Goal: Transaction & Acquisition: Purchase product/service

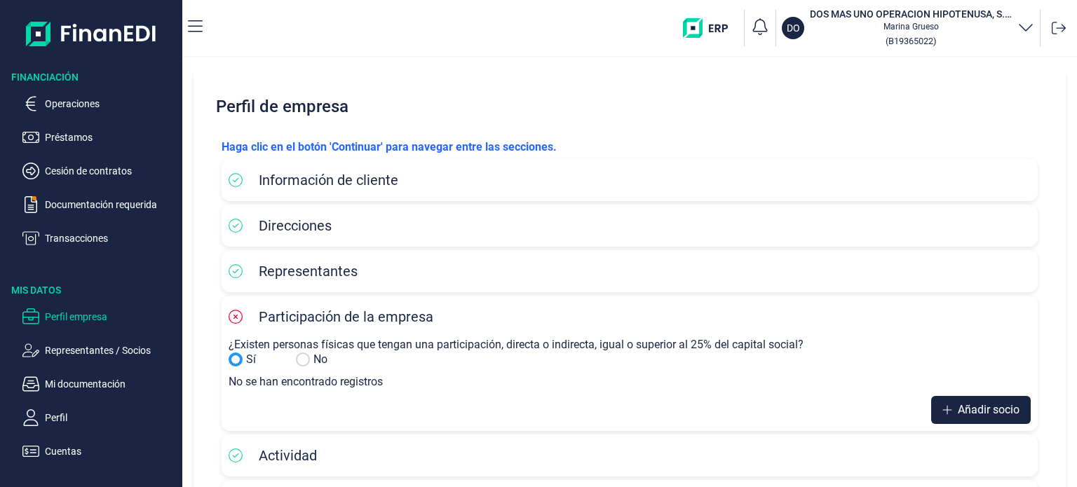
scroll to position [113, 0]
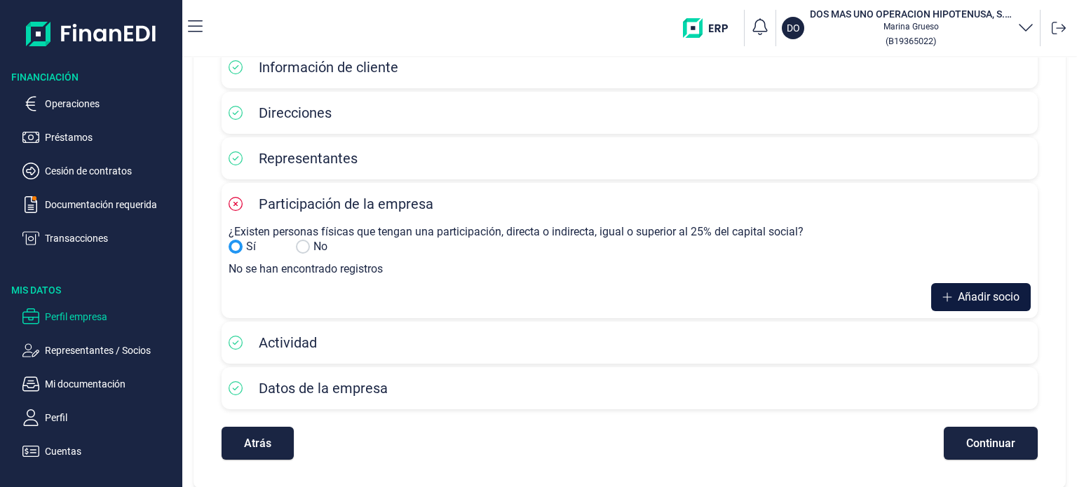
click at [995, 297] on span "Añadir socio" at bounding box center [989, 297] width 62 height 17
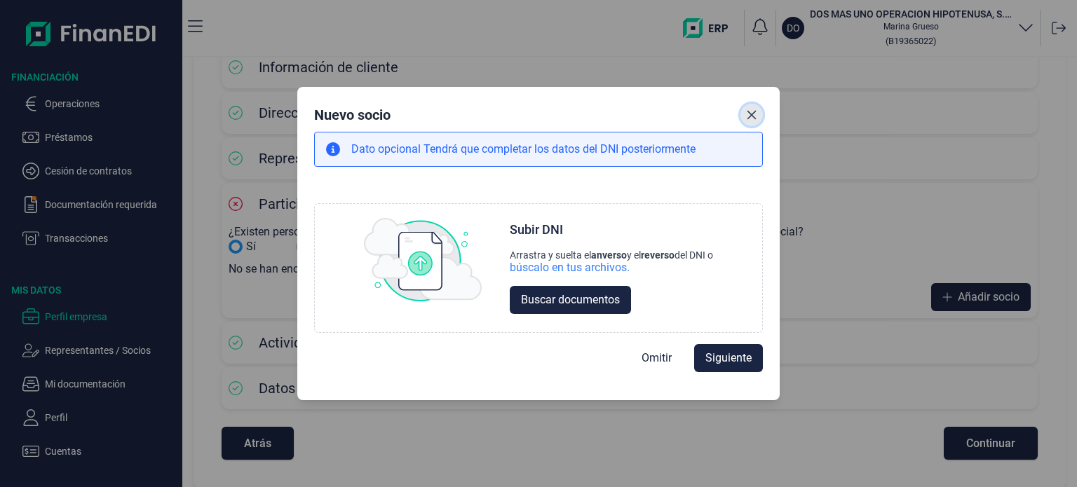
click at [746, 109] on icon "Close" at bounding box center [751, 114] width 11 height 11
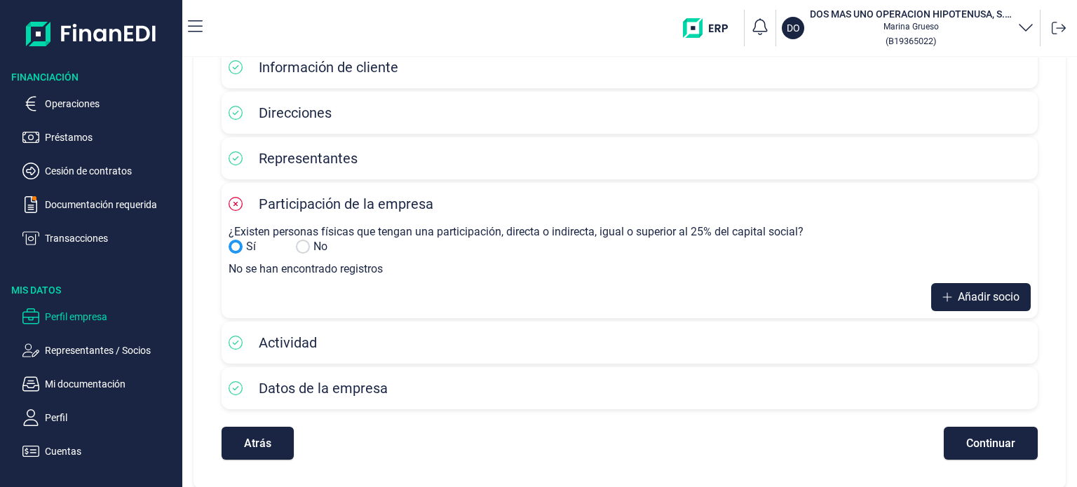
click at [301, 251] on input "Sí" at bounding box center [303, 247] width 14 height 14
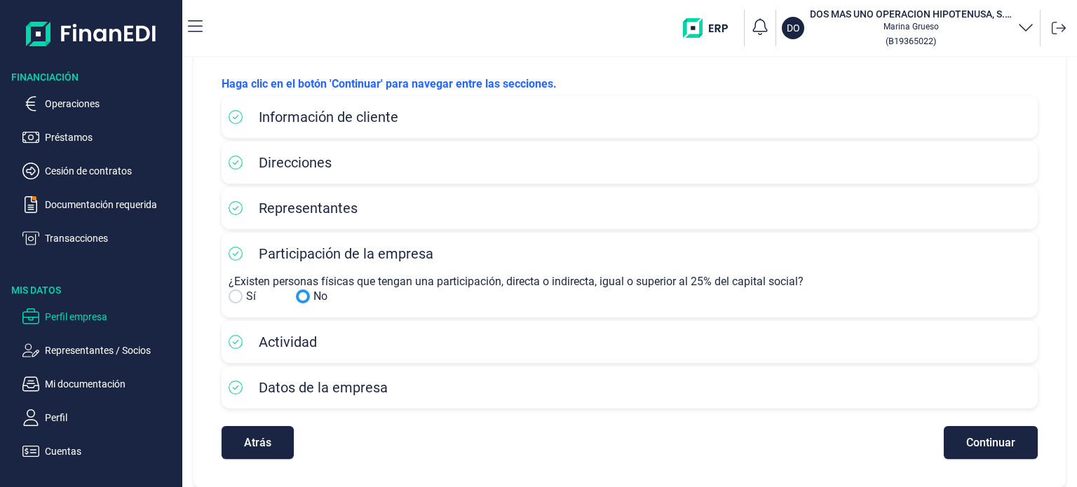
scroll to position [62, 0]
click at [132, 203] on p "Documentación requerida" at bounding box center [111, 204] width 132 height 17
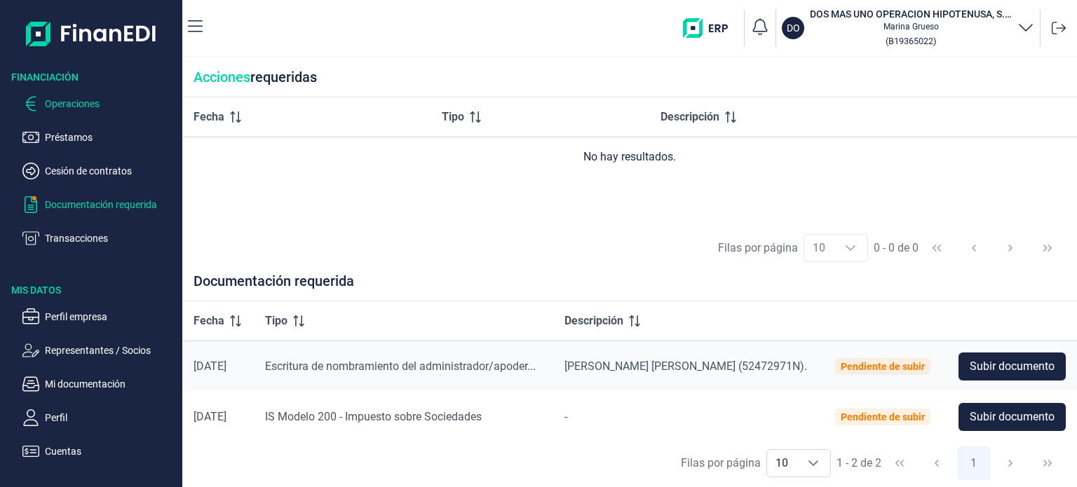
click at [88, 97] on p "Operaciones" at bounding box center [111, 103] width 132 height 17
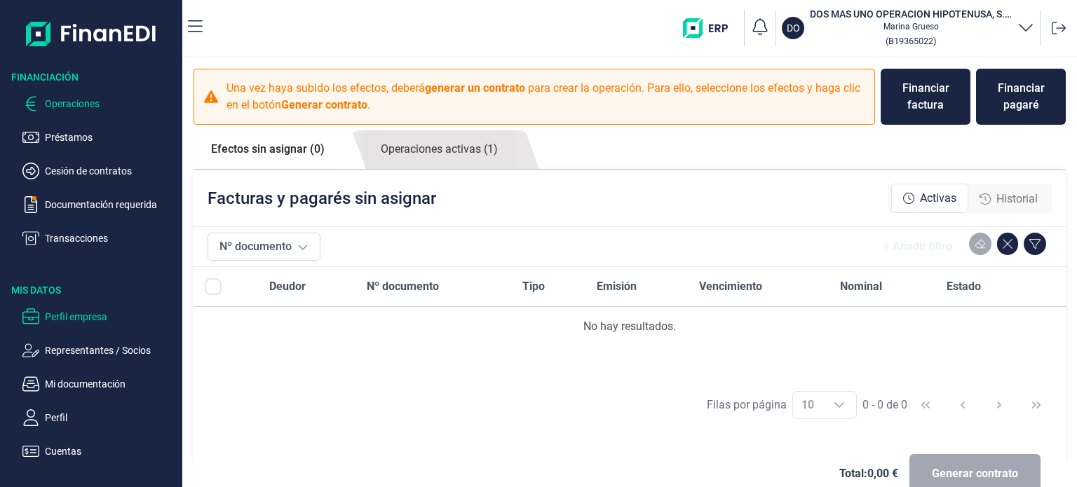
click at [84, 321] on p "Perfil empresa" at bounding box center [111, 316] width 132 height 17
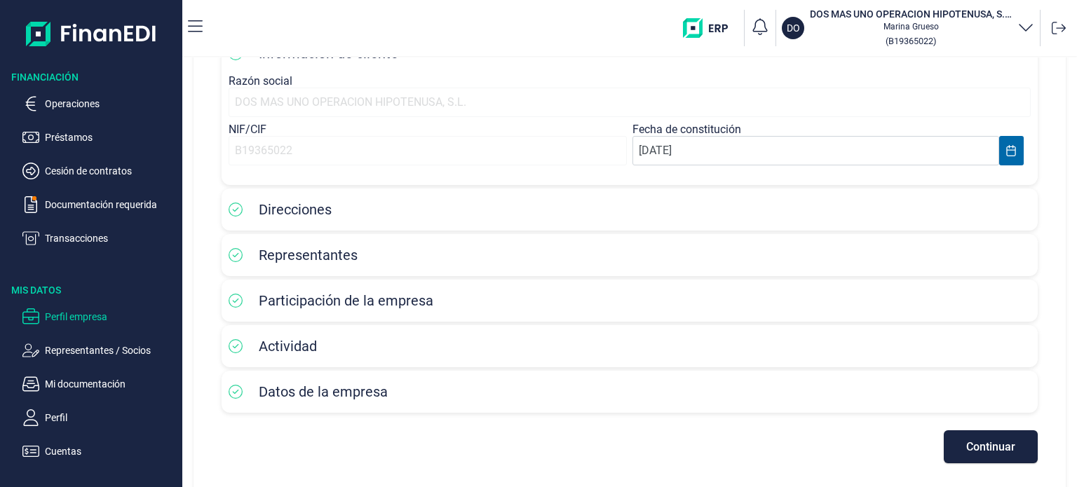
scroll to position [130, 0]
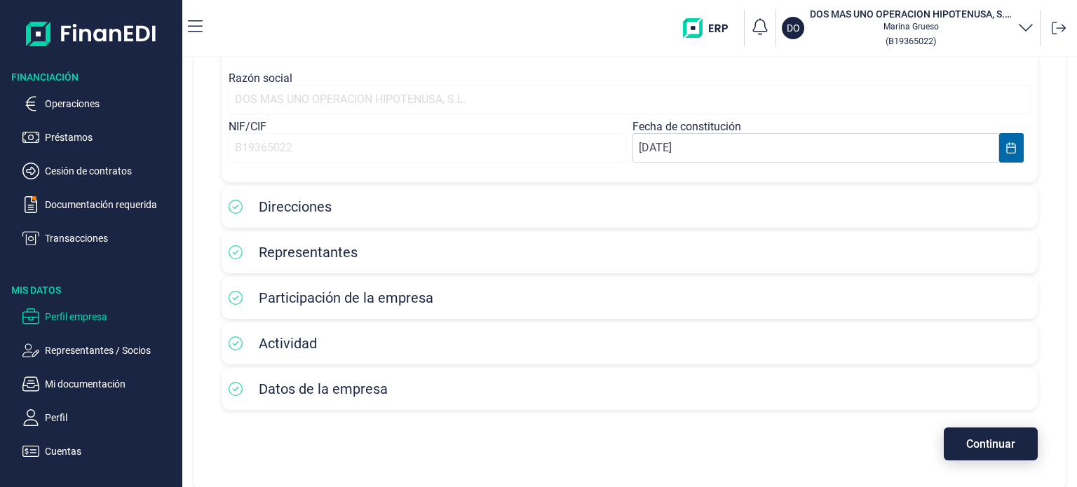
click at [983, 440] on span "Continuar" at bounding box center [990, 444] width 49 height 11
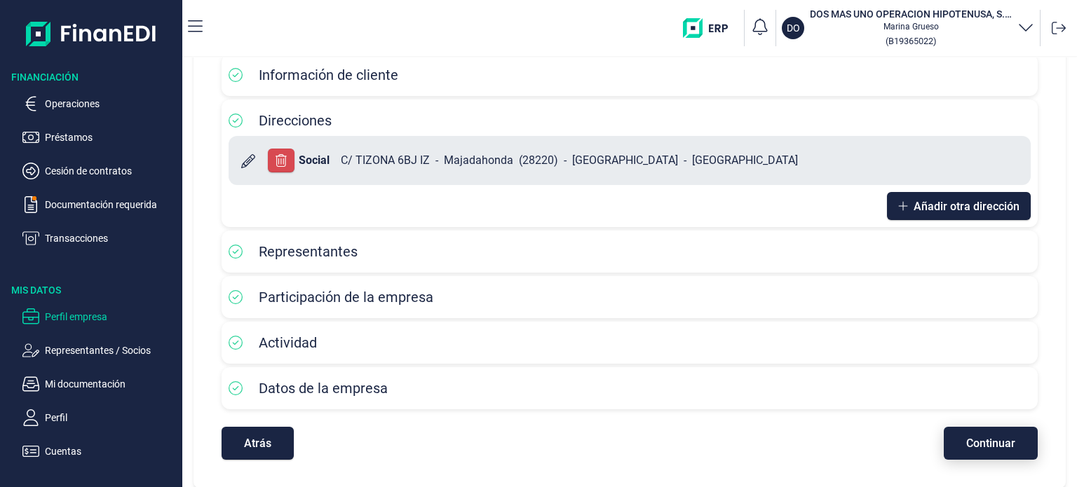
click at [983, 440] on span "Continuar" at bounding box center [990, 443] width 49 height 11
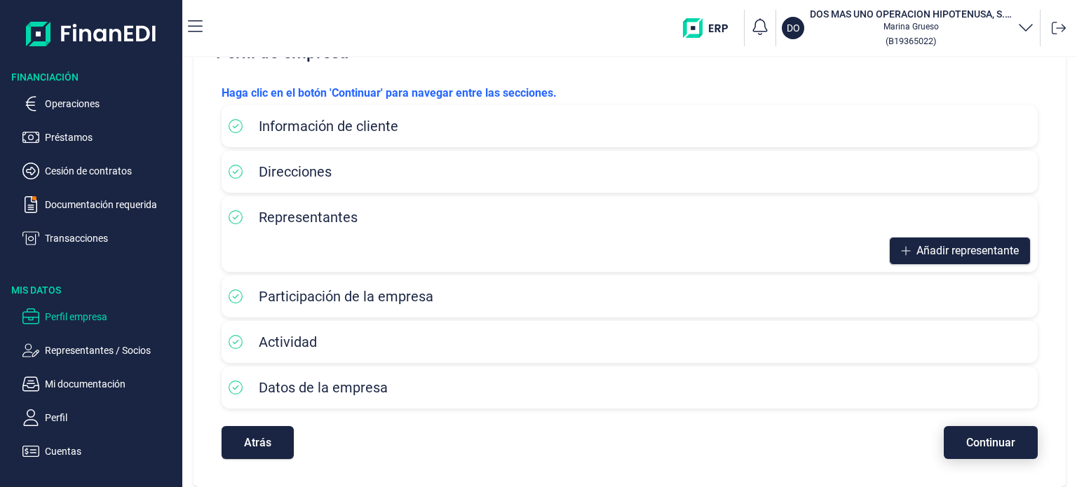
scroll to position [102, 0]
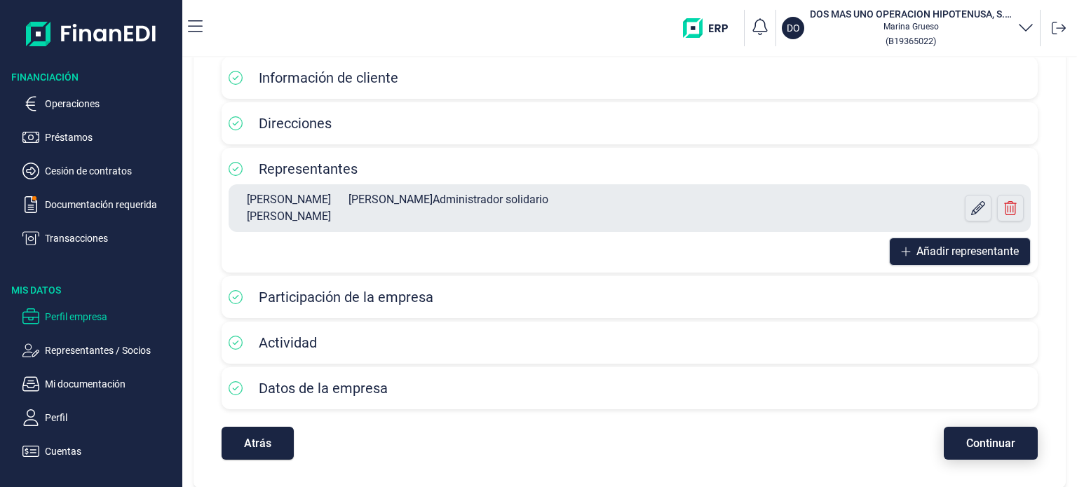
click at [956, 441] on button "Continuar" at bounding box center [991, 443] width 94 height 33
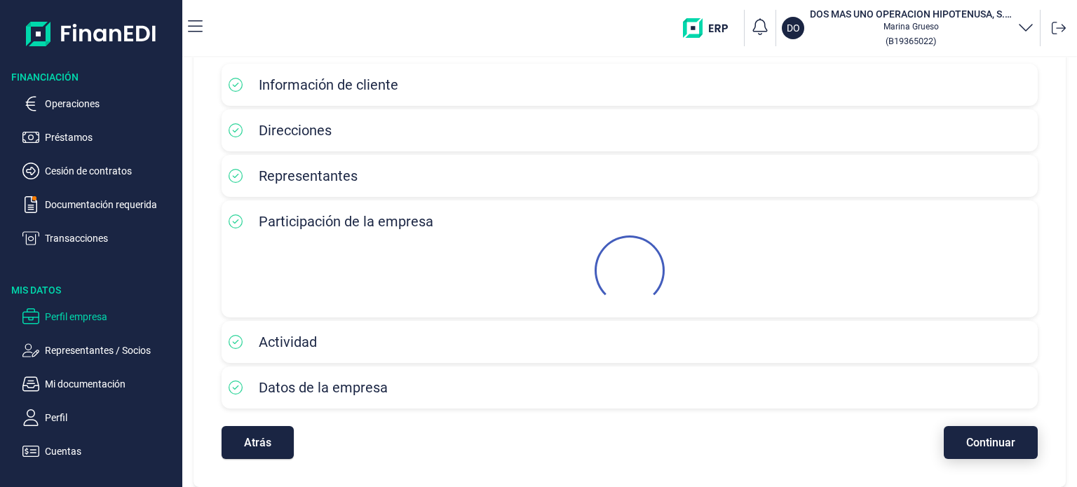
scroll to position [62, 0]
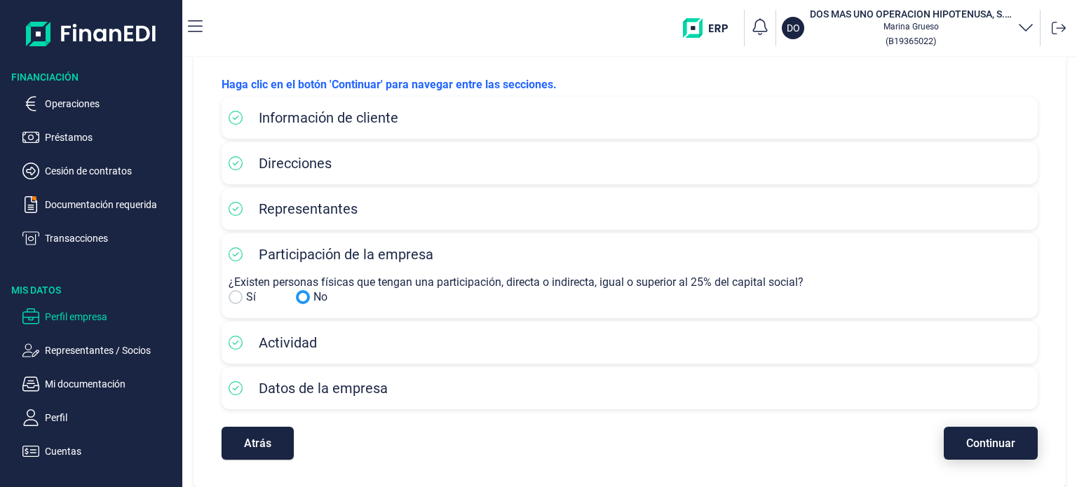
click at [956, 441] on button "Continuar" at bounding box center [991, 443] width 94 height 33
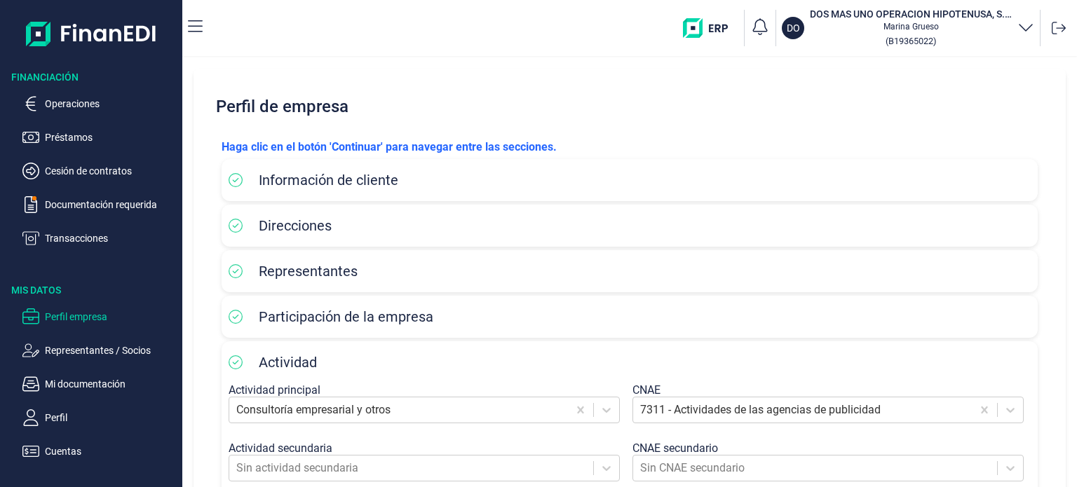
scroll to position [280, 0]
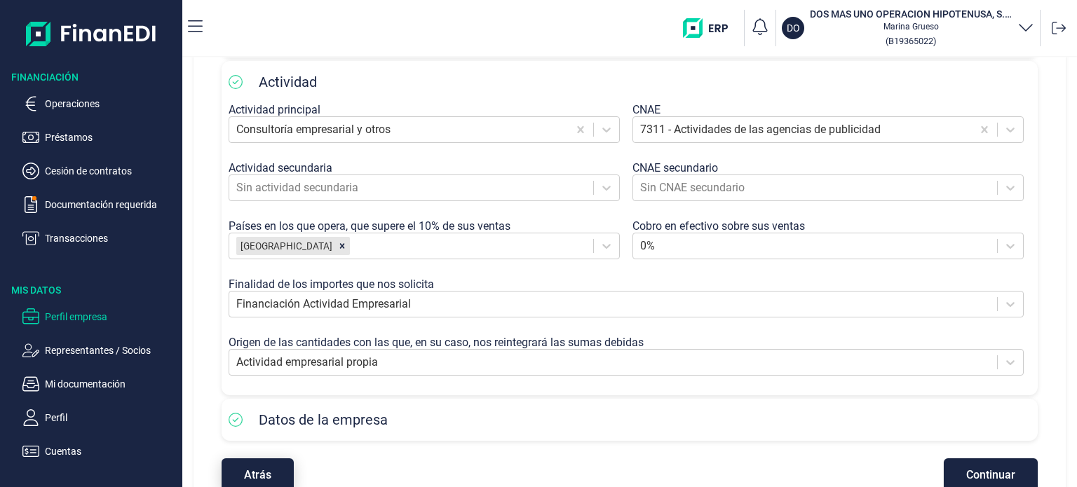
click at [247, 482] on button "Atrás" at bounding box center [258, 474] width 72 height 33
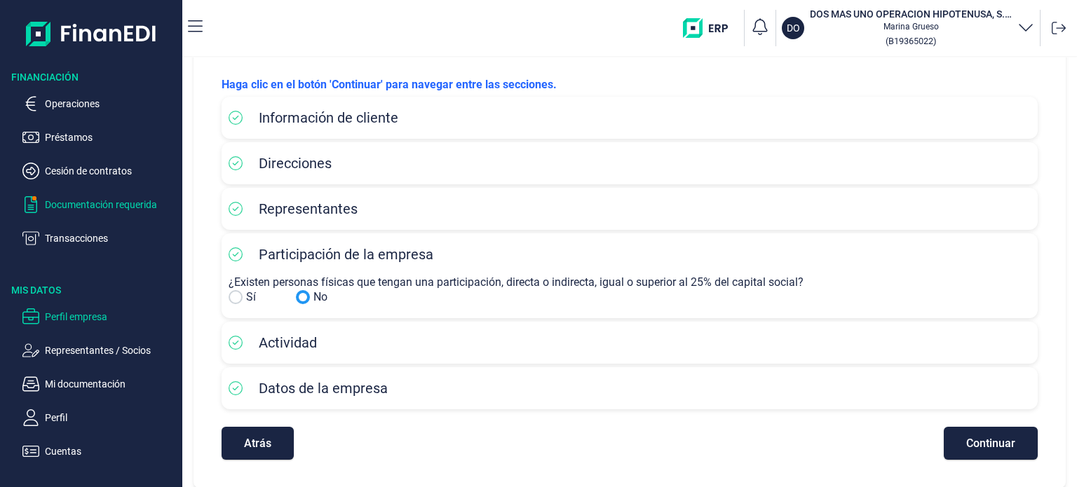
click at [69, 203] on p "Documentación requerida" at bounding box center [111, 204] width 132 height 17
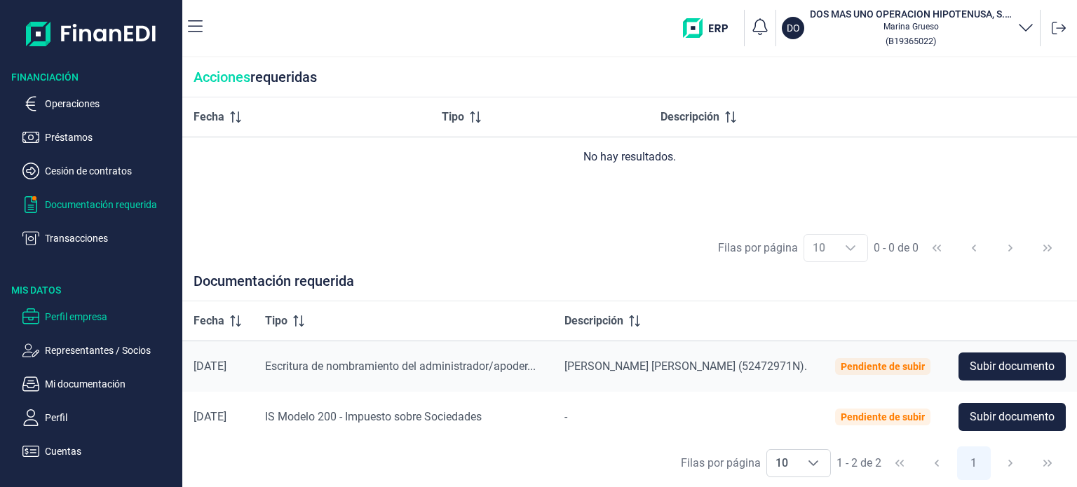
click at [93, 319] on p "Perfil empresa" at bounding box center [111, 316] width 132 height 17
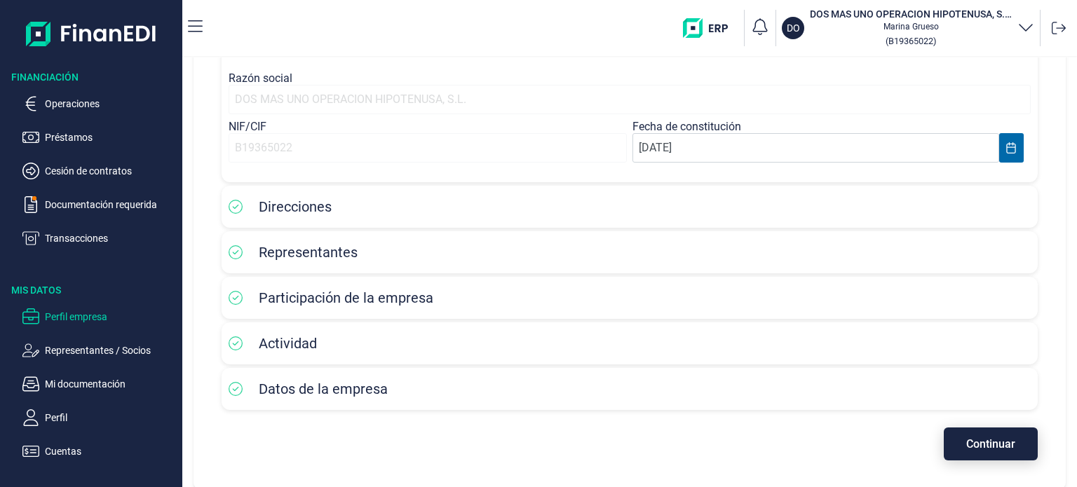
click at [981, 448] on span "Continuar" at bounding box center [990, 444] width 49 height 11
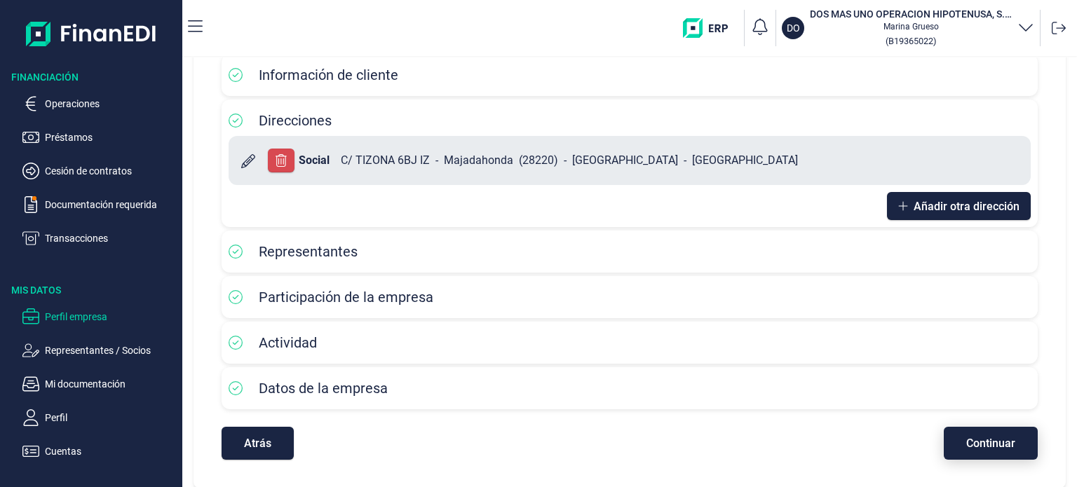
click at [981, 448] on span "Continuar" at bounding box center [990, 443] width 49 height 11
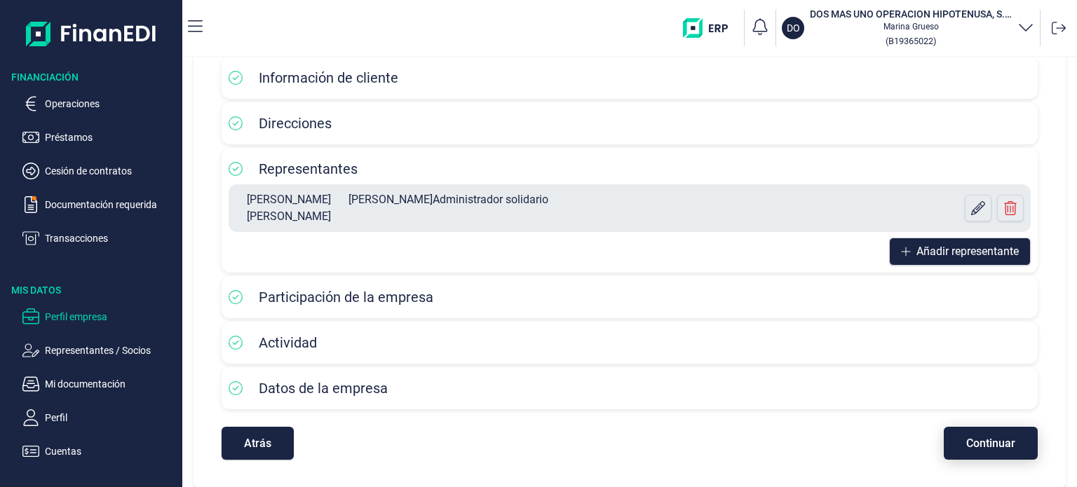
click at [981, 448] on span "Continuar" at bounding box center [990, 443] width 49 height 11
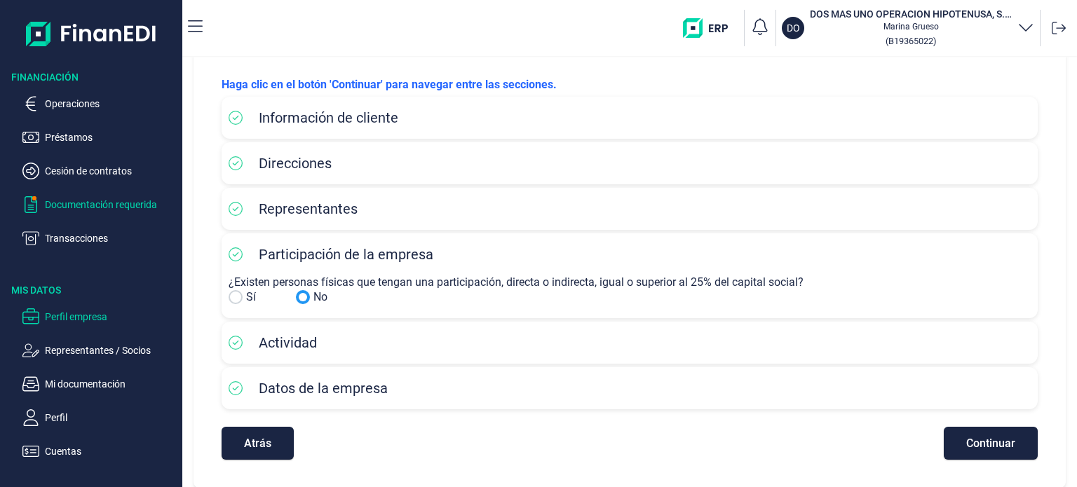
click at [91, 198] on p "Documentación requerida" at bounding box center [111, 204] width 132 height 17
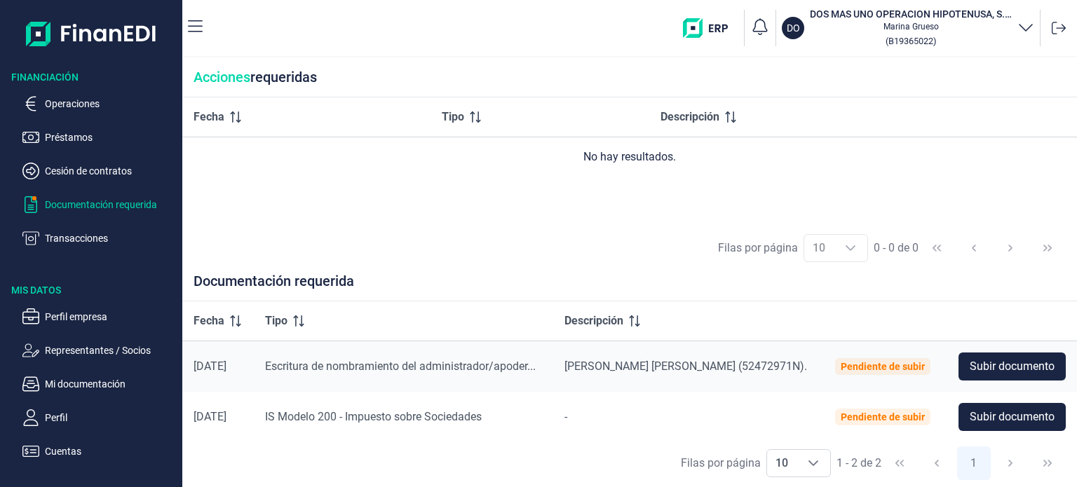
click at [1004, 248] on div "Filas por página 10 10 10 0 - 0 de 0" at bounding box center [629, 248] width 894 height 48
click at [530, 218] on div "Fecha Tipo Descripción No hay resultados." at bounding box center [629, 160] width 894 height 127
click at [482, 168] on td "No hay resultados." at bounding box center [629, 157] width 894 height 40
click at [98, 315] on p "Perfil empresa" at bounding box center [111, 316] width 132 height 17
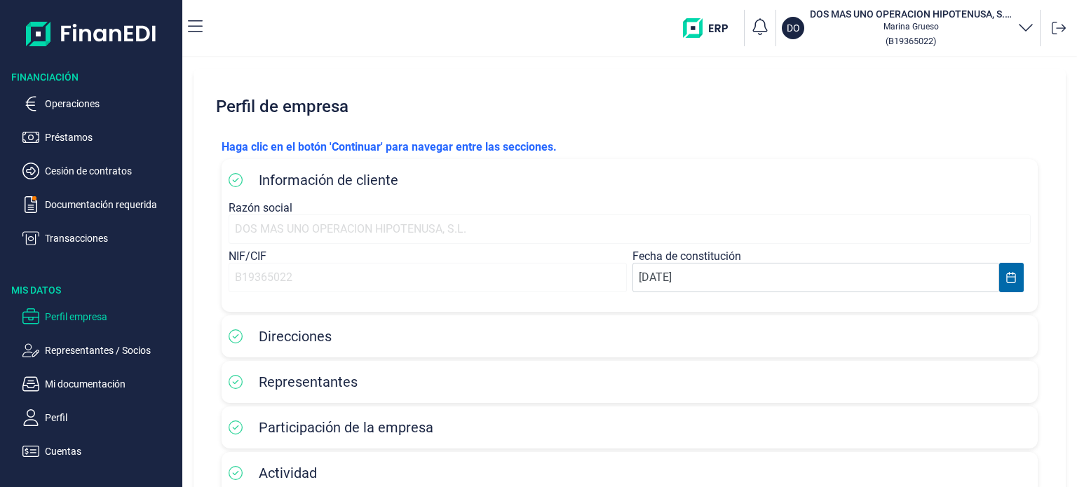
scroll to position [130, 0]
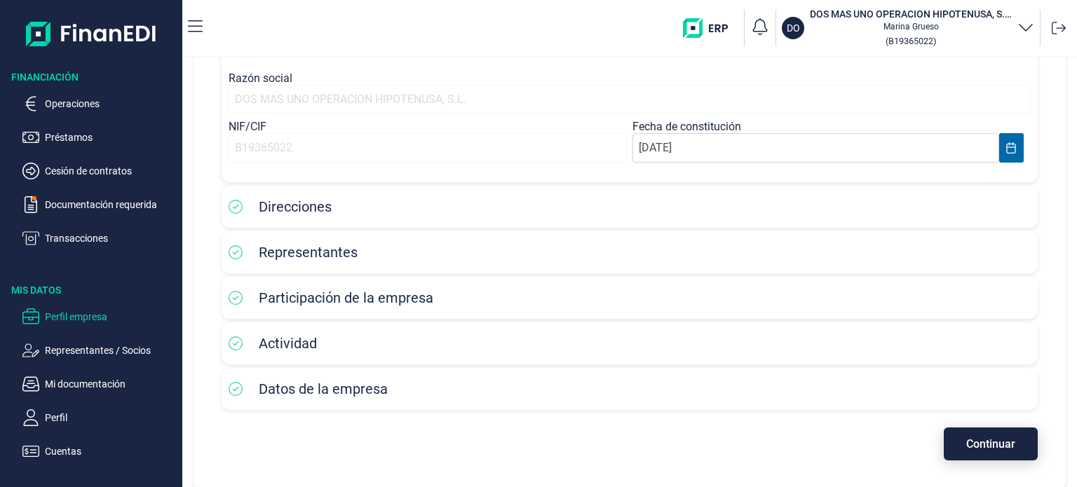
click at [1007, 446] on span "Continuar" at bounding box center [990, 444] width 49 height 11
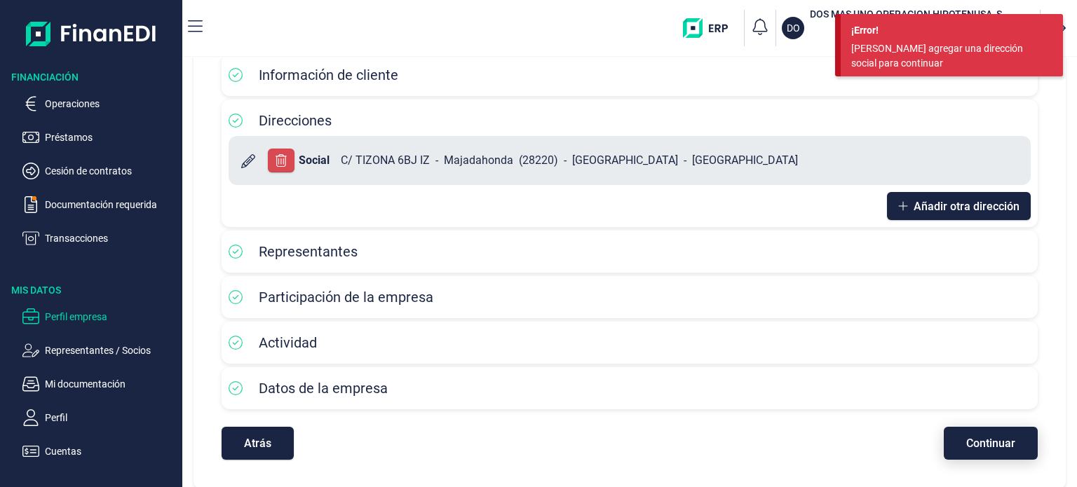
click at [1007, 446] on span "Continuar" at bounding box center [990, 443] width 49 height 11
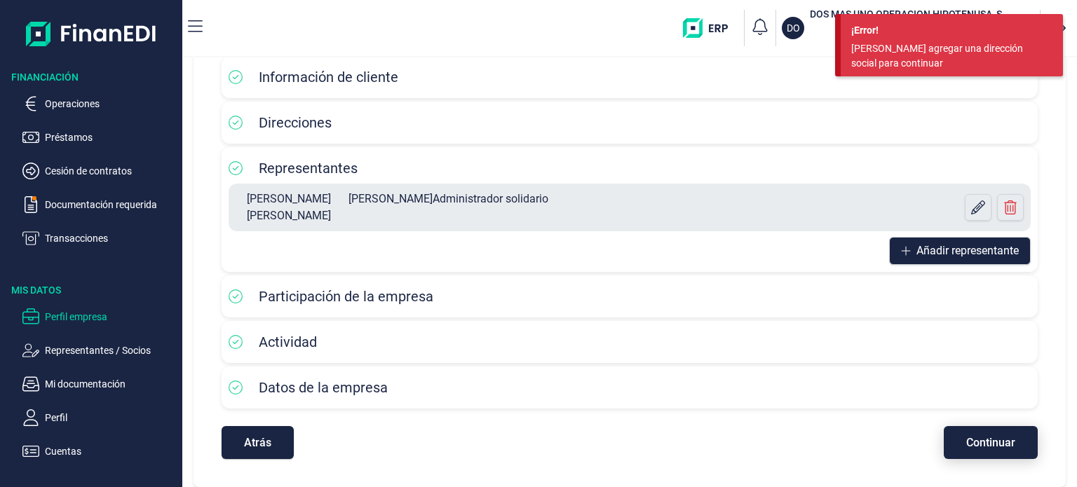
scroll to position [102, 0]
click at [1007, 446] on span "Continuar" at bounding box center [990, 443] width 49 height 11
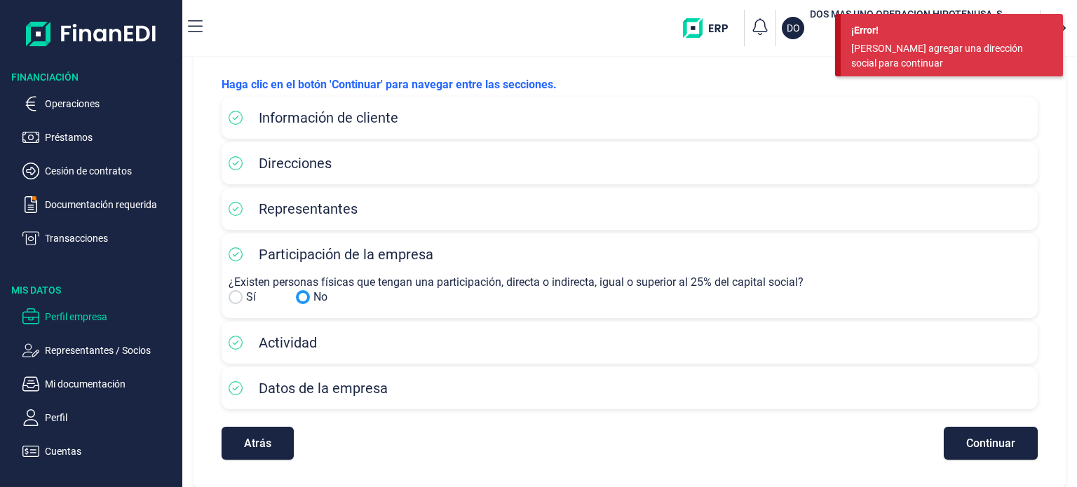
click at [236, 294] on input "No" at bounding box center [236, 297] width 14 height 14
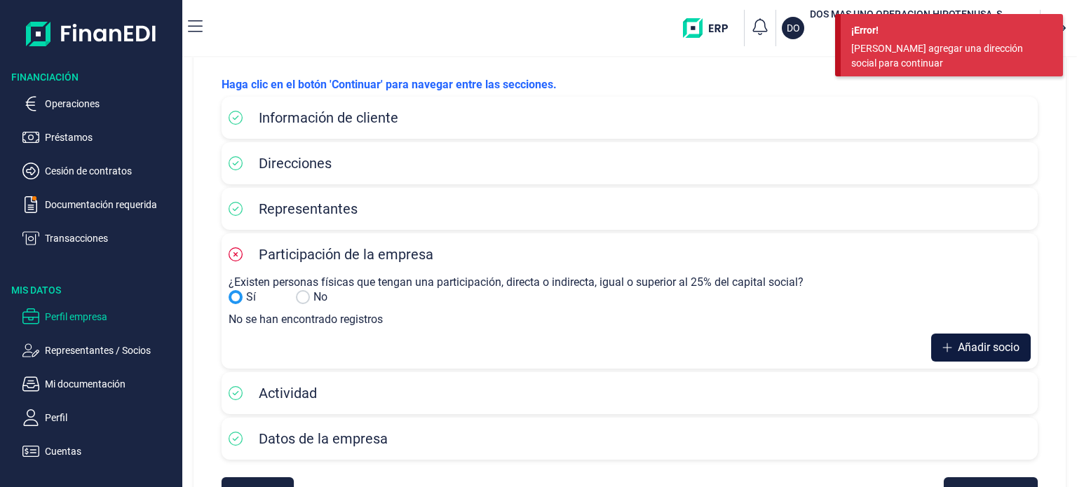
click at [981, 349] on span "Añadir socio" at bounding box center [989, 347] width 62 height 17
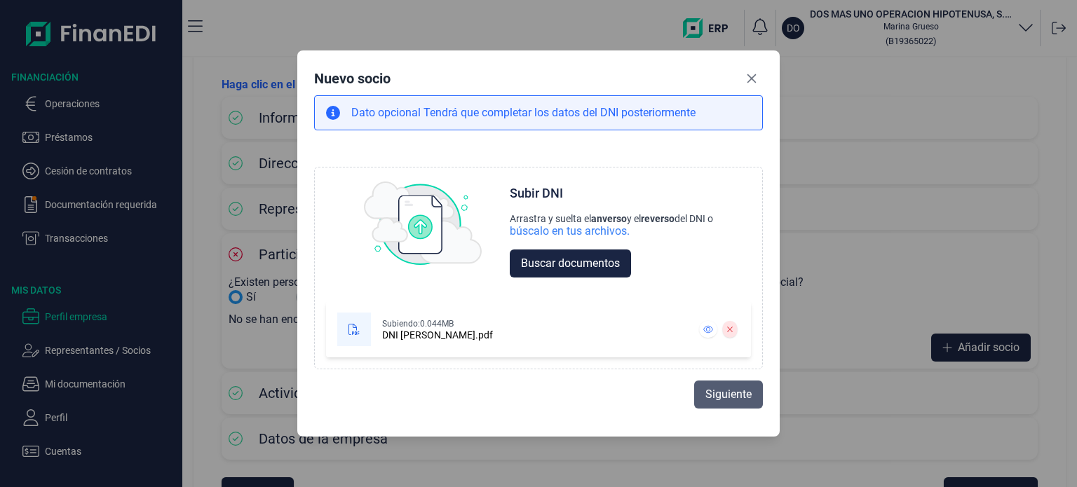
click at [704, 400] on button "Siguiente" at bounding box center [728, 395] width 69 height 28
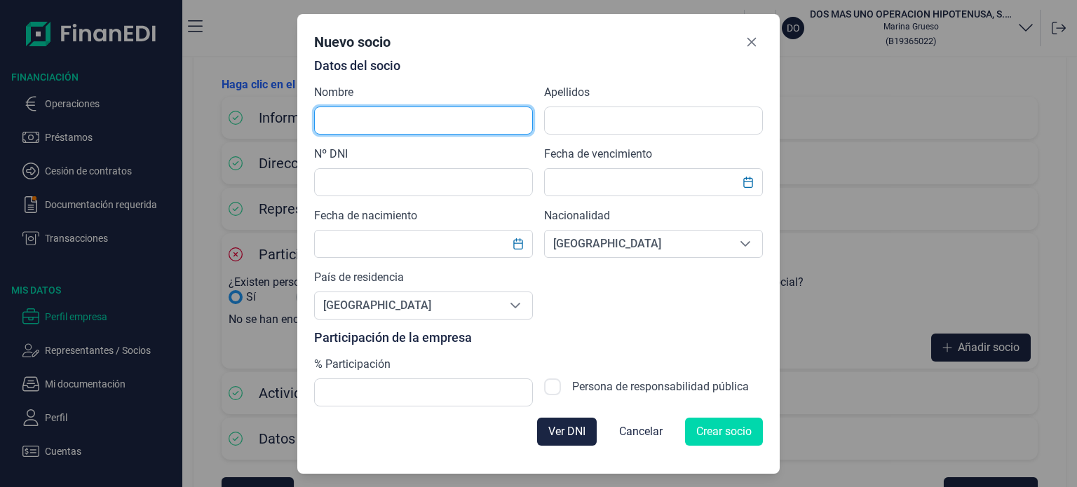
click at [451, 125] on input "text" at bounding box center [423, 121] width 219 height 28
type input "[PERSON_NAME]"
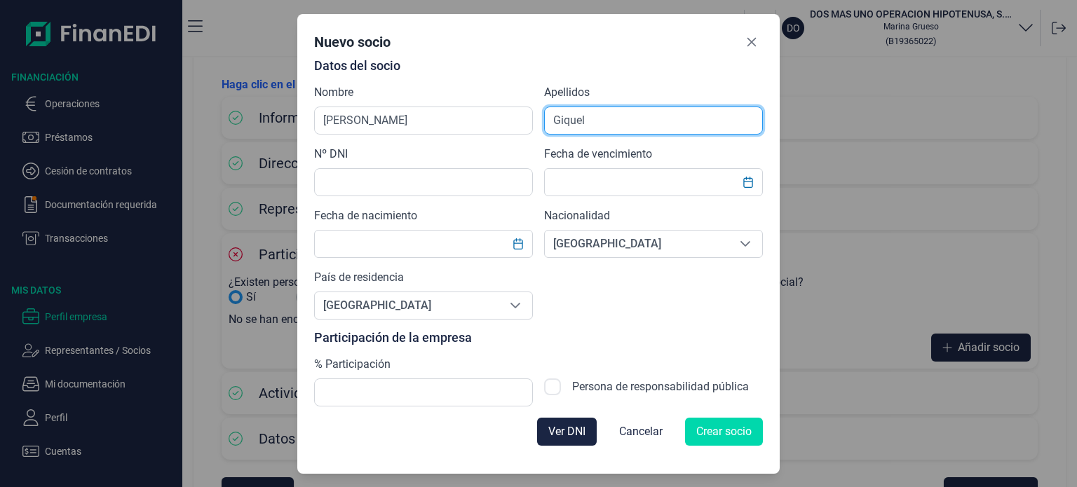
click at [613, 122] on input "Giquel" at bounding box center [653, 121] width 219 height 28
type input "Giquel [PERSON_NAME]"
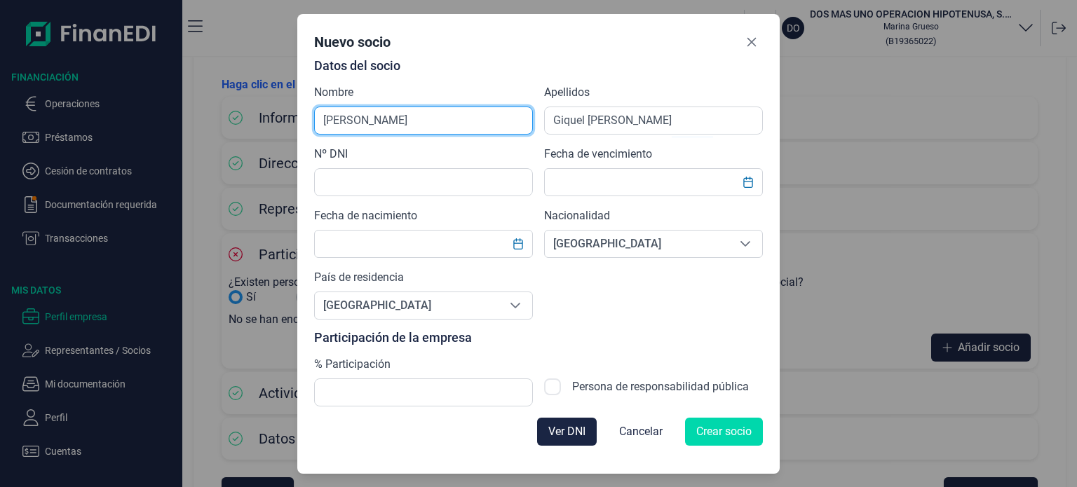
click at [384, 123] on input "[PERSON_NAME]" at bounding box center [423, 121] width 219 height 28
type input "[PERSON_NAME]"
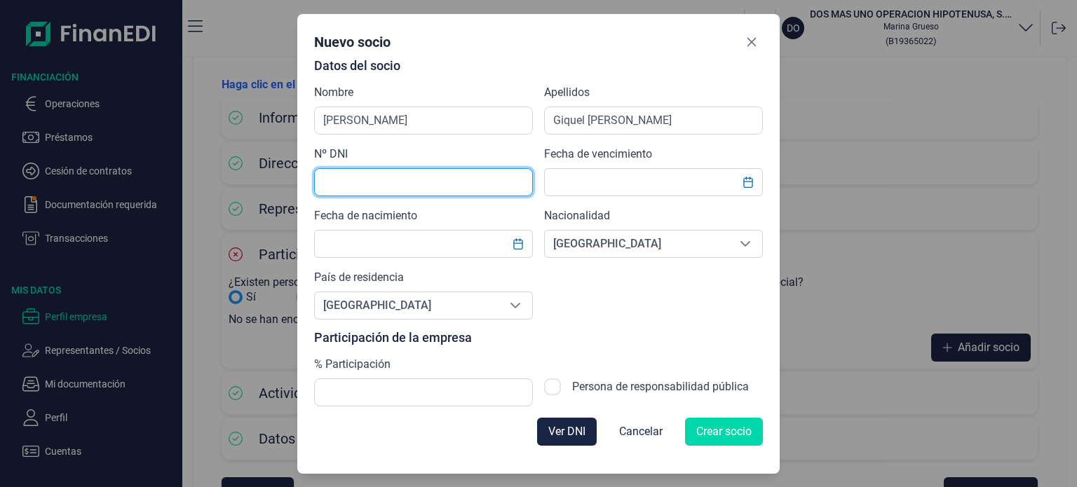
click at [437, 188] on input "text" at bounding box center [423, 182] width 219 height 28
type input "33518391P"
click at [639, 177] on input "text" at bounding box center [653, 182] width 219 height 28
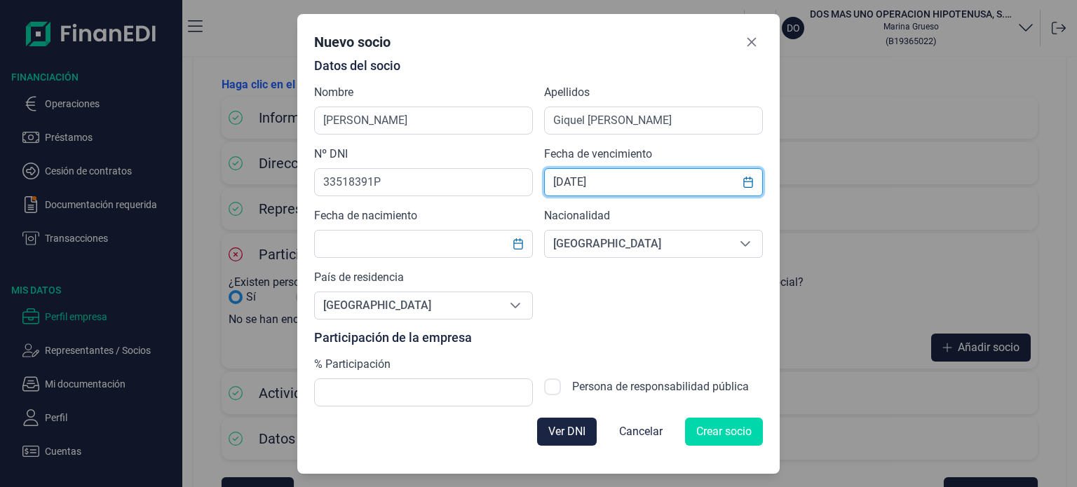
type input "[DATE]"
click at [468, 238] on input "text" at bounding box center [423, 244] width 219 height 28
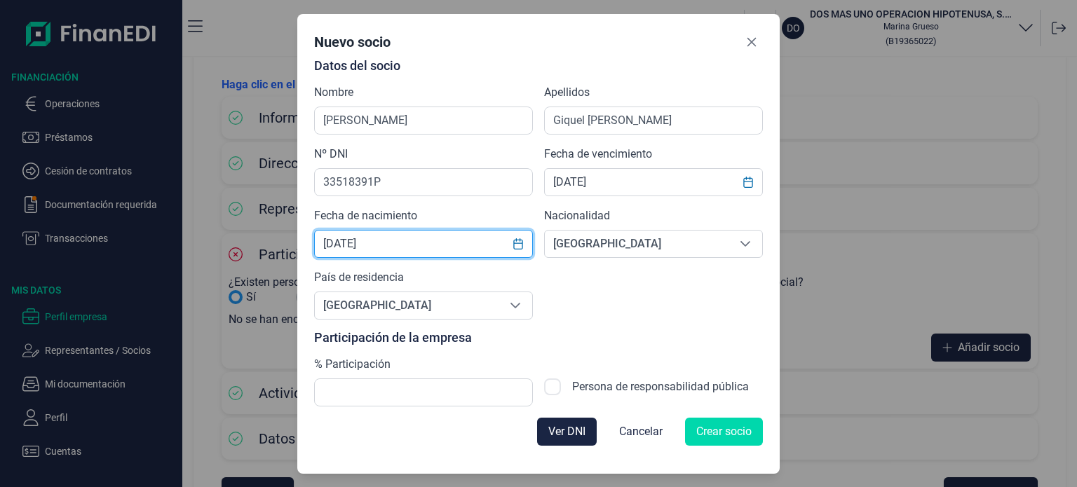
type input "[DATE]"
click at [622, 322] on div "Datos del socio Nombre [PERSON_NAME] Giquel [PERSON_NAME] Nº DNI 33518391P Fech…" at bounding box center [538, 233] width 449 height 348
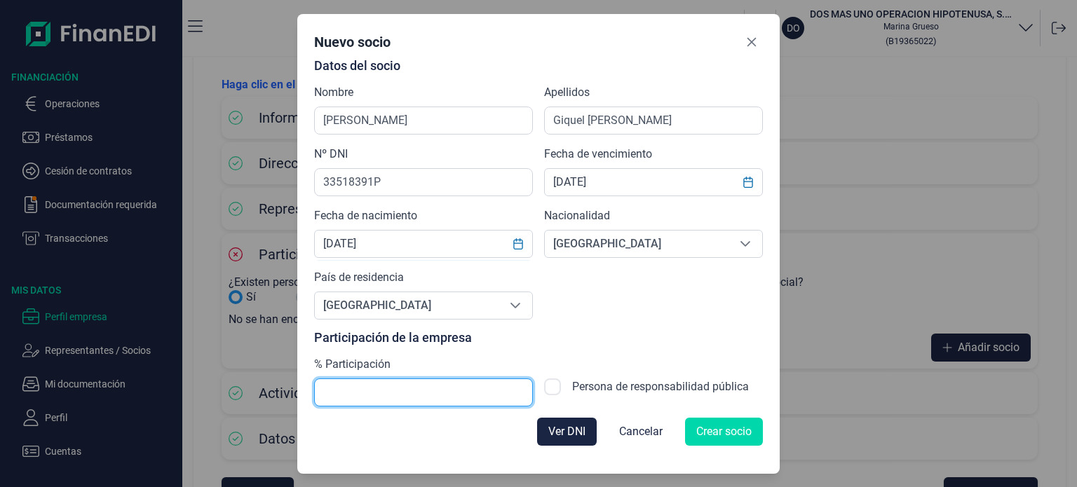
click at [421, 390] on input "text" at bounding box center [423, 393] width 219 height 28
type input "33,33"
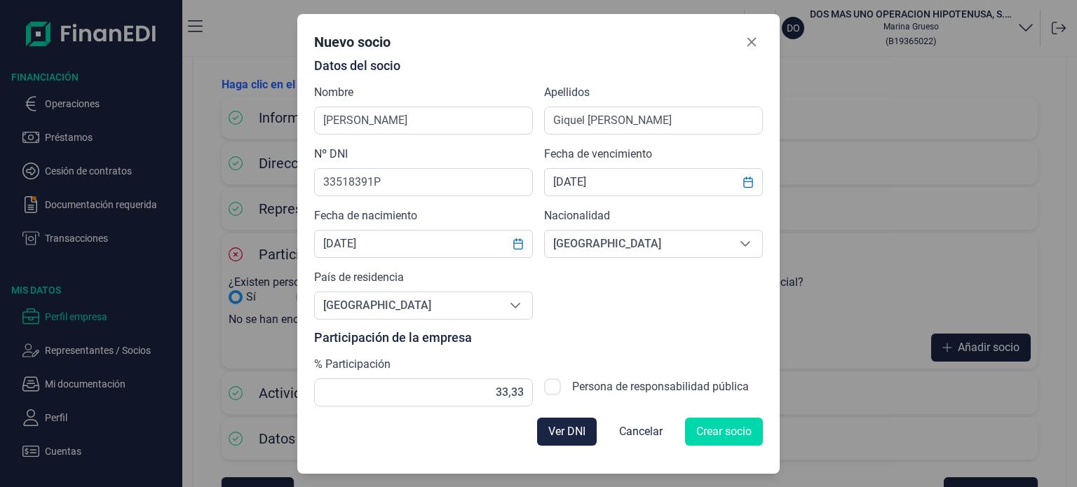
click at [641, 308] on div "Datos del socio Nombre [PERSON_NAME] Giquel [PERSON_NAME] Nº DNI 33518391P Fech…" at bounding box center [538, 233] width 449 height 348
click at [730, 432] on span "Crear socio" at bounding box center [723, 431] width 55 height 17
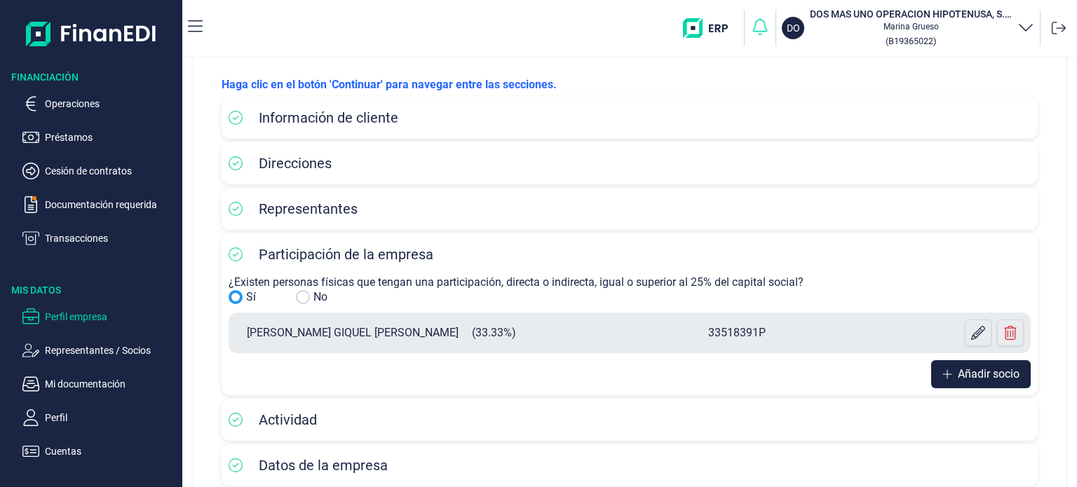
click at [758, 30] on icon "button" at bounding box center [760, 26] width 15 height 17
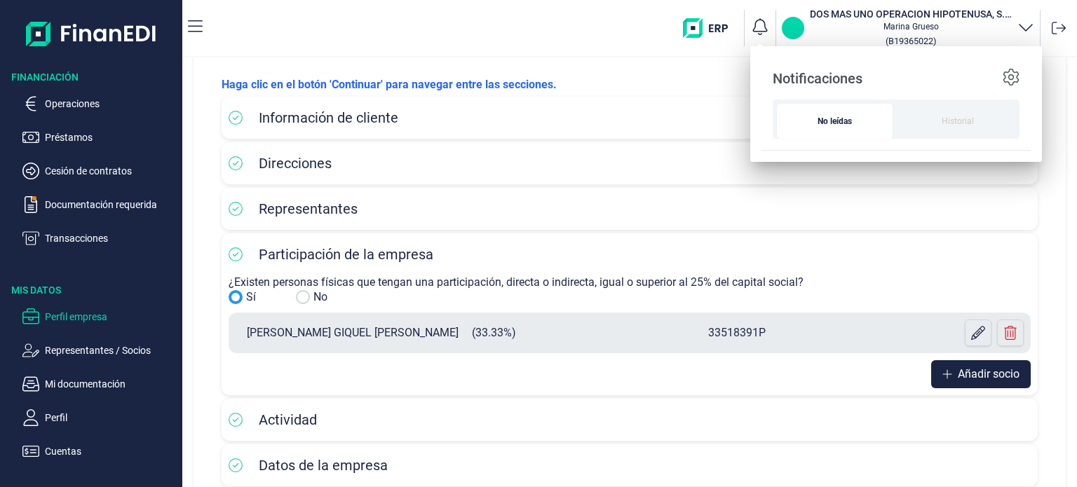
click at [796, 26] on p "DO" at bounding box center [792, 28] width 13 height 14
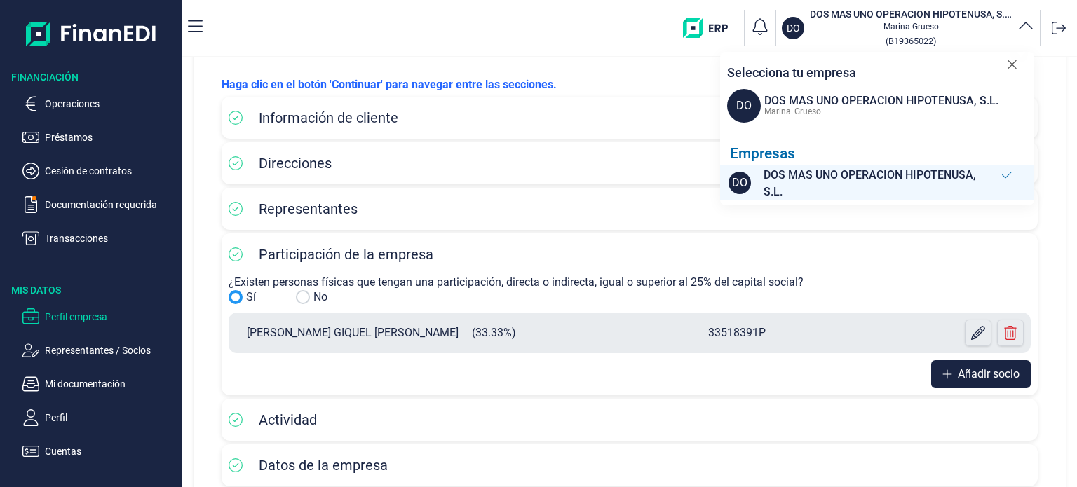
click at [1013, 66] on icon at bounding box center [1011, 64] width 8 height 8
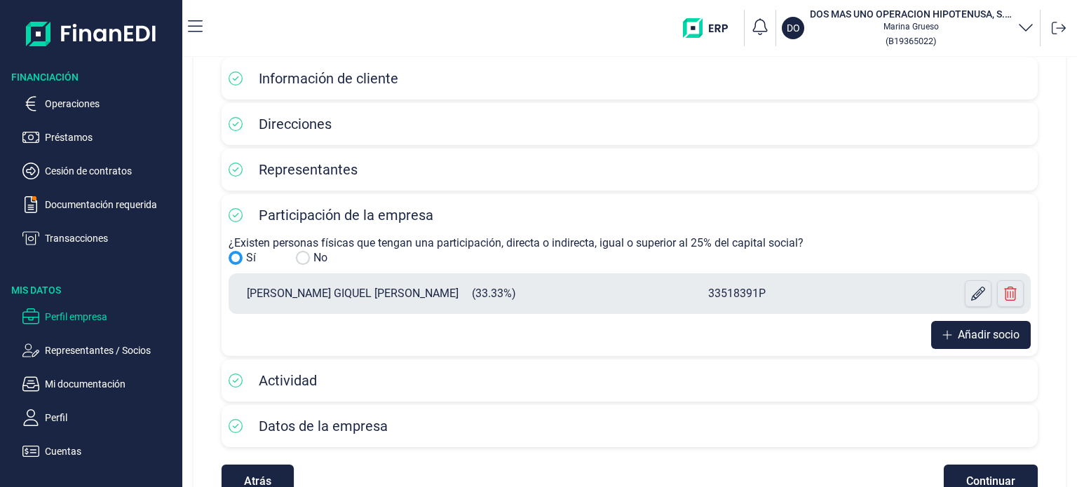
scroll to position [139, 0]
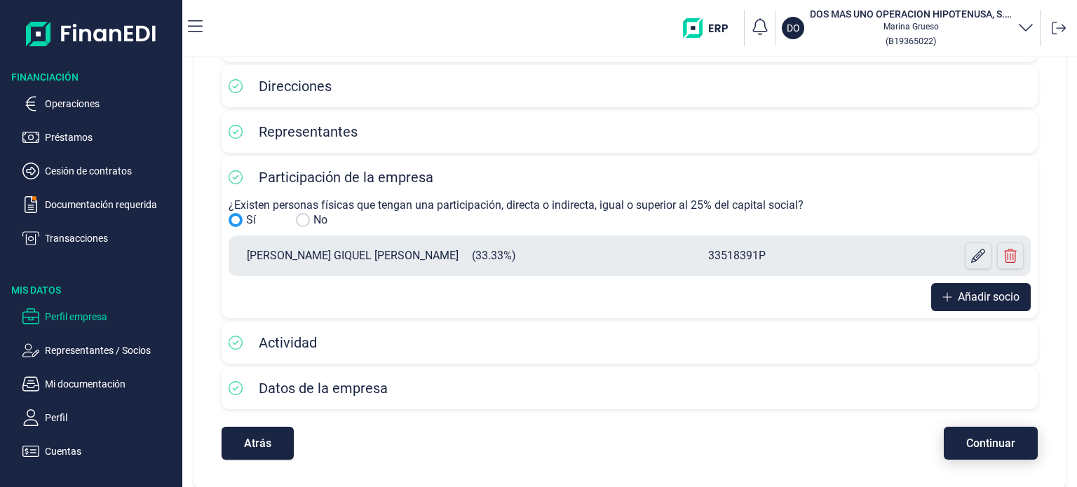
click at [969, 440] on span "Continuar" at bounding box center [990, 443] width 49 height 11
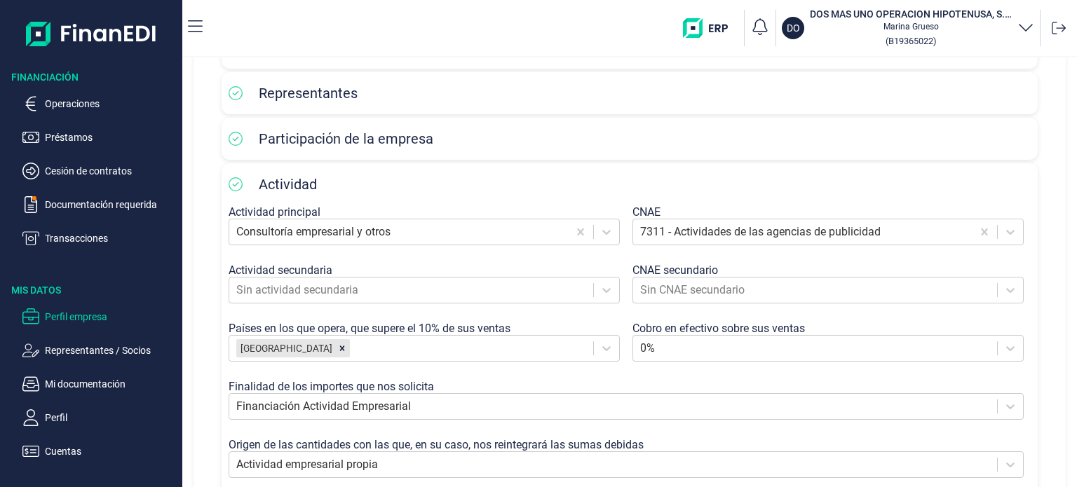
scroll to position [312, 0]
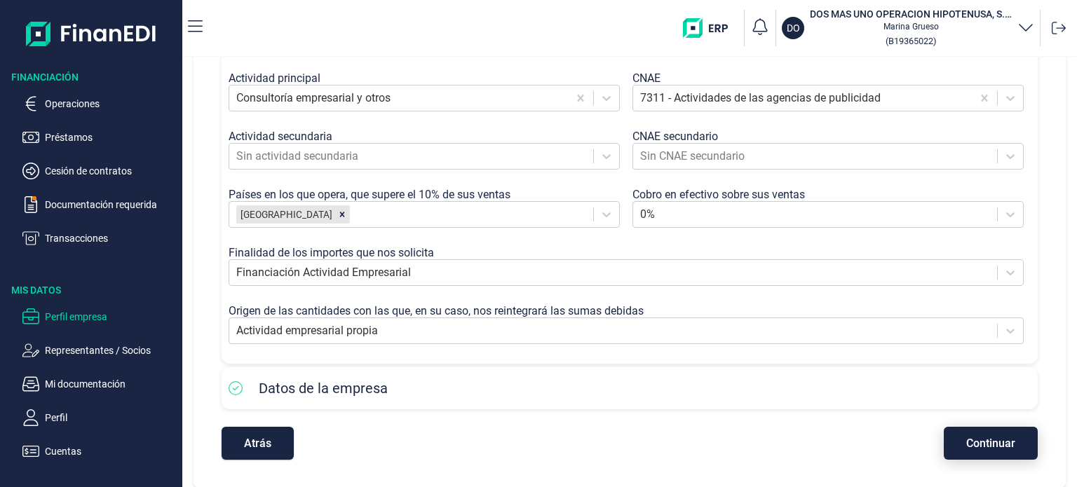
click at [1007, 442] on button "Continuar" at bounding box center [991, 443] width 94 height 33
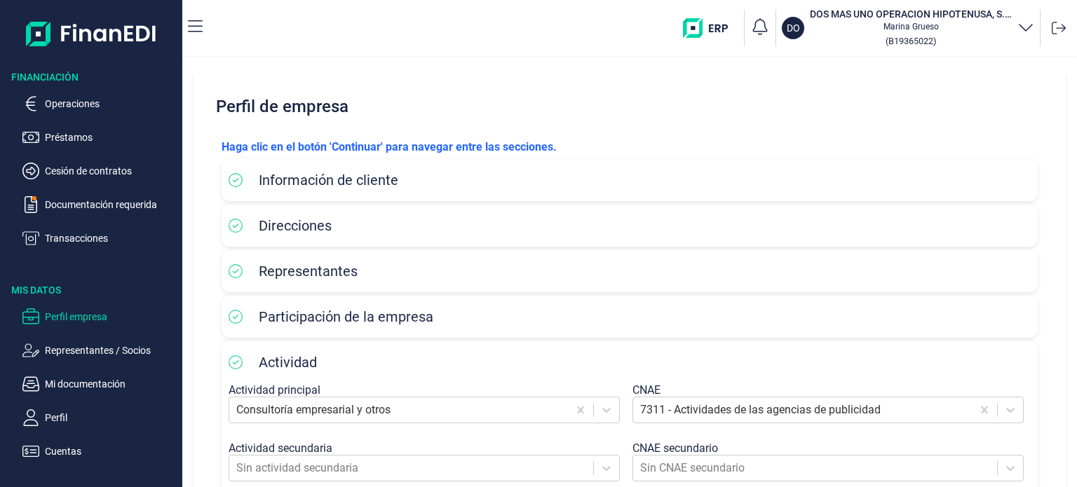
select select "ES"
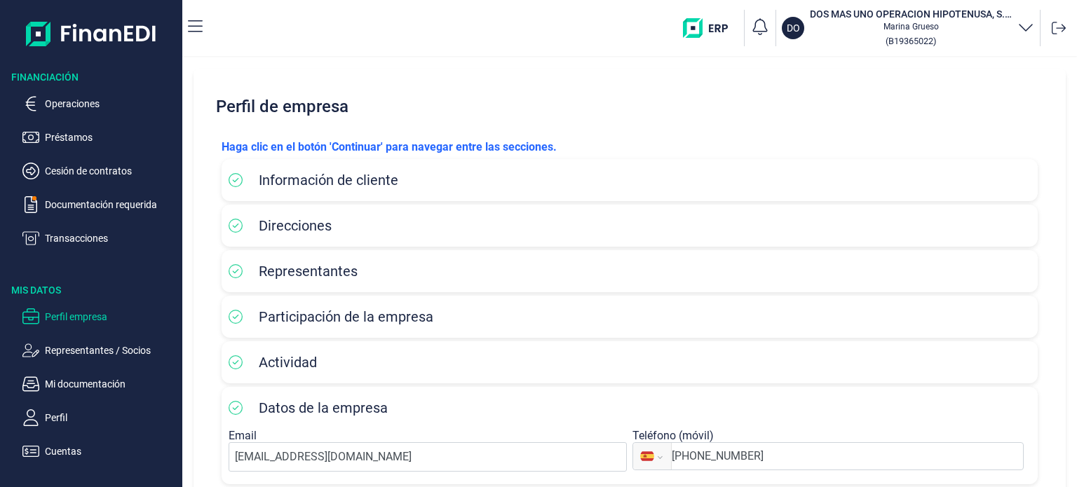
scroll to position [75, 0]
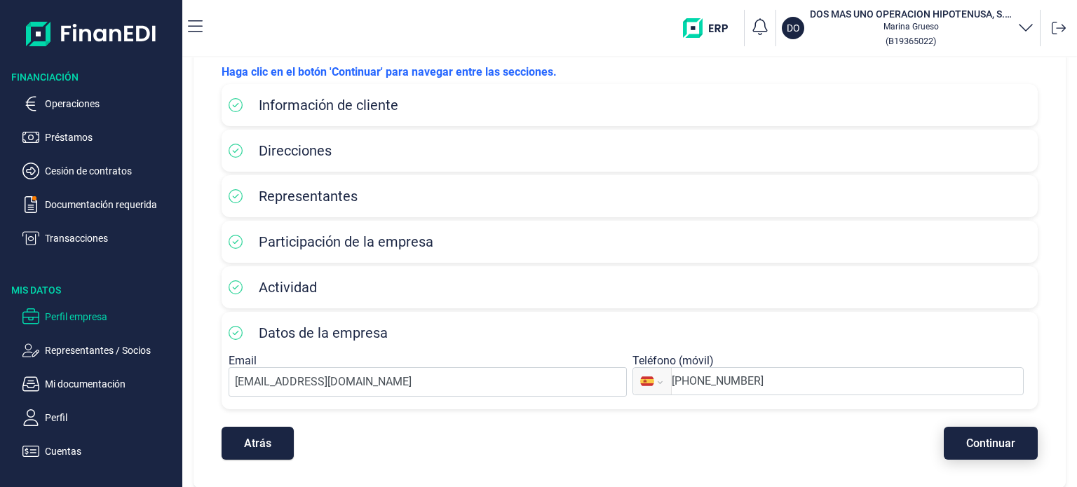
click at [986, 433] on button "Continuar" at bounding box center [991, 443] width 94 height 33
click at [77, 99] on p "Operaciones" at bounding box center [111, 103] width 132 height 17
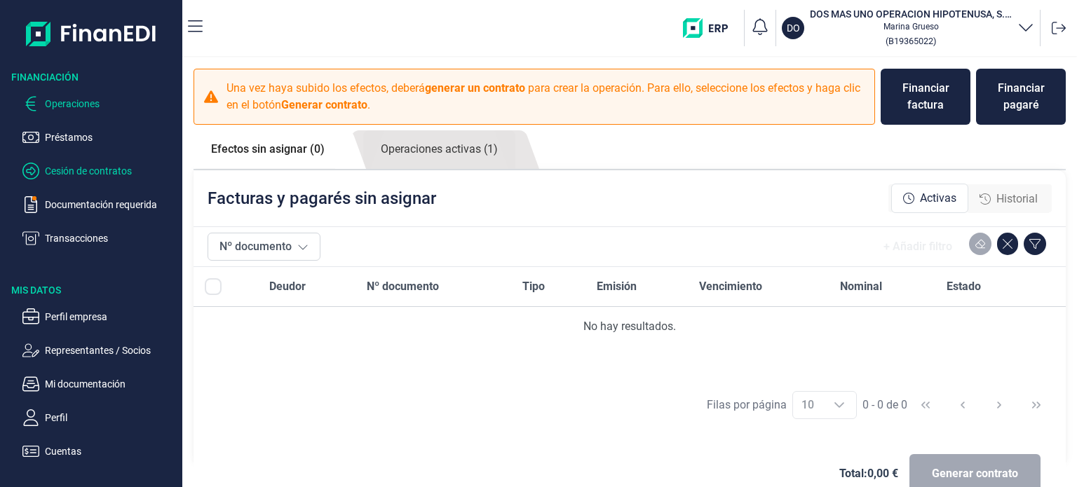
click at [80, 177] on p "Cesión de contratos" at bounding box center [111, 171] width 132 height 17
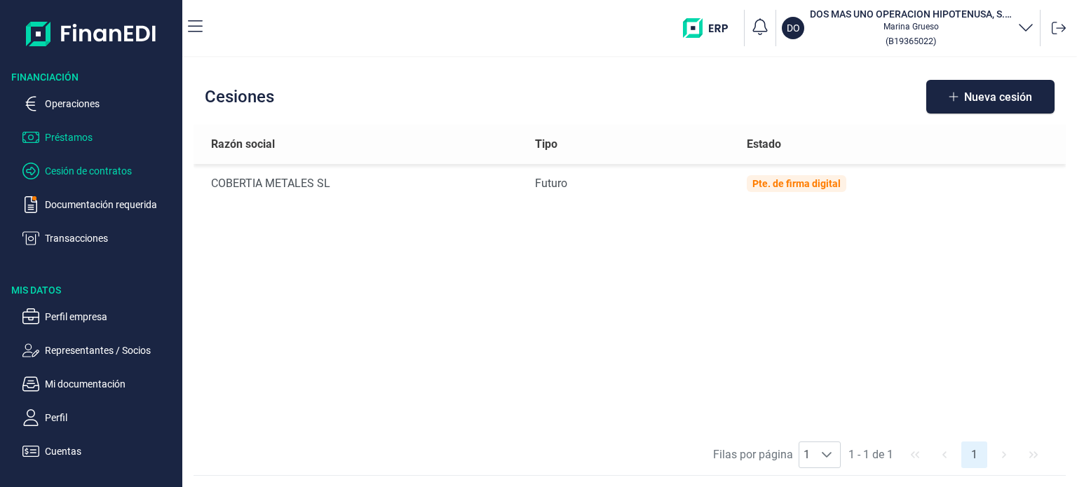
click at [67, 136] on p "Préstamos" at bounding box center [111, 137] width 132 height 17
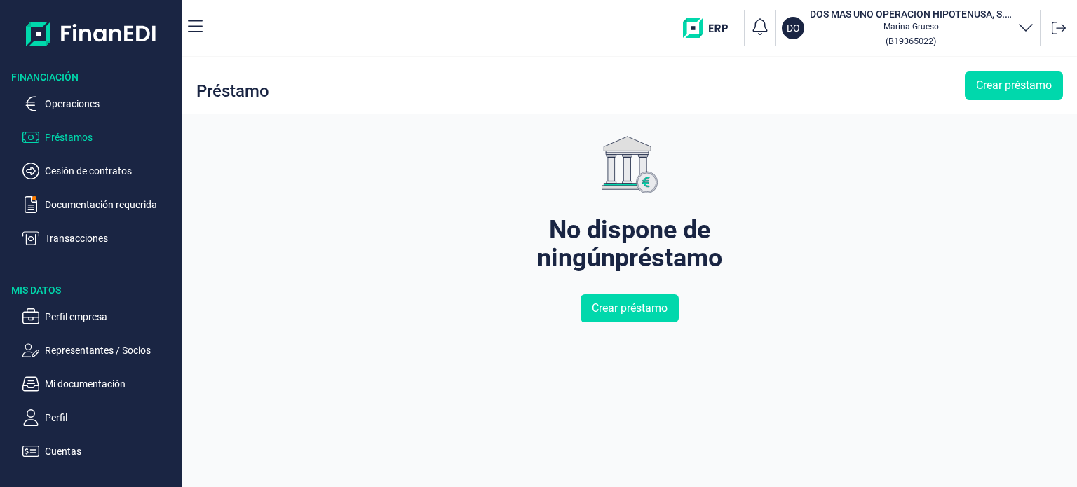
click at [67, 136] on p "Préstamos" at bounding box center [111, 137] width 132 height 17
click at [87, 103] on p "Operaciones" at bounding box center [111, 103] width 132 height 17
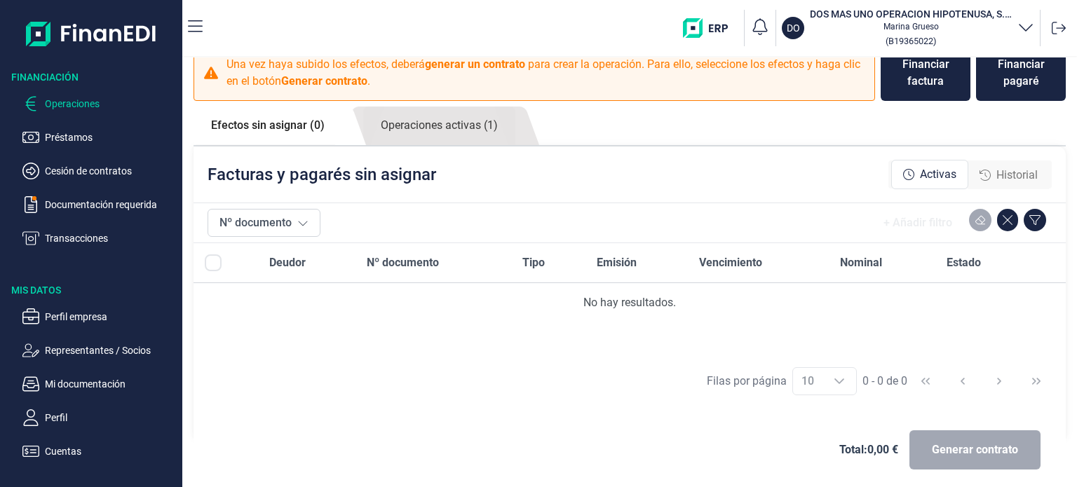
scroll to position [31, 0]
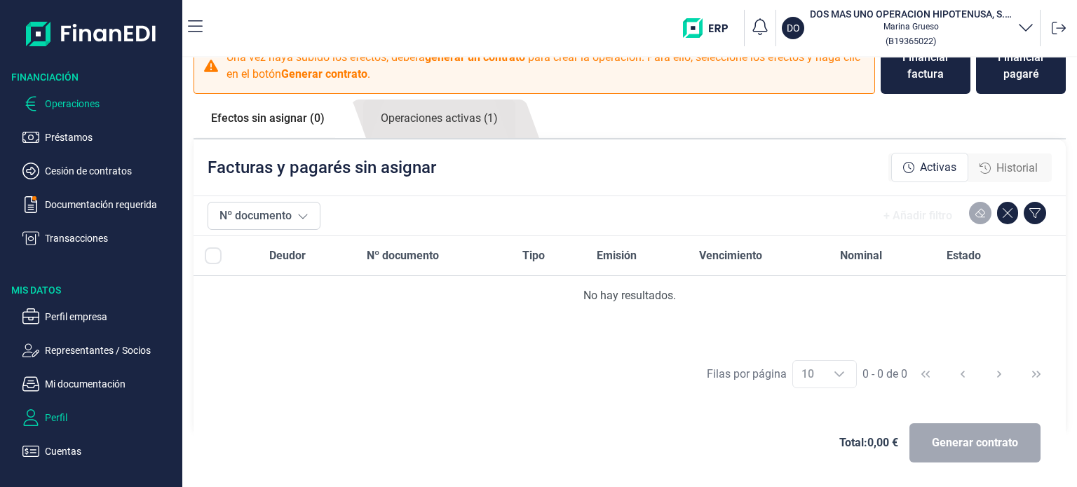
click at [57, 421] on p "Perfil" at bounding box center [111, 417] width 132 height 17
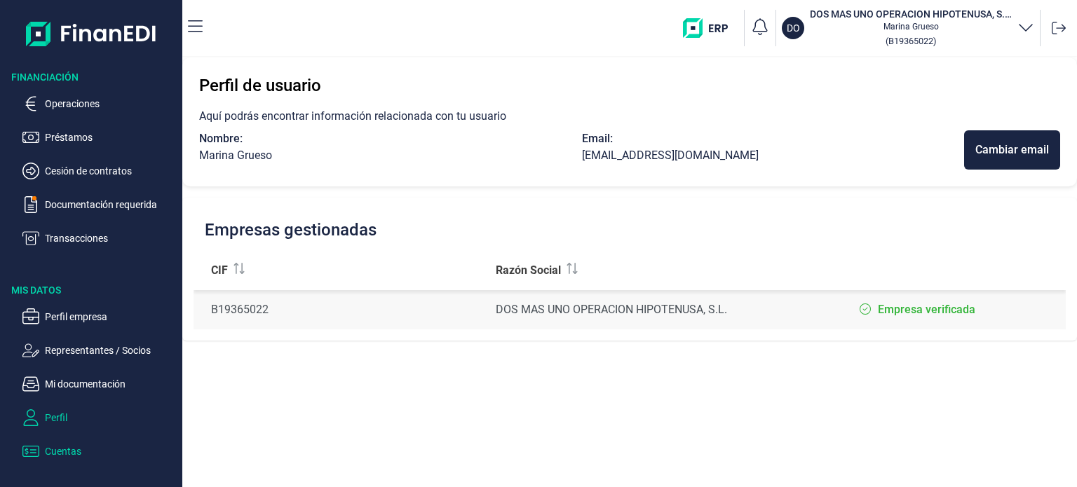
click at [59, 452] on p "Cuentas" at bounding box center [111, 451] width 132 height 17
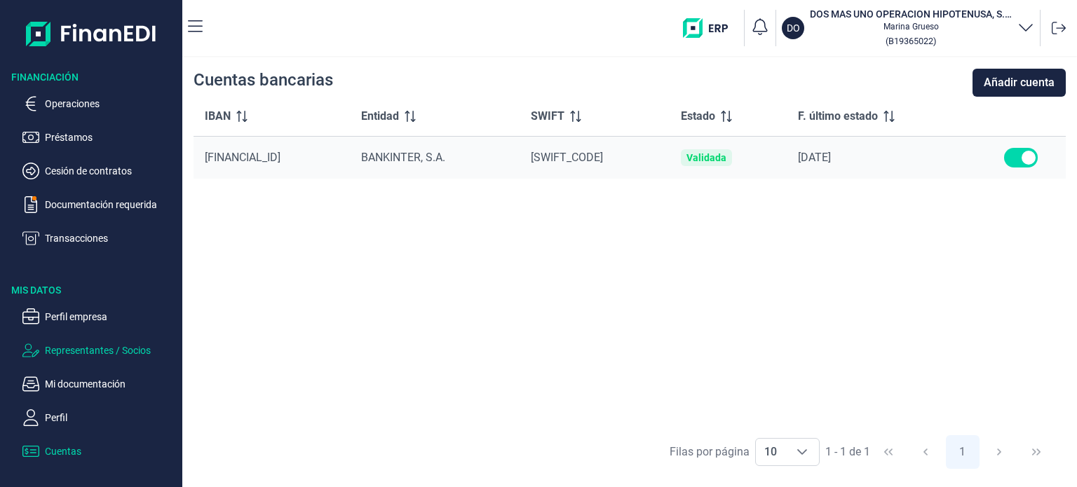
click at [48, 352] on p "Representantes / Socios" at bounding box center [111, 350] width 132 height 17
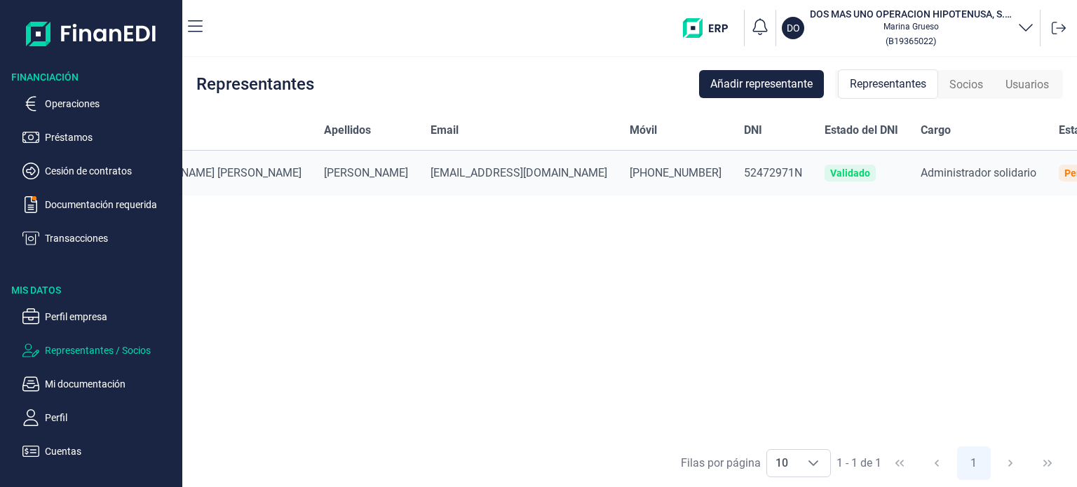
scroll to position [0, 84]
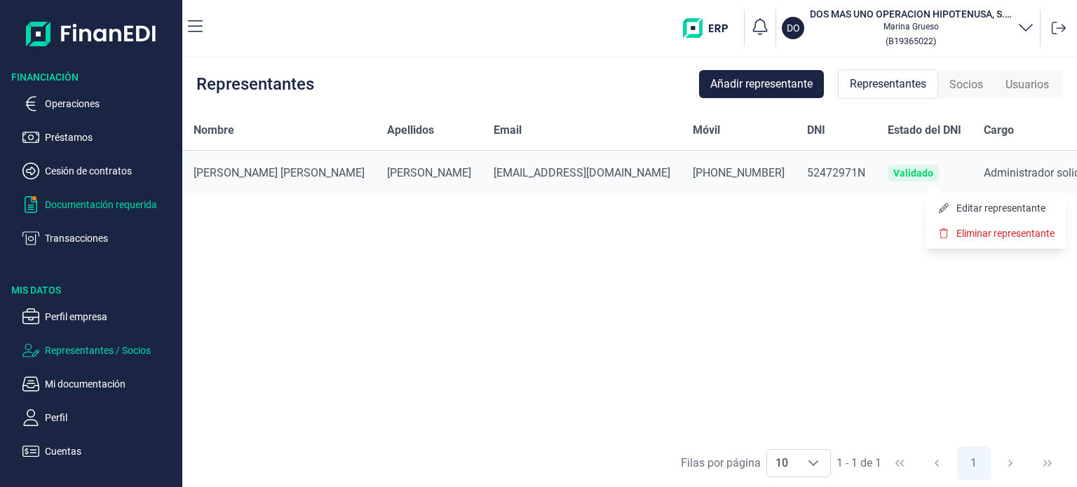
click at [76, 201] on p "Documentación requerida" at bounding box center [111, 204] width 132 height 17
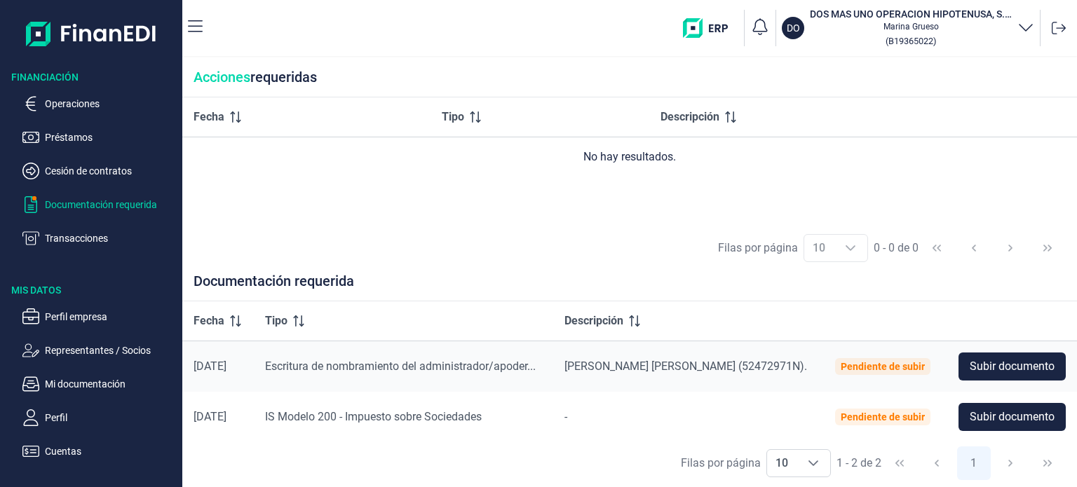
scroll to position [2, 0]
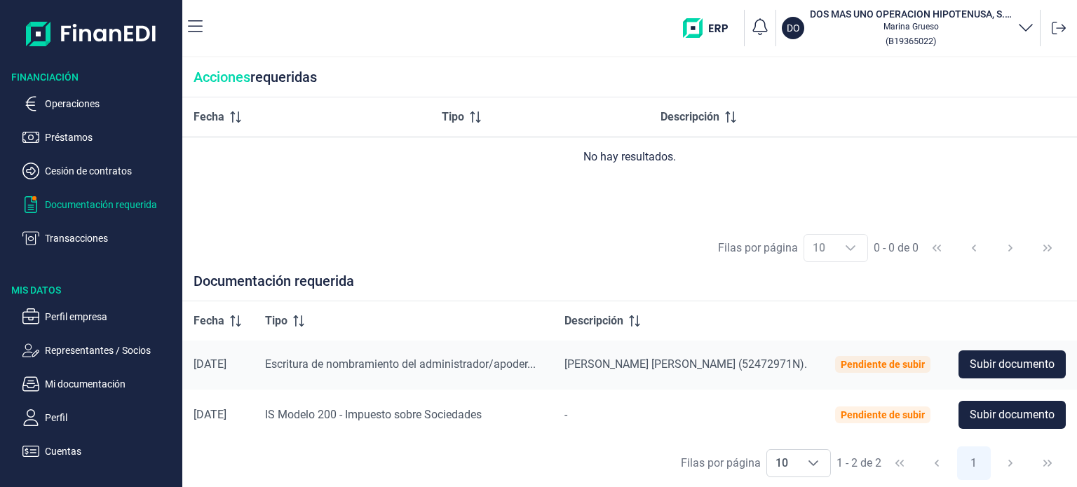
click at [368, 215] on div "Fecha Tipo Descripción No hay resultados." at bounding box center [629, 160] width 894 height 127
click at [343, 198] on div "Fecha Tipo Descripción No hay resultados." at bounding box center [629, 160] width 894 height 127
click at [104, 109] on p "Operaciones" at bounding box center [111, 103] width 132 height 17
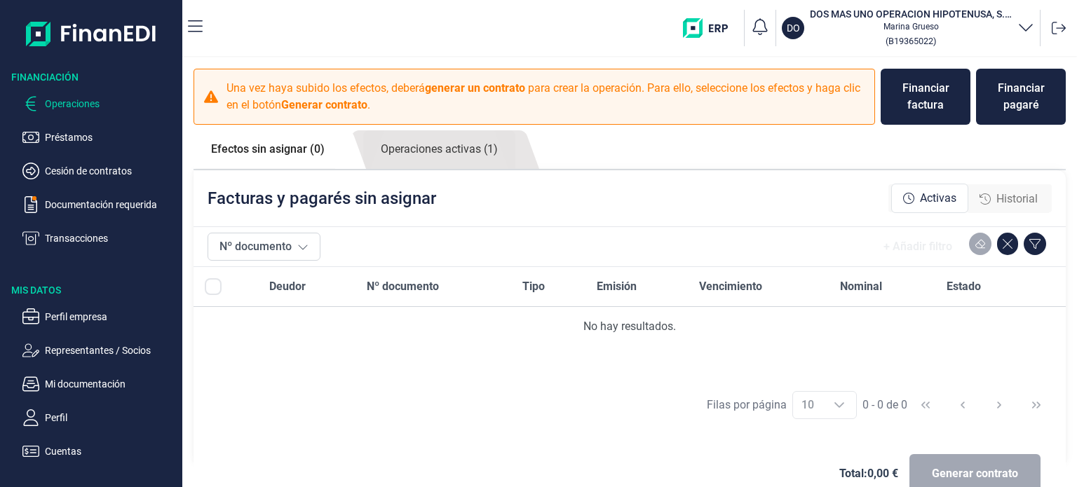
click at [937, 199] on span "Activas" at bounding box center [938, 198] width 36 height 17
click at [997, 201] on span "Historial" at bounding box center [1016, 199] width 41 height 17
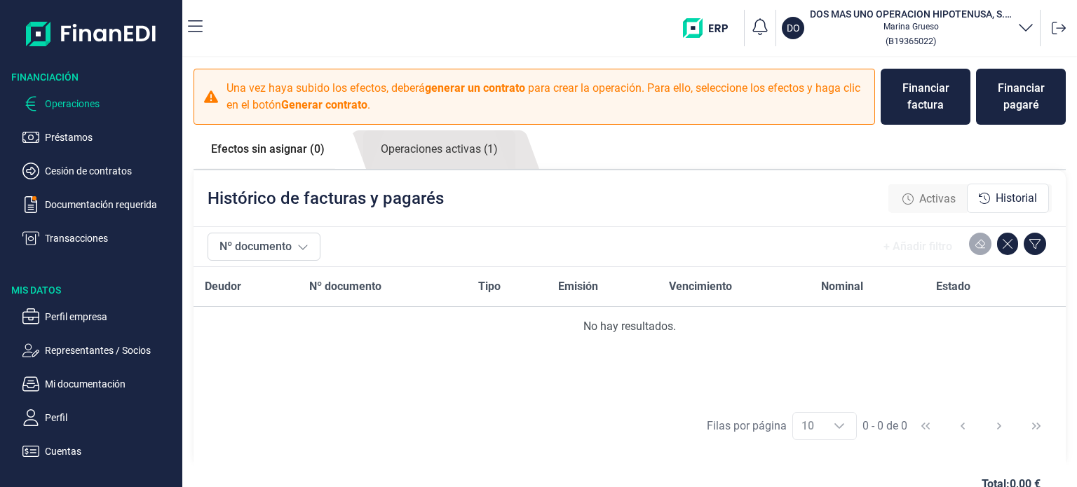
click at [919, 196] on span "Activas" at bounding box center [937, 199] width 36 height 17
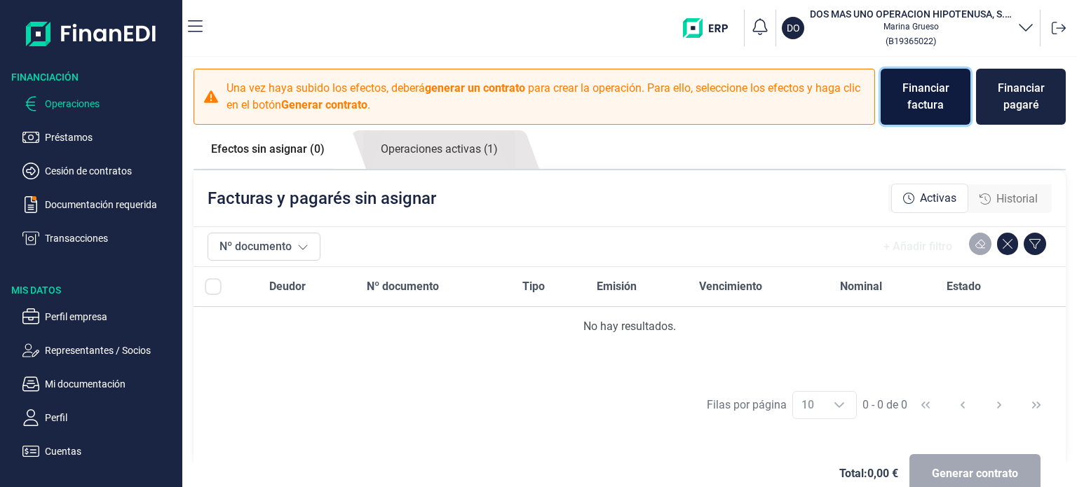
click at [936, 97] on div "Financiar factura" at bounding box center [925, 97] width 67 height 34
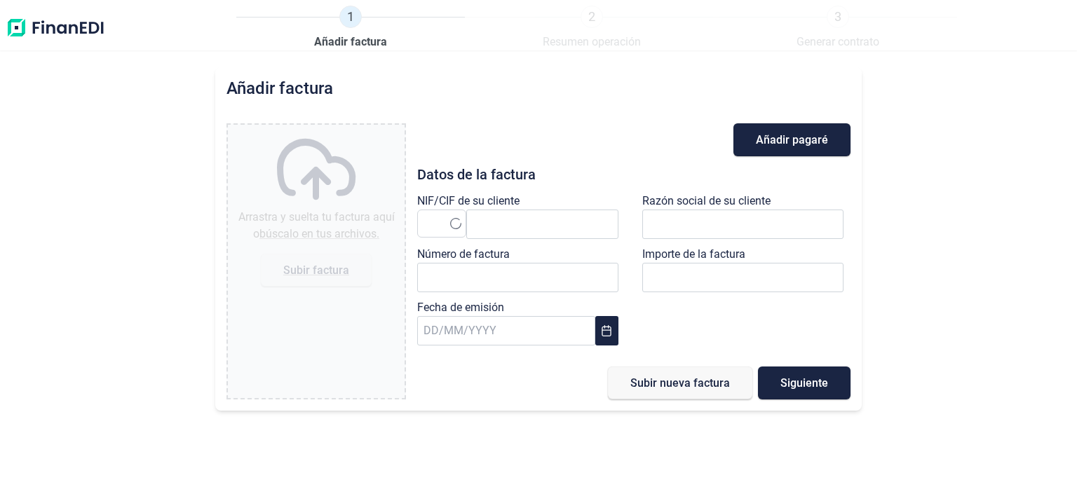
type input "0,00 €"
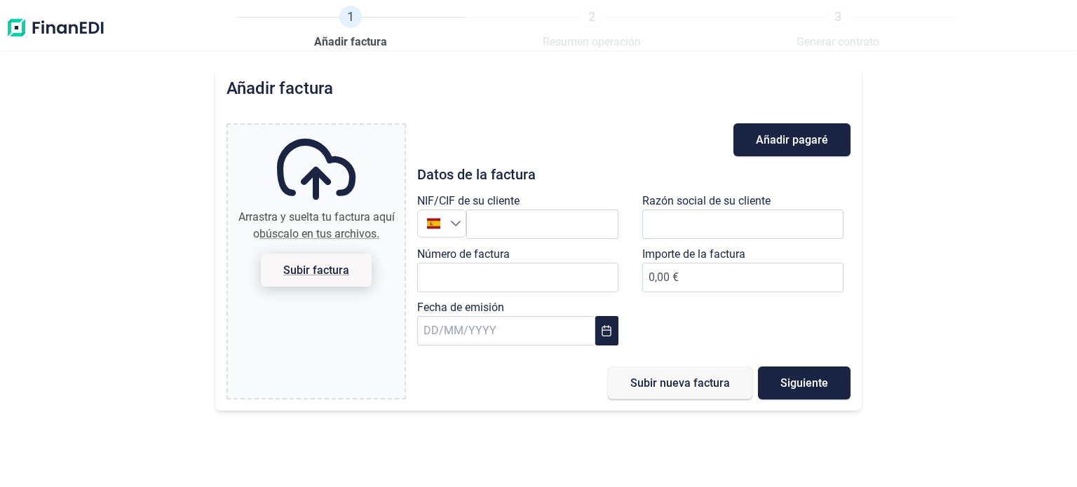
click at [317, 272] on span "Subir factura" at bounding box center [316, 270] width 66 height 11
click at [317, 129] on input "Arrastra y suelta tu factura aquí o búscalo en tus archivos. Subir factura" at bounding box center [316, 127] width 177 height 4
type input "C:\fakepath\factura_F_25250112.pdf"
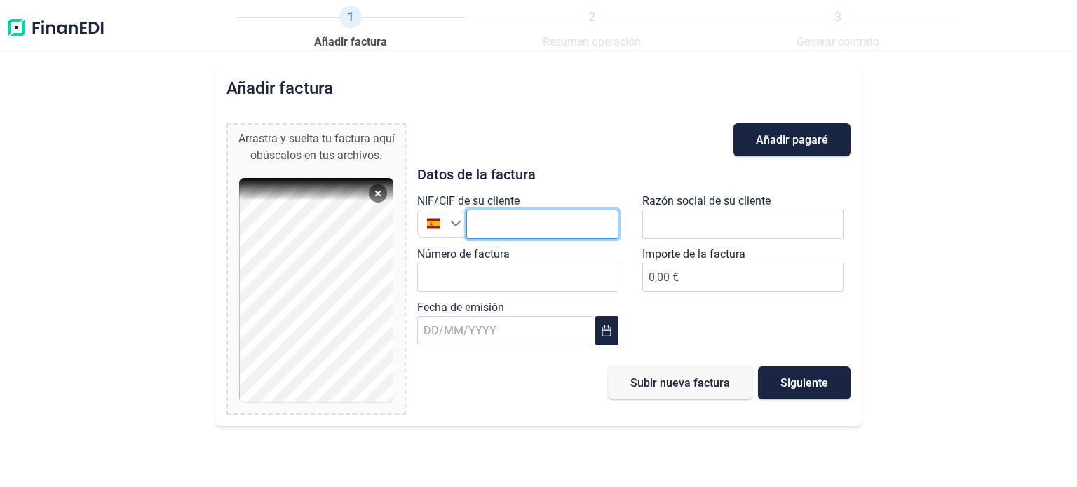
click at [559, 230] on input "text" at bounding box center [542, 224] width 152 height 29
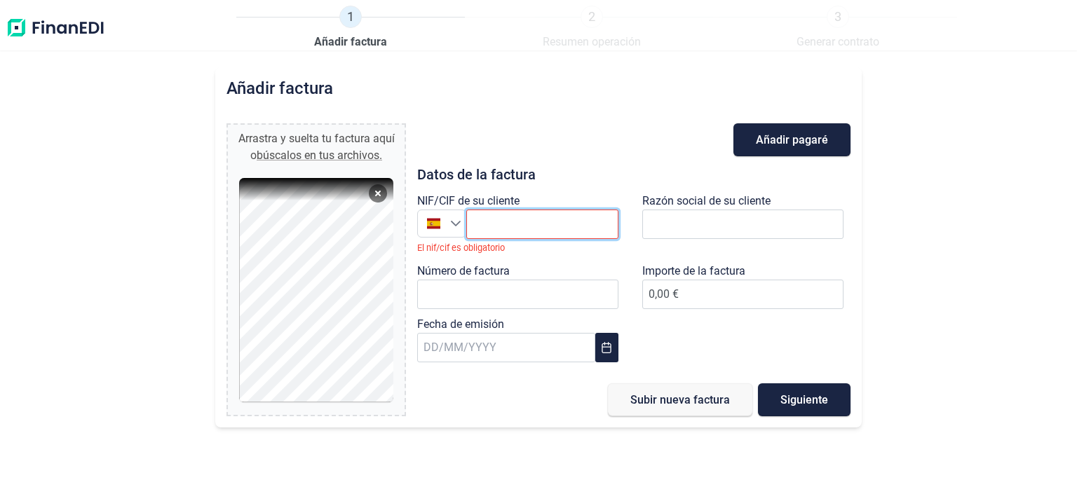
paste input "B67732354"
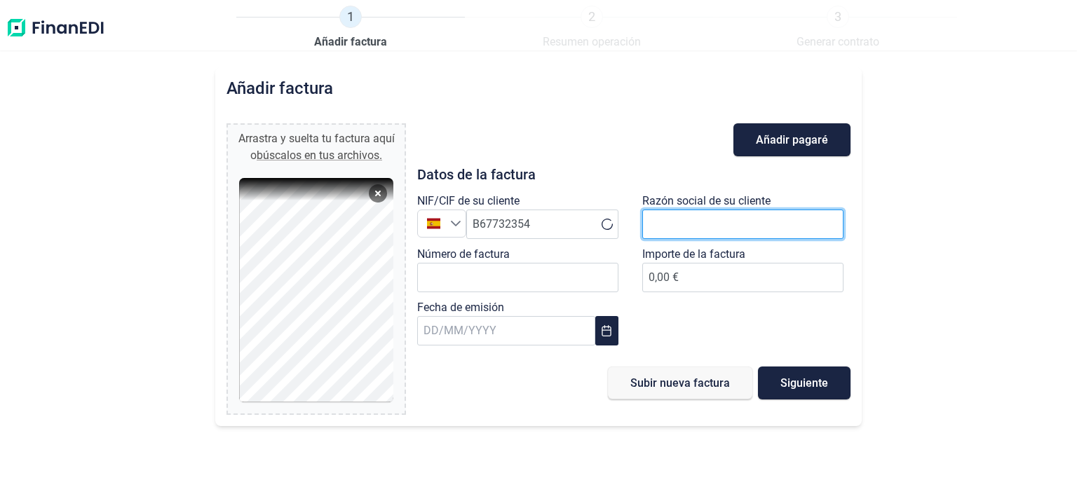
click at [702, 231] on input "text" at bounding box center [742, 224] width 201 height 29
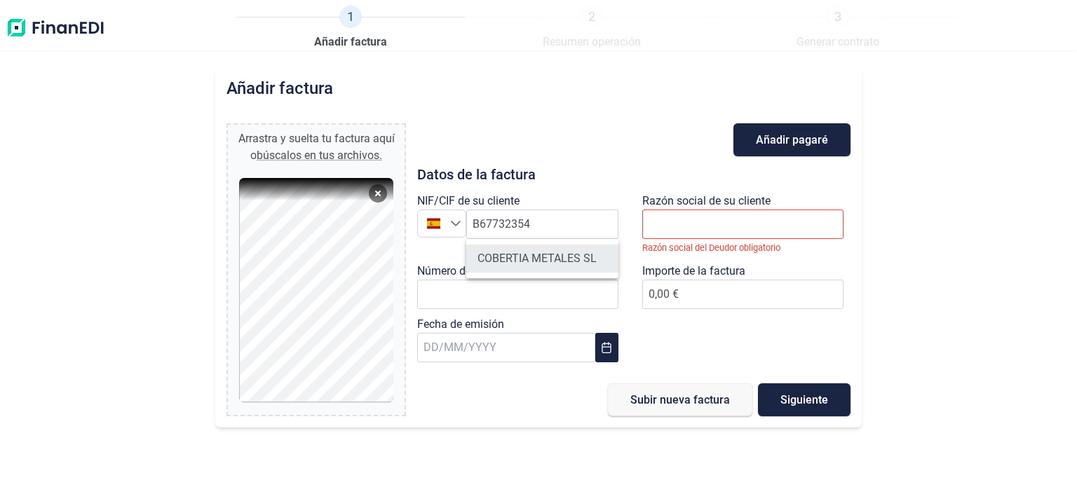
click at [551, 263] on li "COBERTIA METALES SL" at bounding box center [542, 259] width 152 height 28
type input "B67732354"
type input "COBERTIA METALES SL"
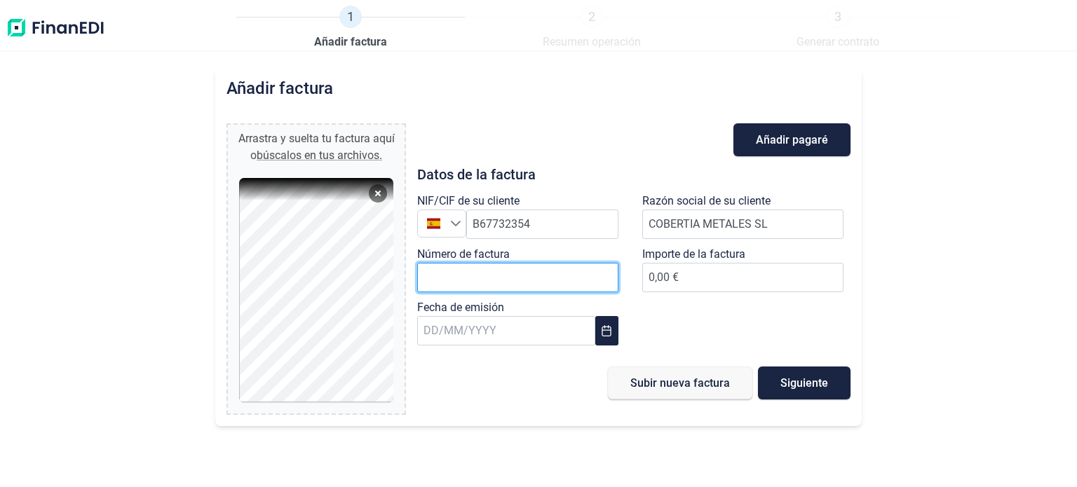
click at [534, 278] on input "Número de factura" at bounding box center [517, 277] width 201 height 29
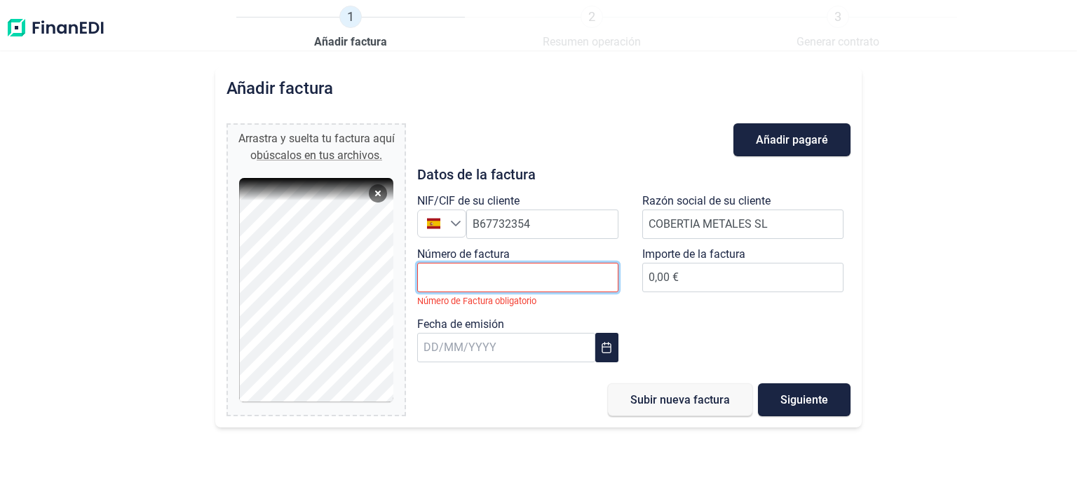
click at [534, 278] on input "Número de factura" at bounding box center [517, 277] width 201 height 29
type input "25250112"
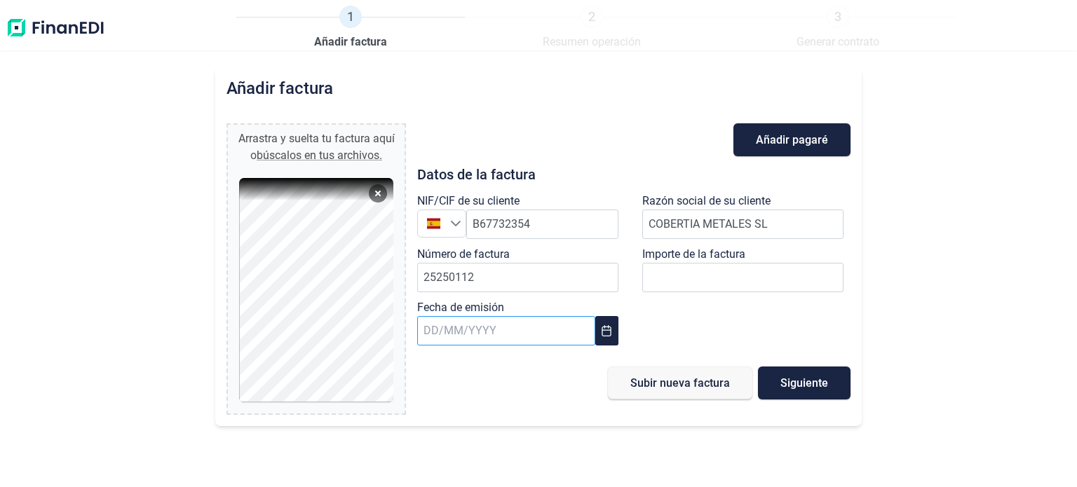
click at [530, 327] on input "text" at bounding box center [506, 330] width 178 height 29
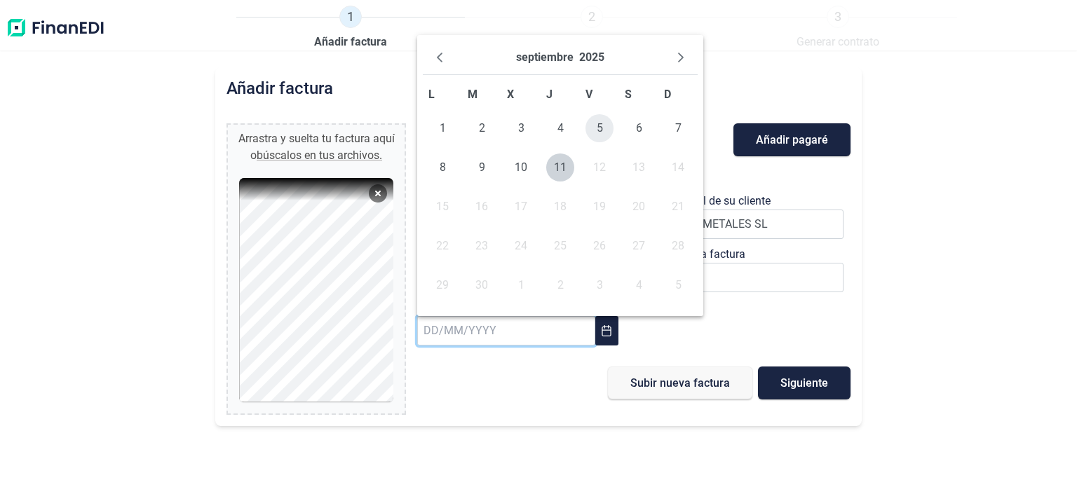
click at [606, 131] on span "5" at bounding box center [599, 128] width 28 height 28
type input "[DATE]"
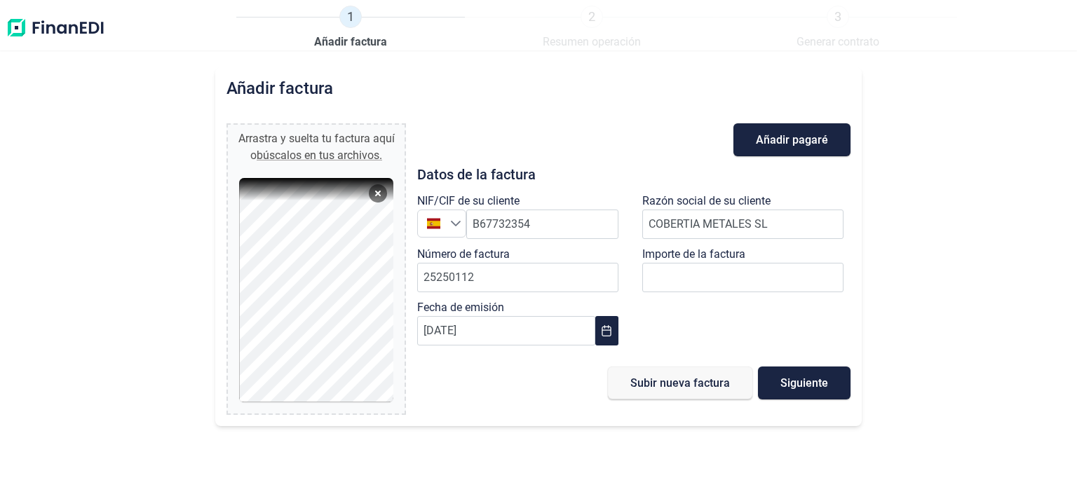
click at [707, 320] on div "NIF/CIF de su cliente España B67732354 Razón social de su cliente COBERTIA META…" at bounding box center [634, 273] width 450 height 160
click at [788, 392] on button "Siguiente" at bounding box center [804, 383] width 93 height 33
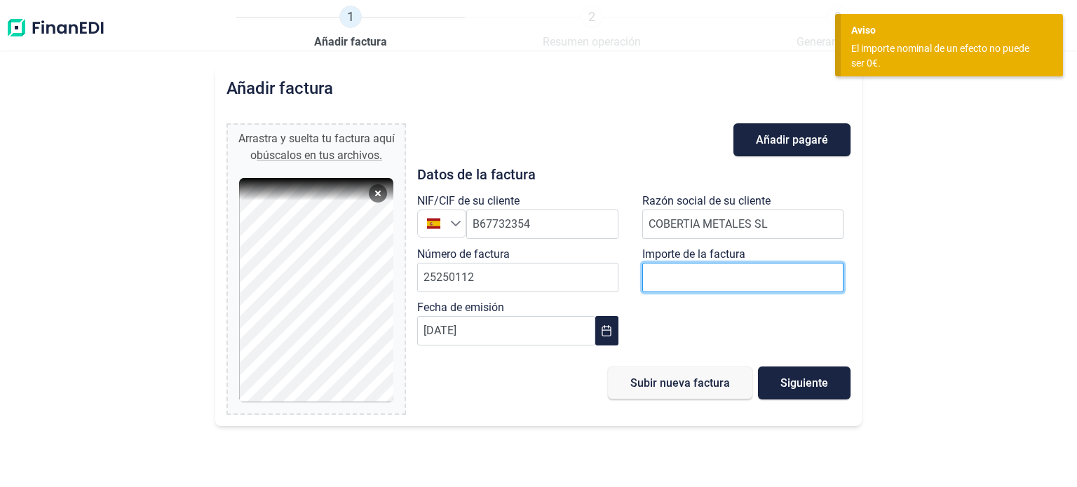
click at [717, 274] on input "number" at bounding box center [742, 277] width 201 height 29
type input "15696"
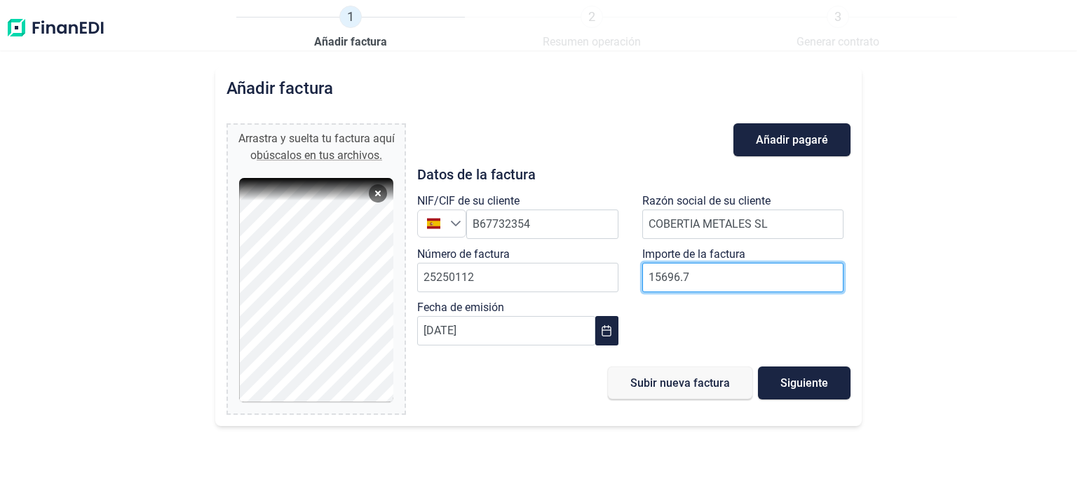
click at [677, 280] on input "15696.7" at bounding box center [742, 277] width 201 height 29
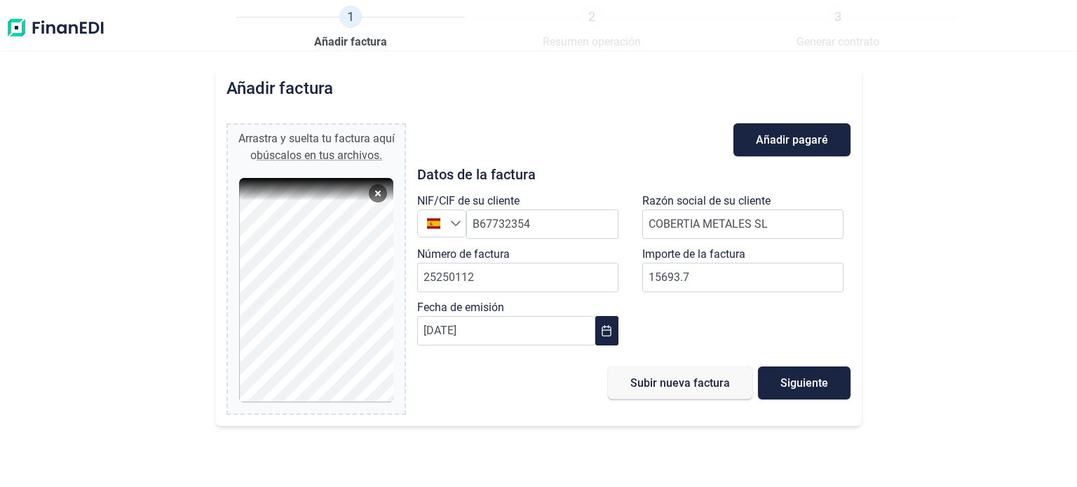
type input "15.693,70 €"
click at [932, 291] on div "Añadir factura Arrastra y suelta tu factura aquí o búscalos en tus archivos. fa…" at bounding box center [538, 277] width 1077 height 420
click at [829, 378] on button "Siguiente" at bounding box center [804, 383] width 93 height 33
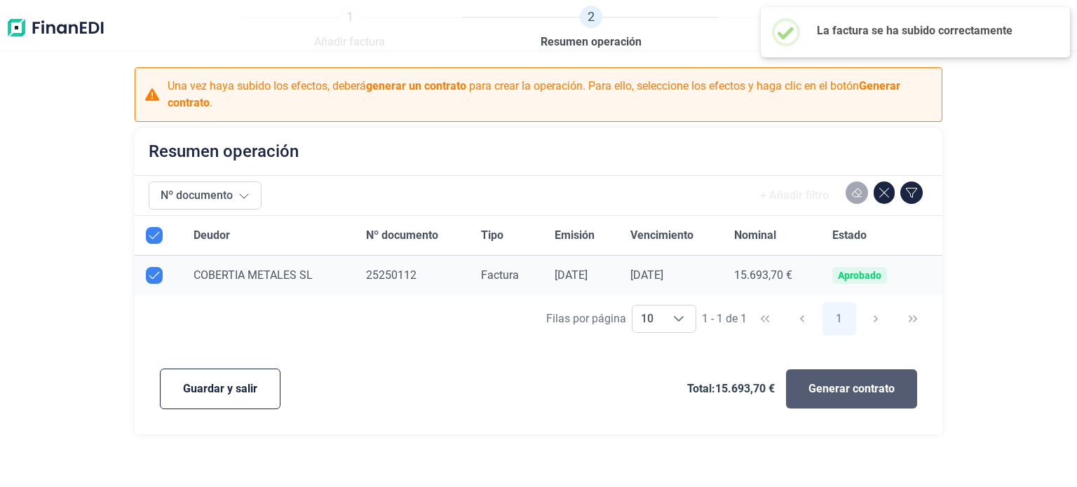
click at [822, 387] on span "Generar contrato" at bounding box center [851, 389] width 86 height 17
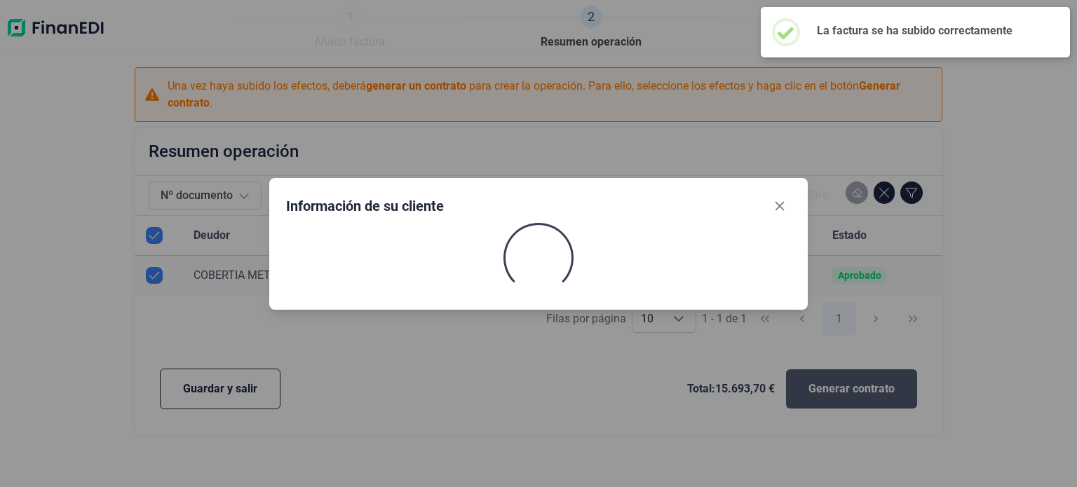
select select "ES"
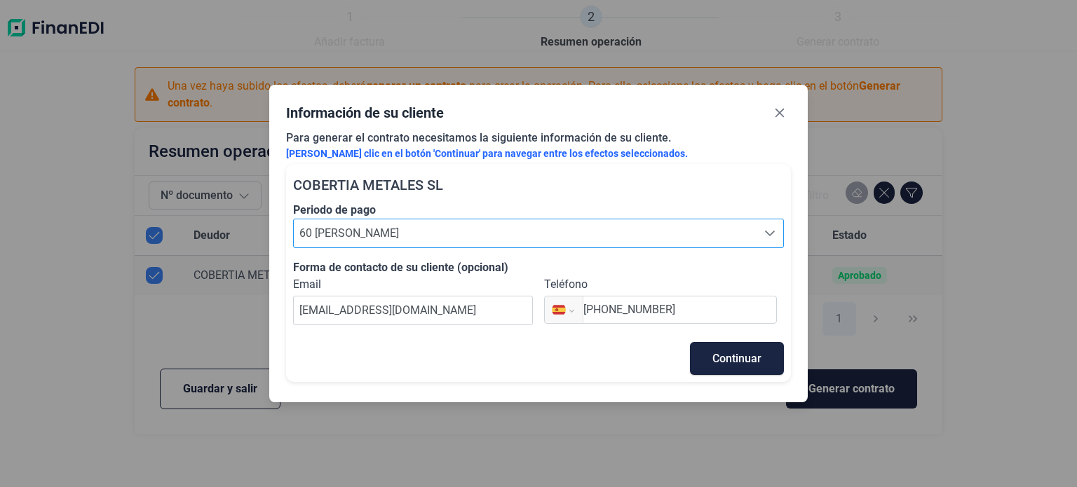
click at [407, 239] on span "60 [PERSON_NAME]" at bounding box center [525, 233] width 463 height 28
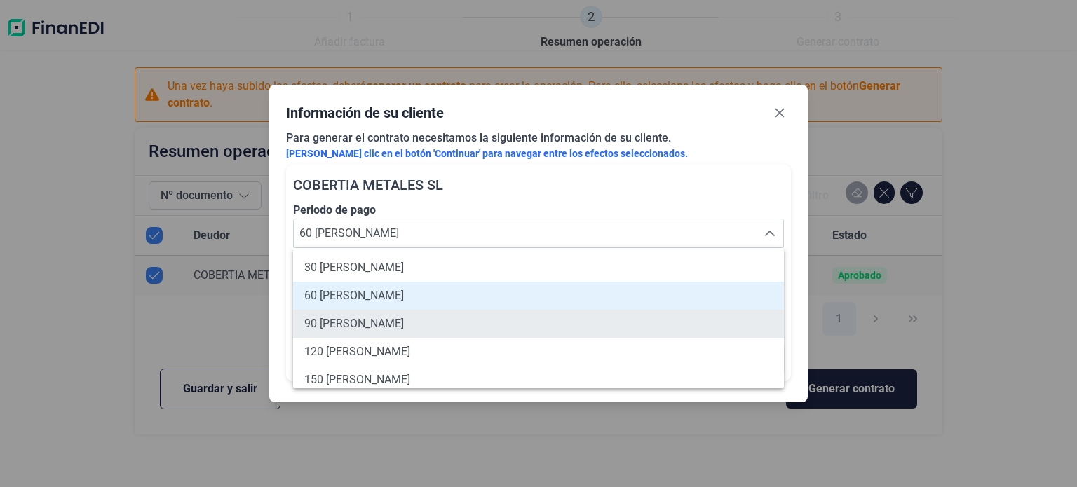
click at [397, 327] on li "90 [PERSON_NAME]" at bounding box center [538, 324] width 491 height 28
type input "90 [PERSON_NAME]"
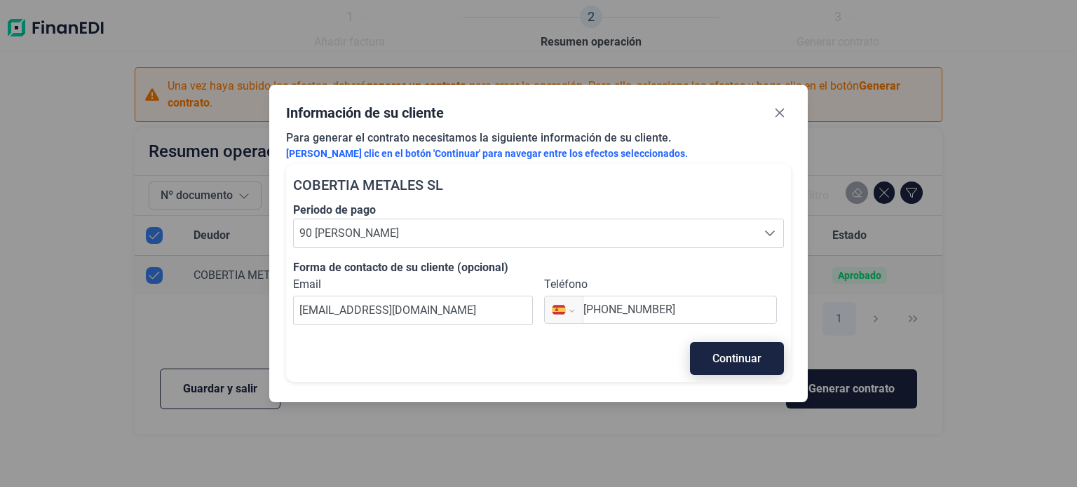
click at [727, 367] on button "Continuar" at bounding box center [737, 358] width 94 height 33
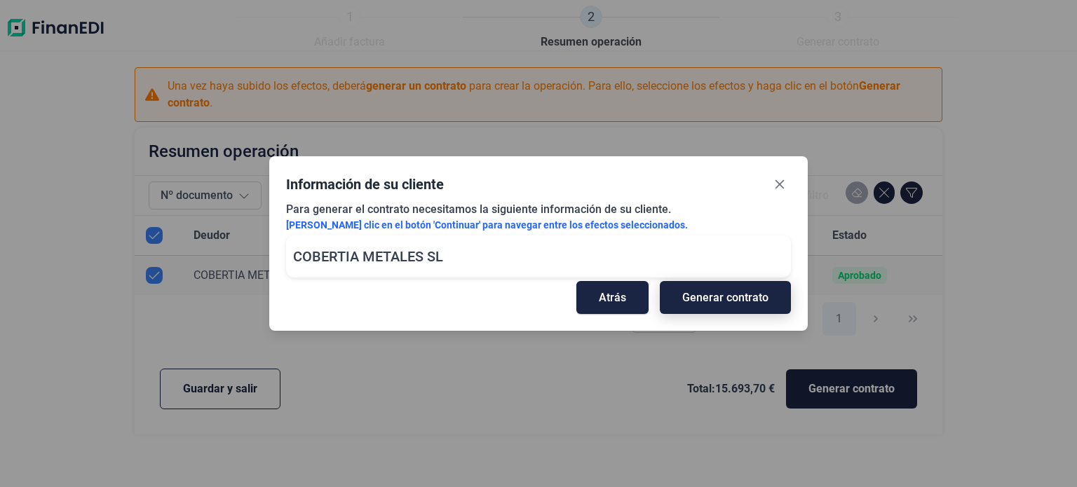
click at [703, 294] on span "Generar contrato" at bounding box center [725, 297] width 86 height 11
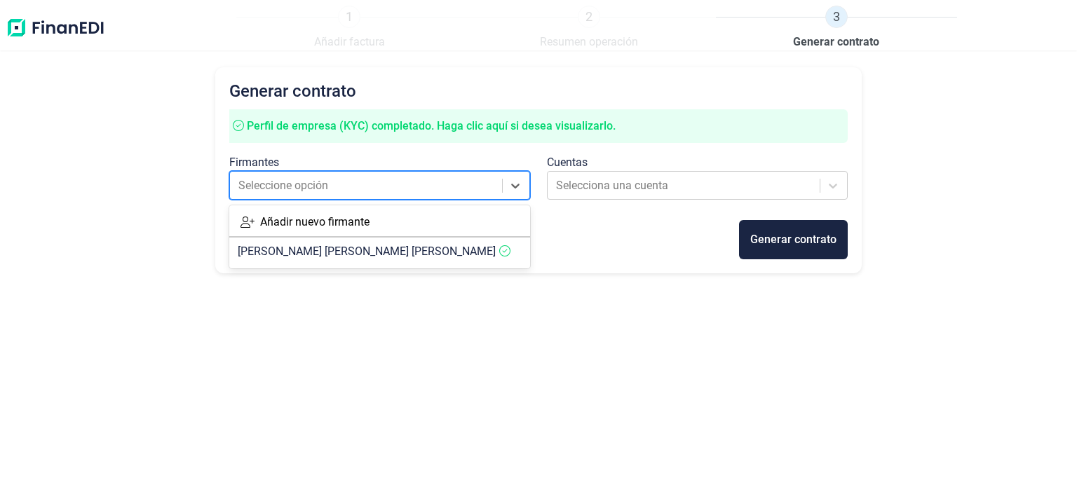
click at [435, 184] on div at bounding box center [366, 186] width 257 height 20
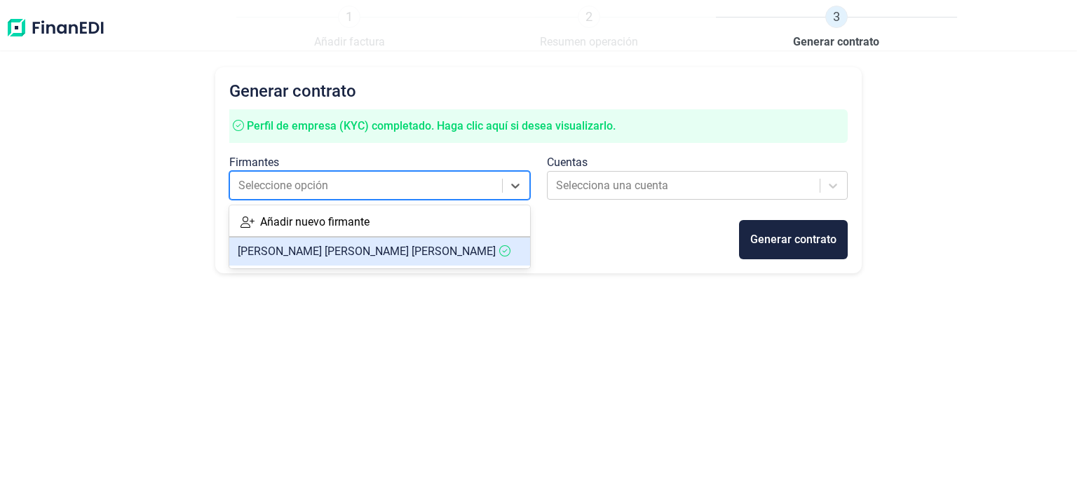
click at [351, 254] on span "[PERSON_NAME] [PERSON_NAME]" at bounding box center [367, 251] width 258 height 13
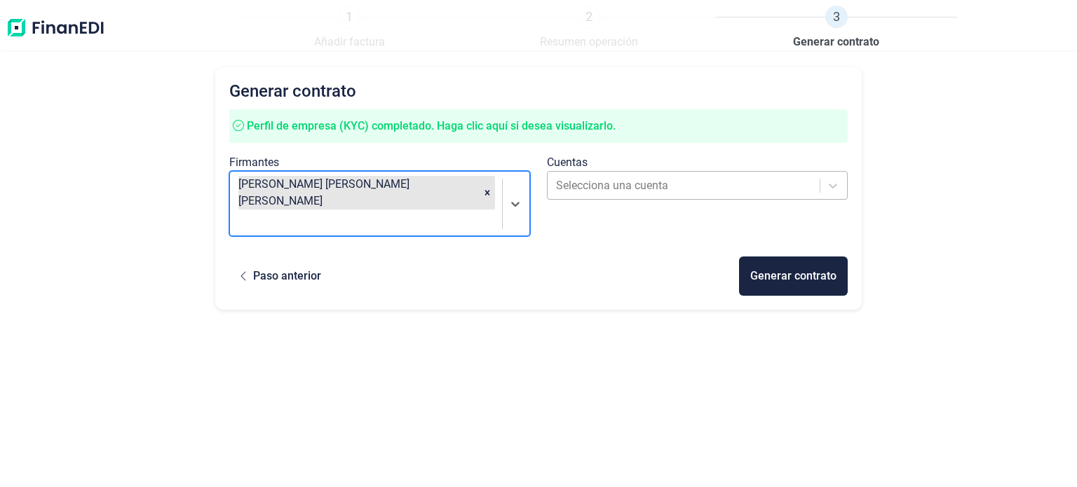
click at [679, 179] on div at bounding box center [684, 186] width 257 height 20
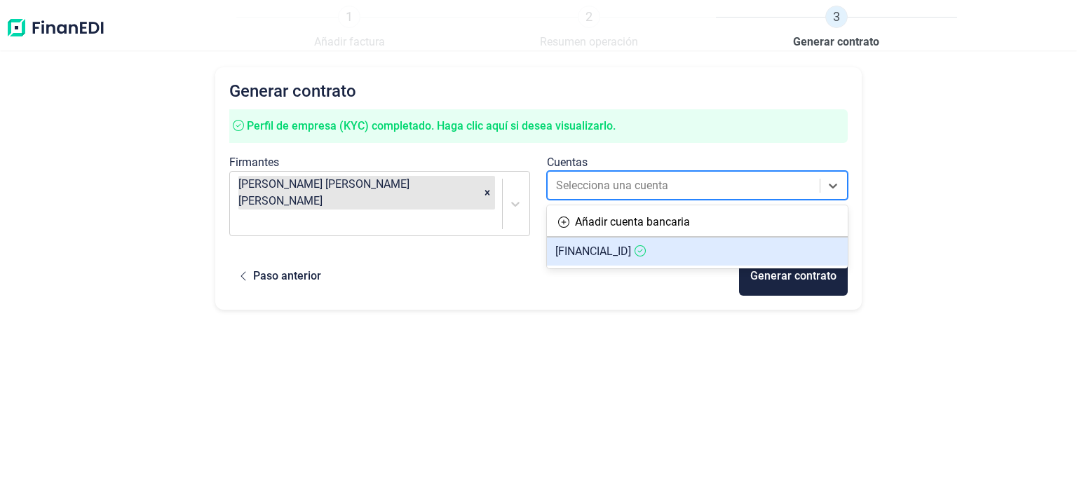
click at [631, 257] on span "[FINANCIAL_ID]" at bounding box center [593, 251] width 76 height 13
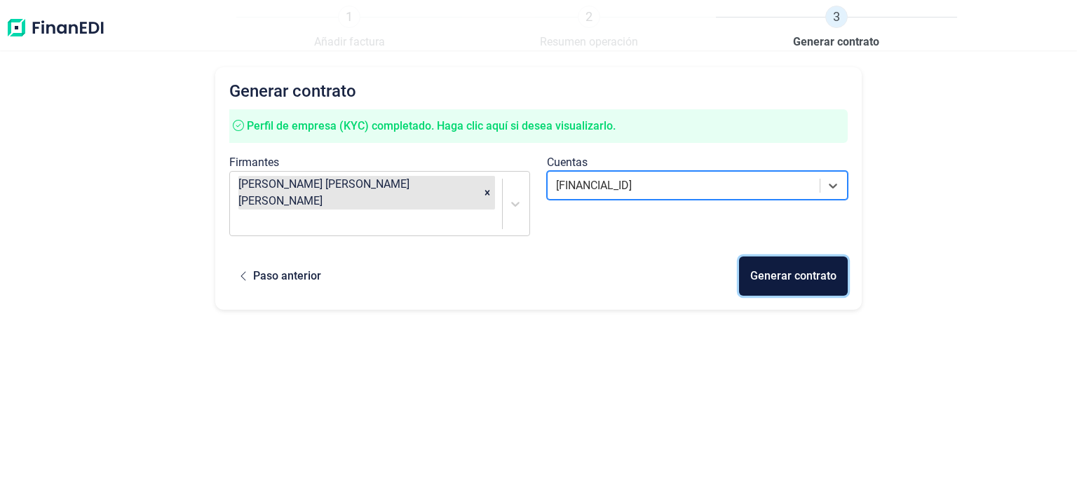
click at [786, 268] on div "Generar contrato" at bounding box center [793, 276] width 86 height 17
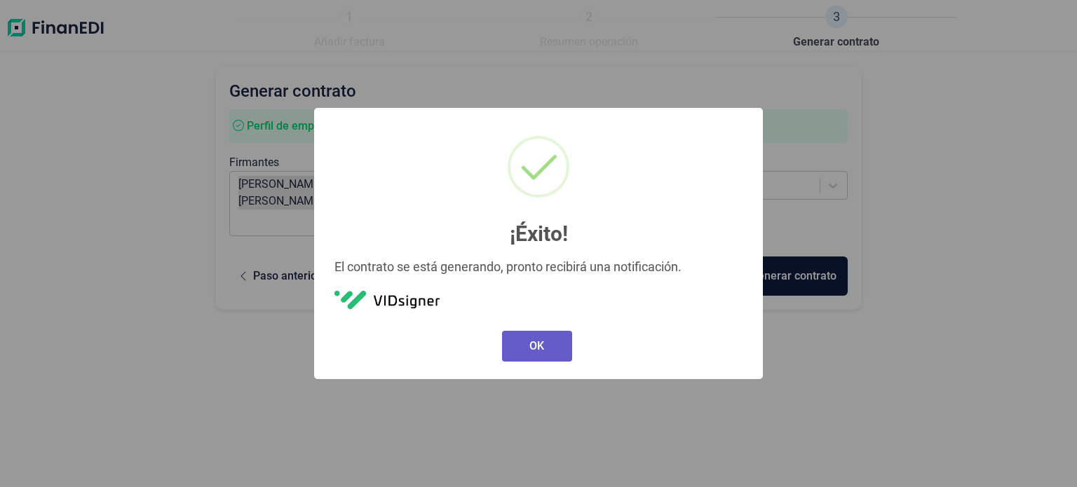
click at [547, 340] on button "OK" at bounding box center [537, 346] width 70 height 31
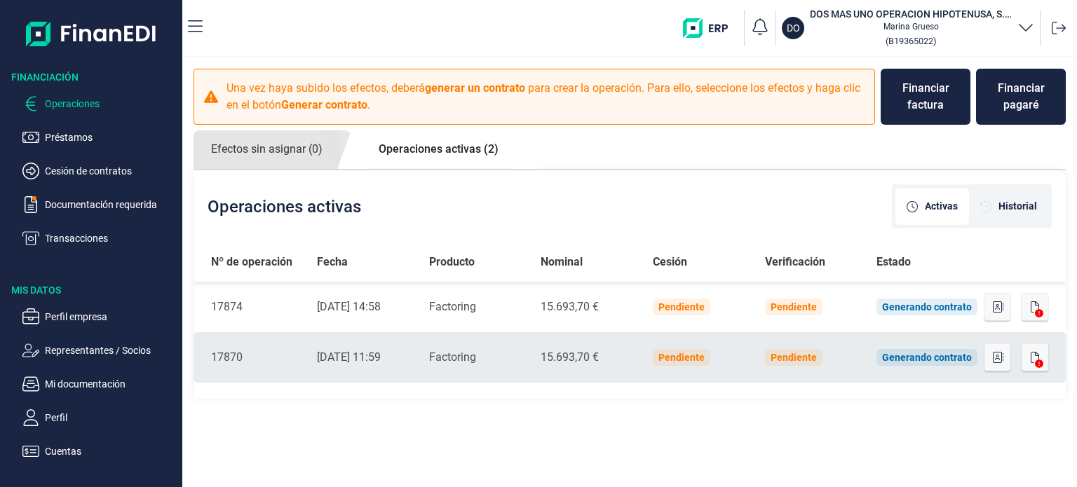
click at [1036, 360] on icon at bounding box center [1039, 364] width 8 height 8
click at [1035, 357] on icon "button" at bounding box center [1034, 357] width 8 height 11
drag, startPoint x: 463, startPoint y: 364, endPoint x: 457, endPoint y: 370, distance: 8.4
click at [457, 370] on td "Producto Factoring" at bounding box center [473, 357] width 111 height 50
click at [396, 360] on div "[DATE] 11:59" at bounding box center [362, 357] width 90 height 17
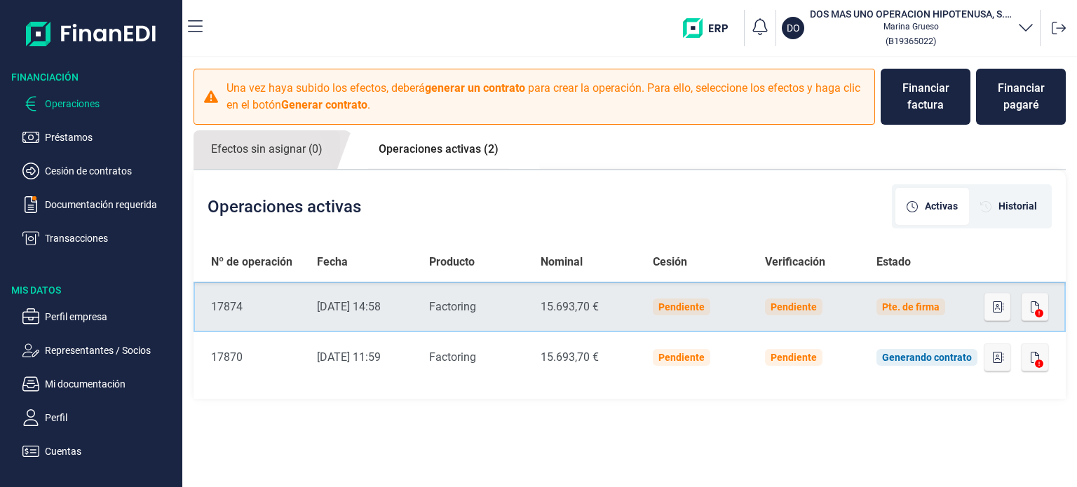
click at [430, 302] on div "Factoring" at bounding box center [473, 307] width 89 height 17
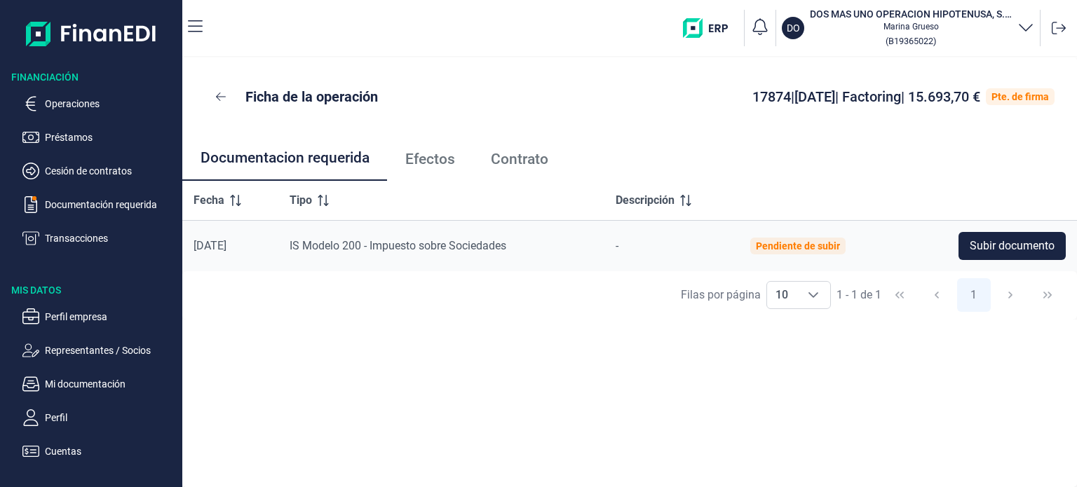
click at [533, 311] on div "Filas por página 10 10 10 1 - 1 de 1 1" at bounding box center [629, 295] width 894 height 48
click at [102, 168] on p "Cesión de contratos" at bounding box center [111, 171] width 132 height 17
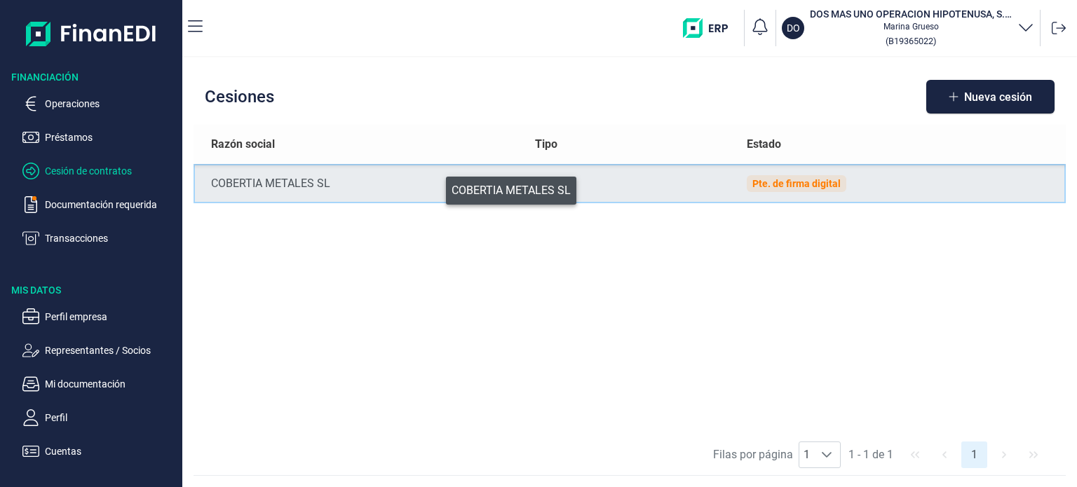
click at [436, 187] on div "COBERTIA METALES SL" at bounding box center [361, 183] width 301 height 17
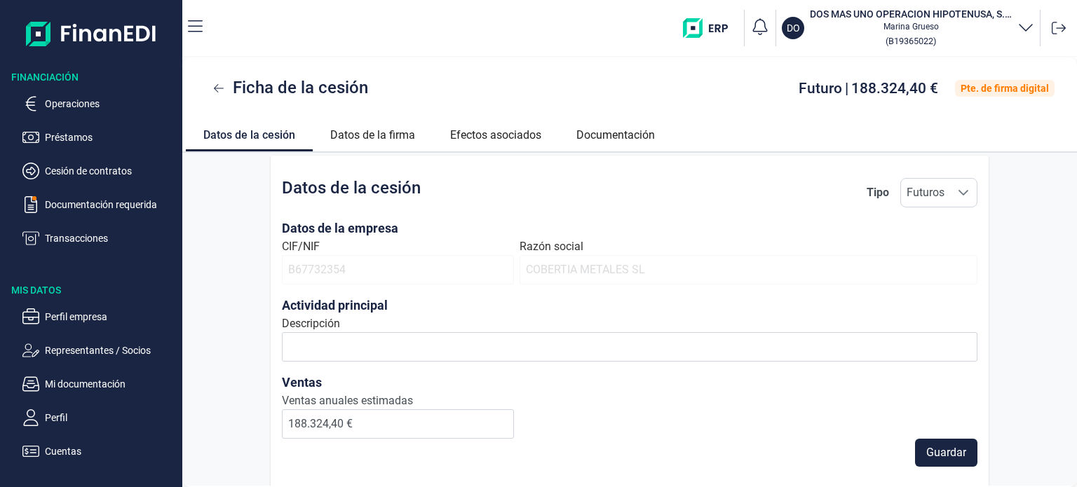
scroll to position [4, 0]
click at [76, 107] on p "Operaciones" at bounding box center [111, 103] width 132 height 17
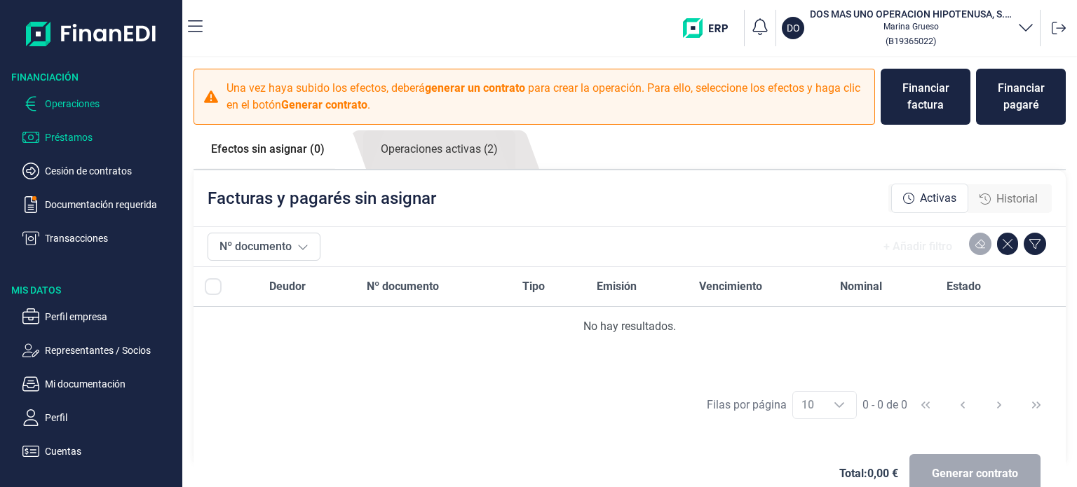
click at [82, 130] on p "Préstamos" at bounding box center [111, 137] width 132 height 17
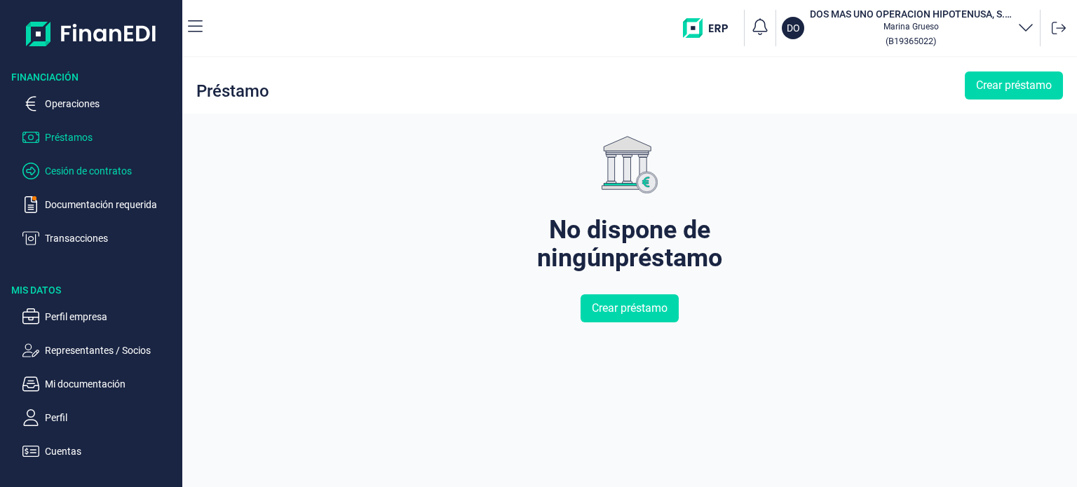
click at [79, 172] on p "Cesión de contratos" at bounding box center [111, 171] width 132 height 17
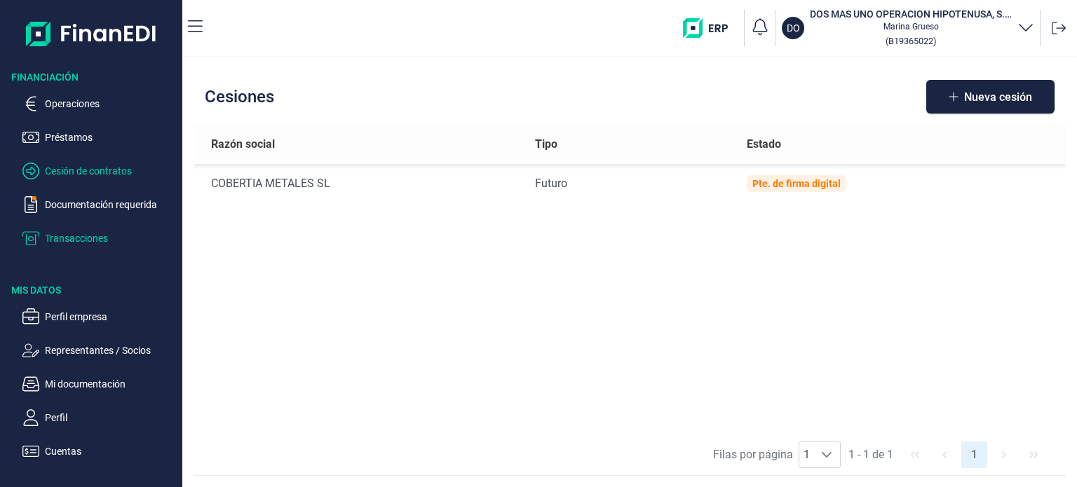
click at [95, 241] on p "Transacciones" at bounding box center [111, 238] width 132 height 17
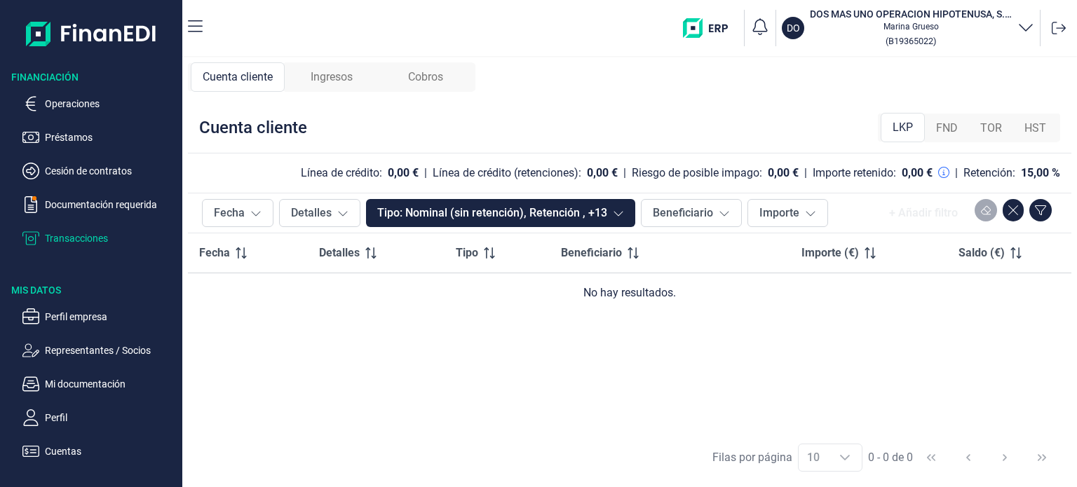
click at [313, 69] on span "Ingresos" at bounding box center [332, 77] width 42 height 17
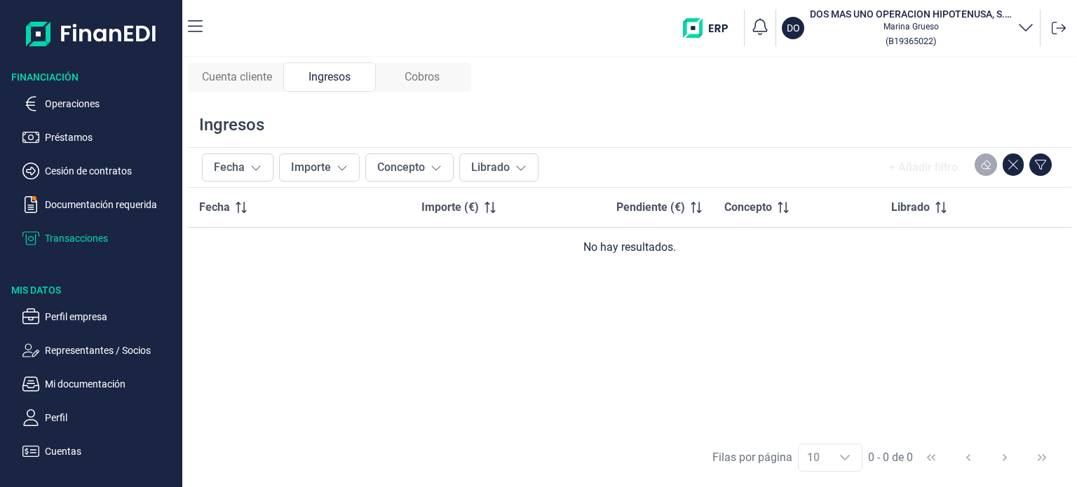
click at [440, 76] on span "Cobros" at bounding box center [421, 77] width 35 height 17
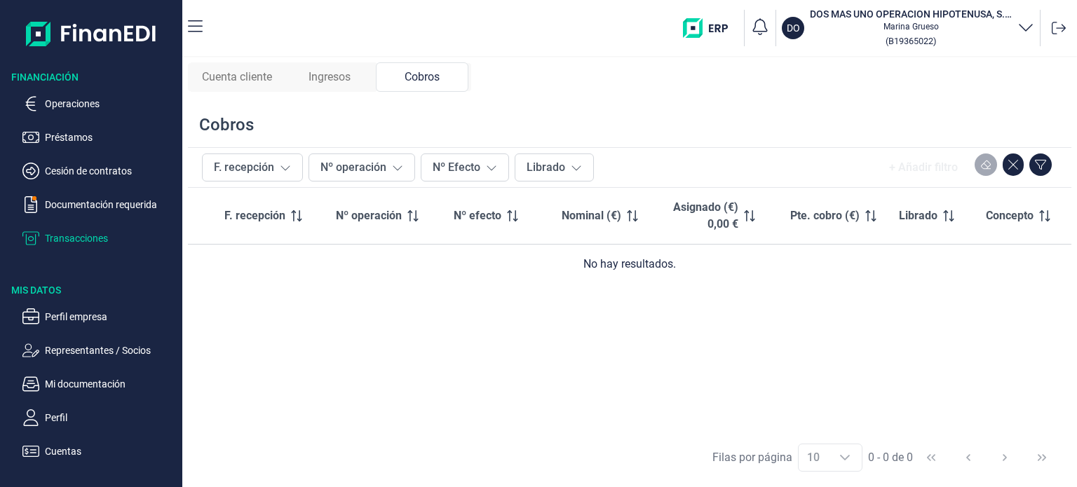
click at [245, 74] on span "Cuenta cliente" at bounding box center [237, 77] width 70 height 17
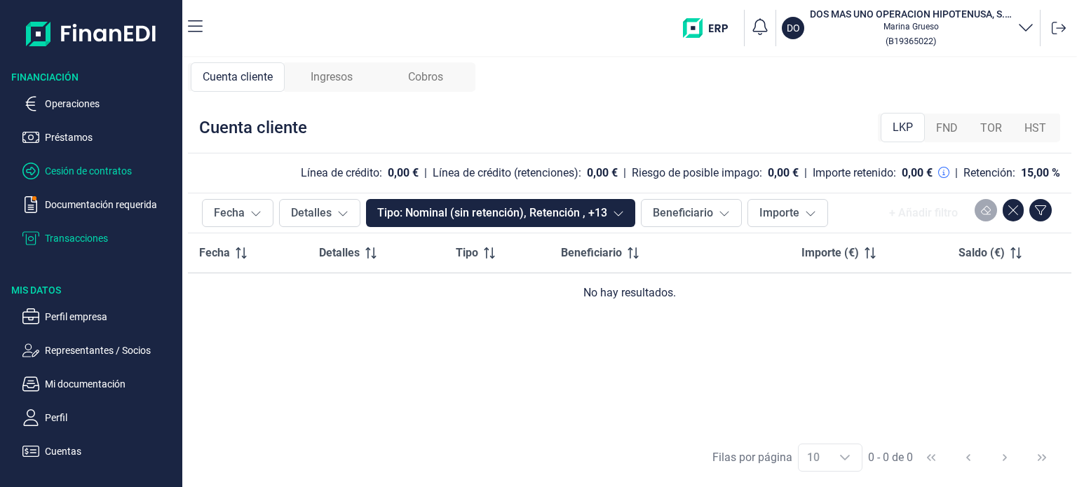
click at [79, 172] on p "Cesión de contratos" at bounding box center [111, 171] width 132 height 17
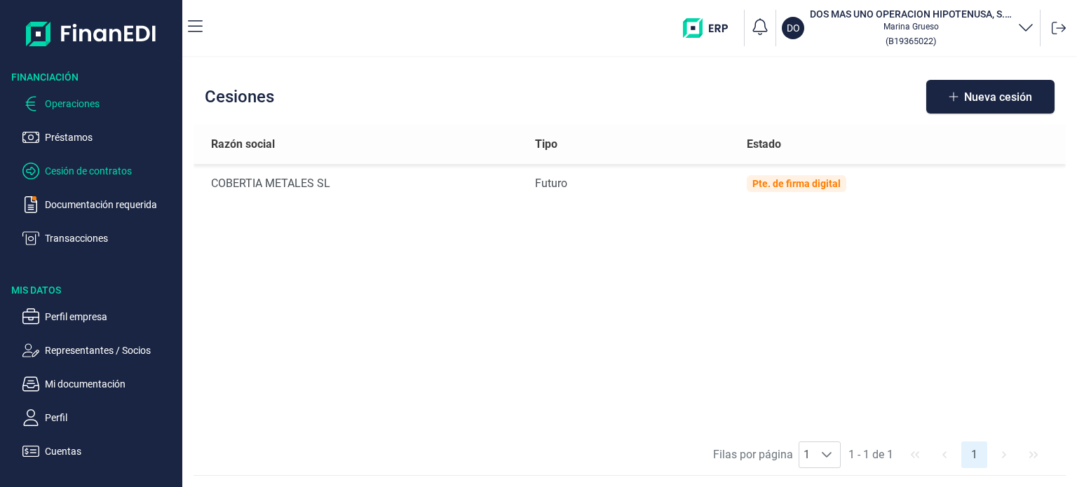
click at [64, 109] on p "Operaciones" at bounding box center [111, 103] width 132 height 17
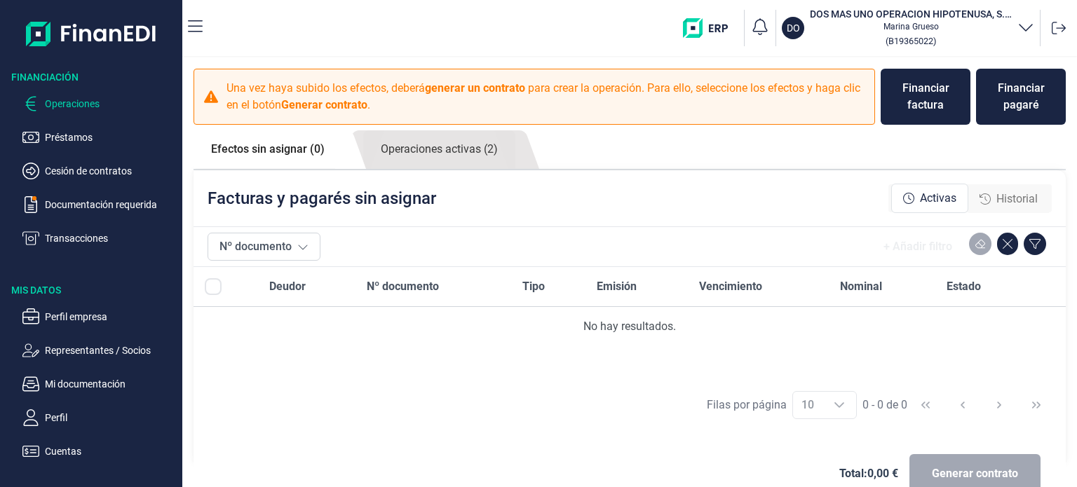
click at [1021, 200] on span "Historial" at bounding box center [1016, 199] width 41 height 17
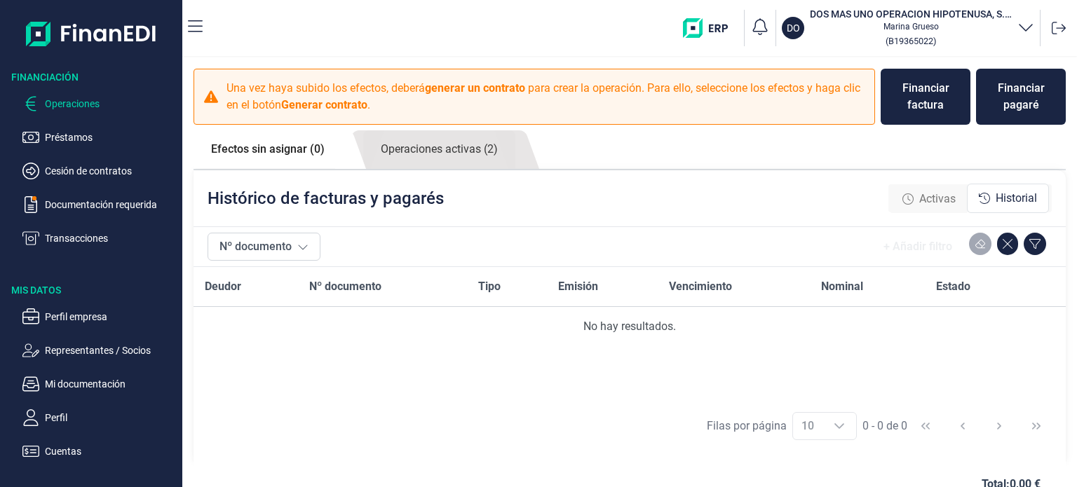
click at [932, 199] on span "Activas" at bounding box center [937, 199] width 36 height 17
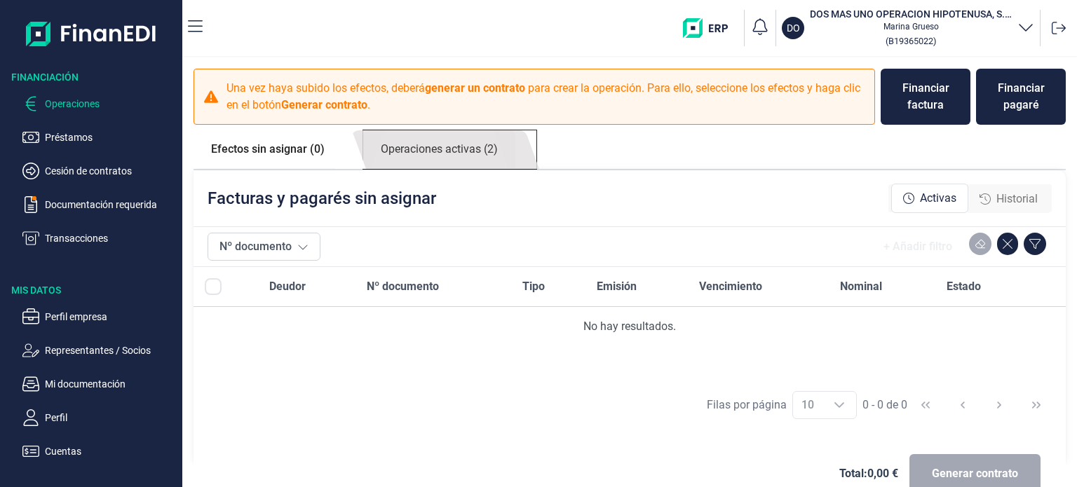
click at [463, 153] on link "Operaciones activas (2)" at bounding box center [439, 149] width 152 height 39
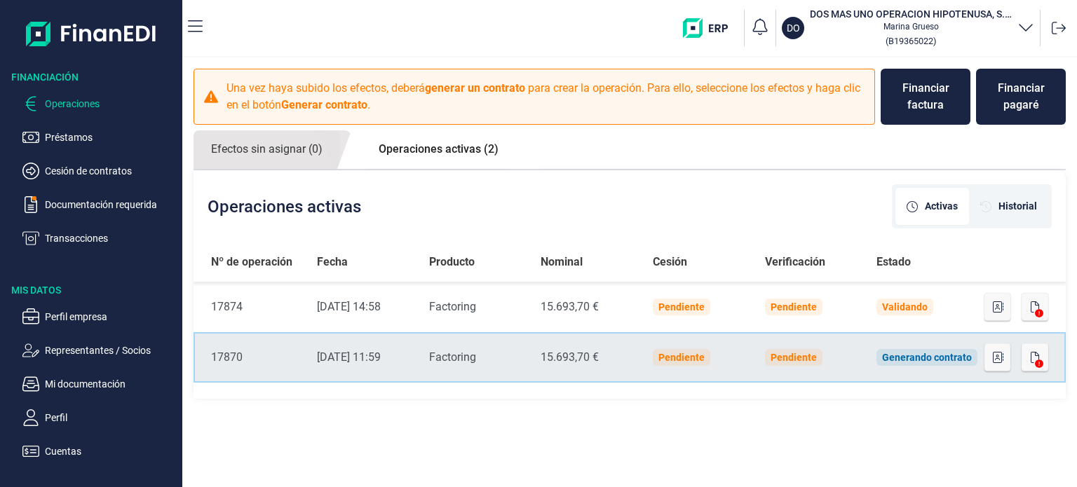
click at [454, 351] on div "Factoring" at bounding box center [473, 357] width 89 height 17
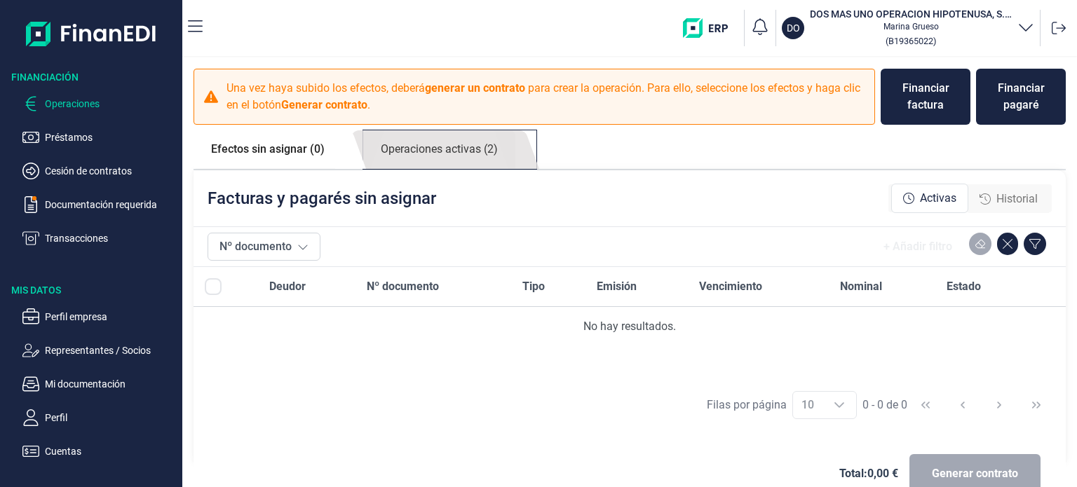
click at [479, 151] on link "Operaciones activas (2)" at bounding box center [439, 149] width 152 height 39
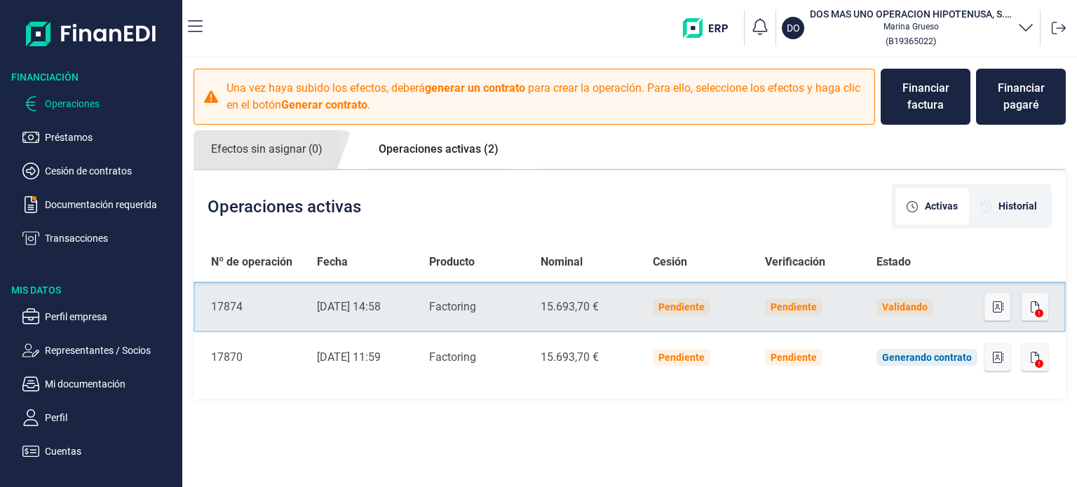
click at [521, 312] on td "Producto Factoring" at bounding box center [473, 307] width 111 height 50
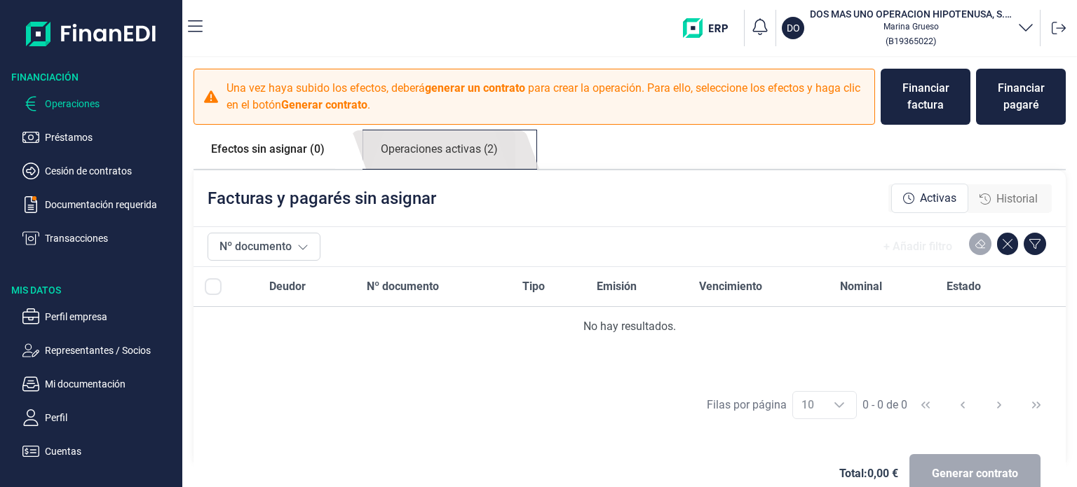
click at [463, 147] on link "Operaciones activas (2)" at bounding box center [439, 149] width 152 height 39
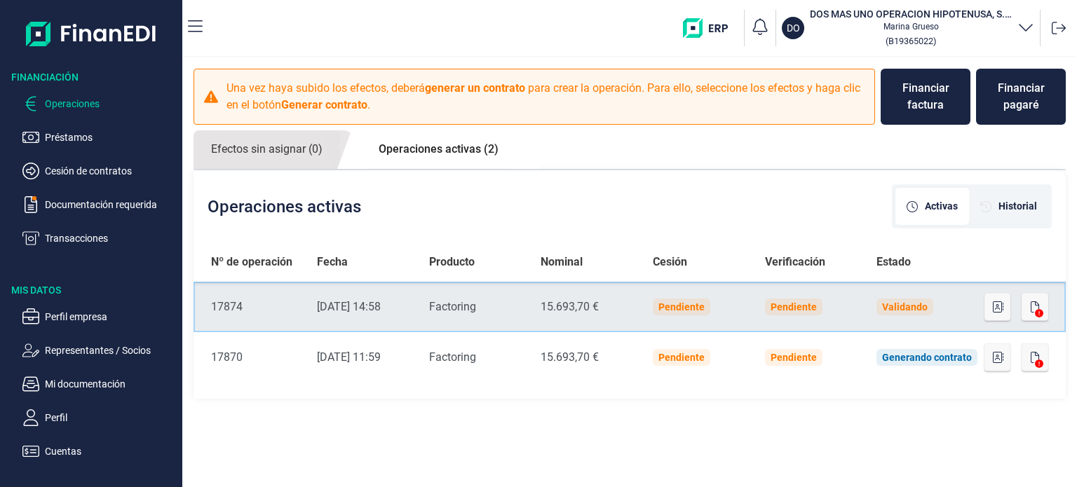
click at [512, 302] on div "Factoring" at bounding box center [473, 307] width 89 height 17
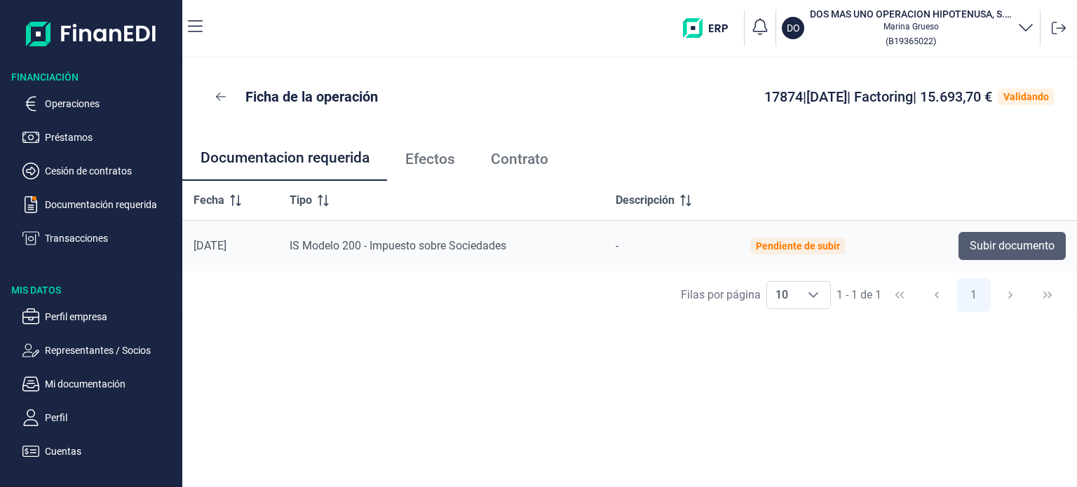
click at [992, 246] on span "Subir documento" at bounding box center [1011, 246] width 85 height 17
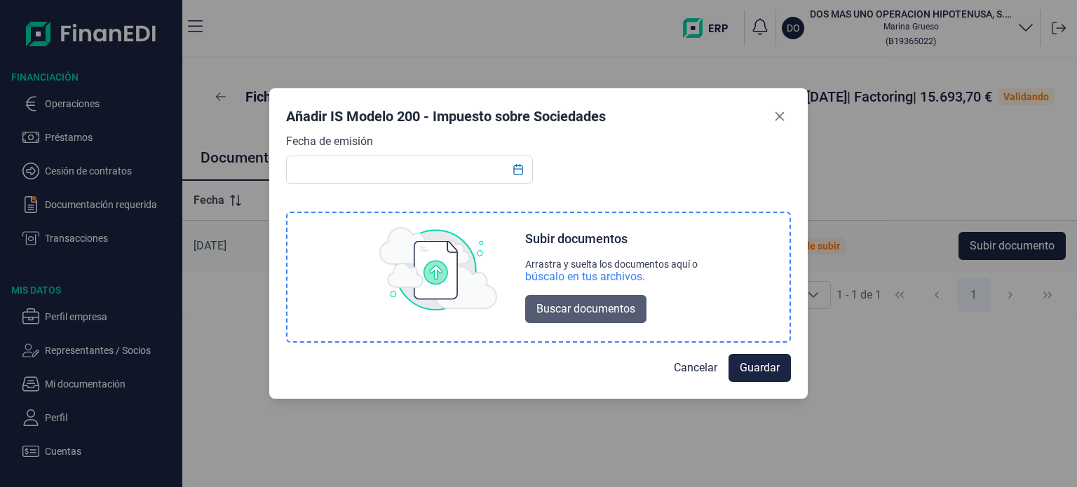
click at [604, 311] on span "Buscar documentos" at bounding box center [585, 309] width 99 height 17
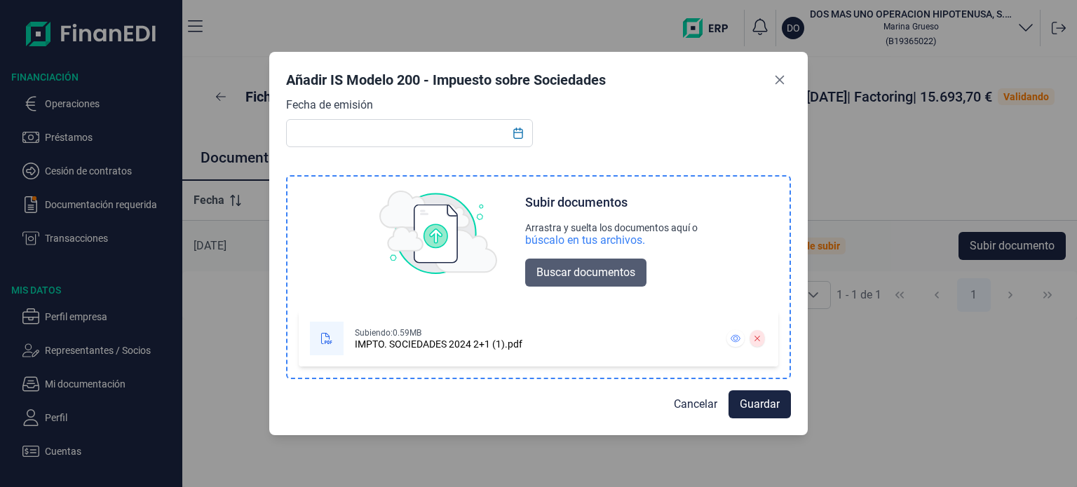
click at [544, 273] on span "Buscar documentos" at bounding box center [585, 272] width 99 height 17
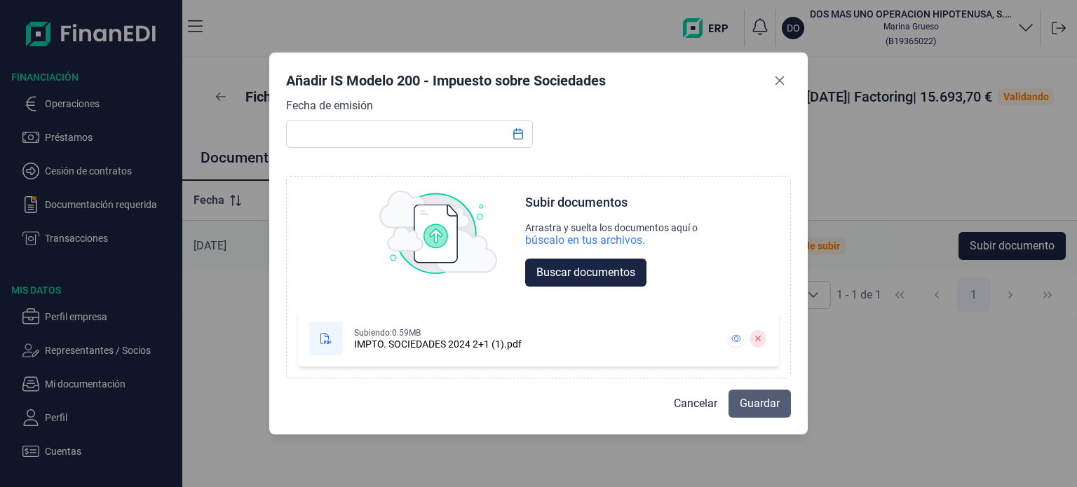
click at [763, 400] on span "Guardar" at bounding box center [760, 403] width 40 height 17
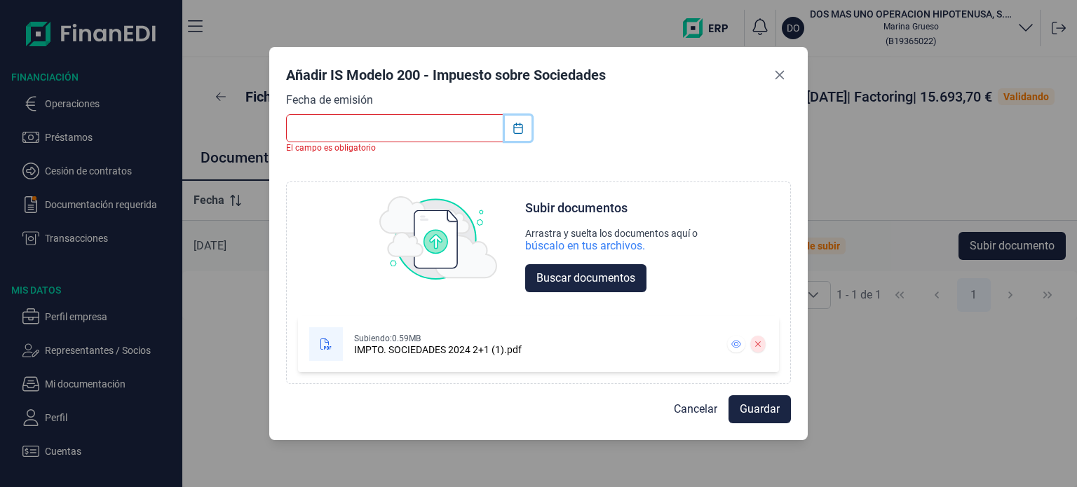
click at [515, 128] on icon "Choose Date" at bounding box center [517, 128] width 11 height 11
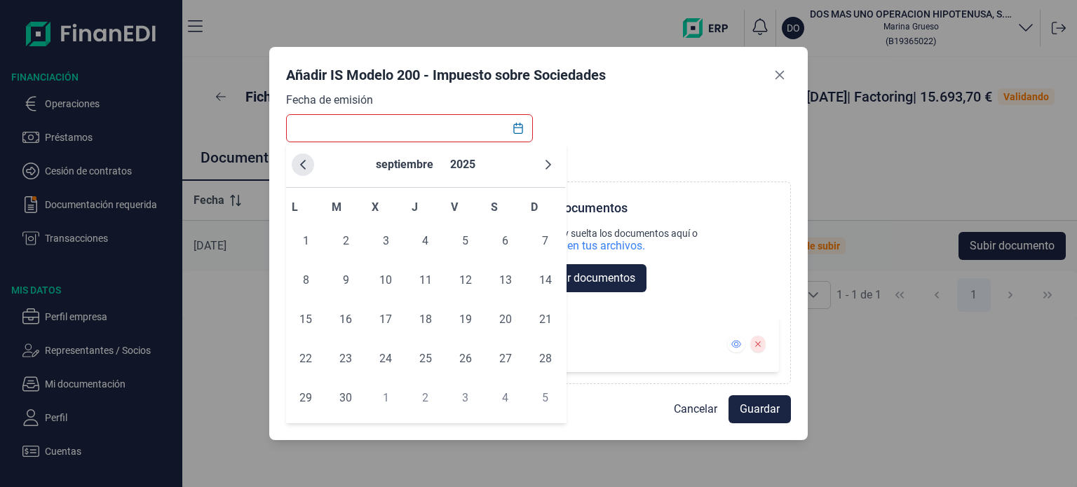
click at [308, 165] on icon "Previous Month" at bounding box center [302, 164] width 11 height 11
click at [463, 358] on span "25" at bounding box center [465, 359] width 28 height 28
type input "[DATE]"
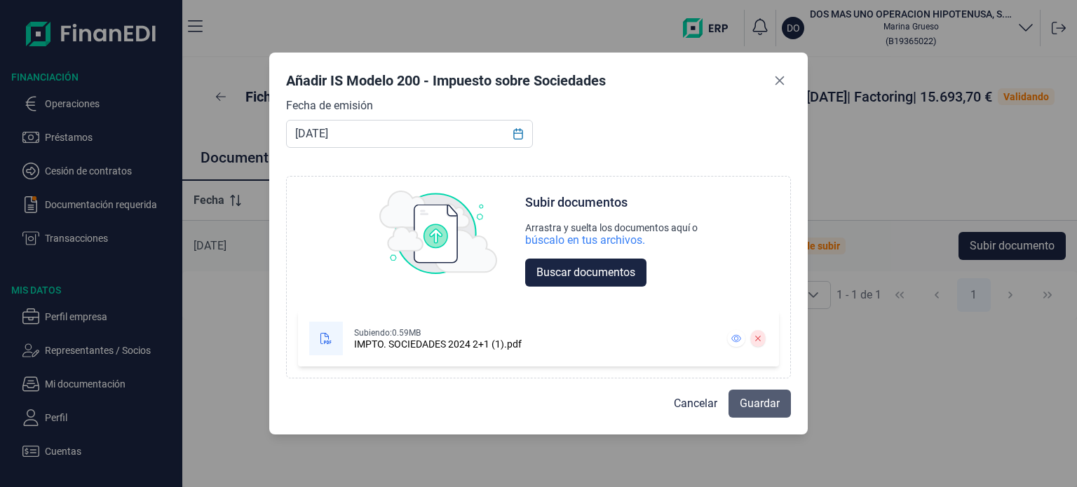
click at [772, 411] on span "Guardar" at bounding box center [760, 403] width 40 height 17
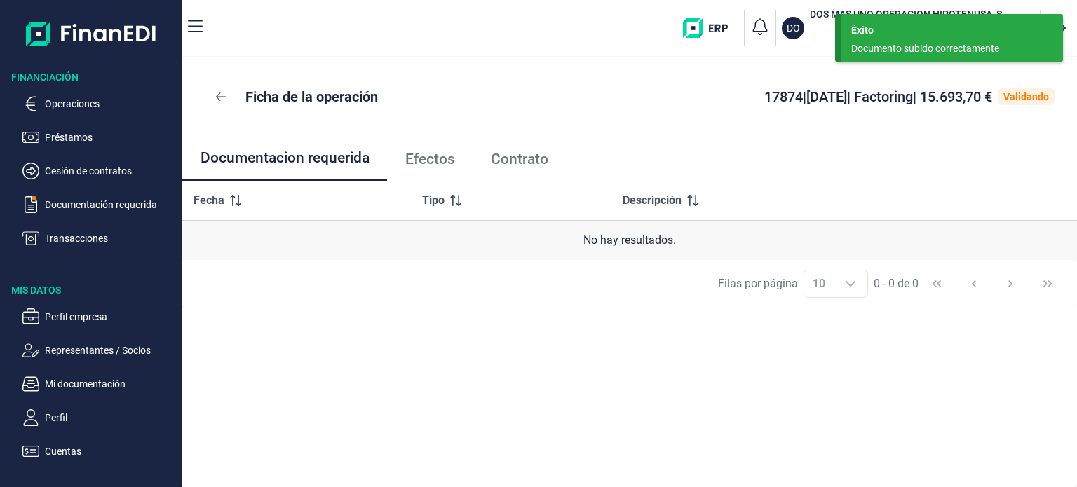
click at [450, 162] on span "Efectos" at bounding box center [430, 159] width 50 height 15
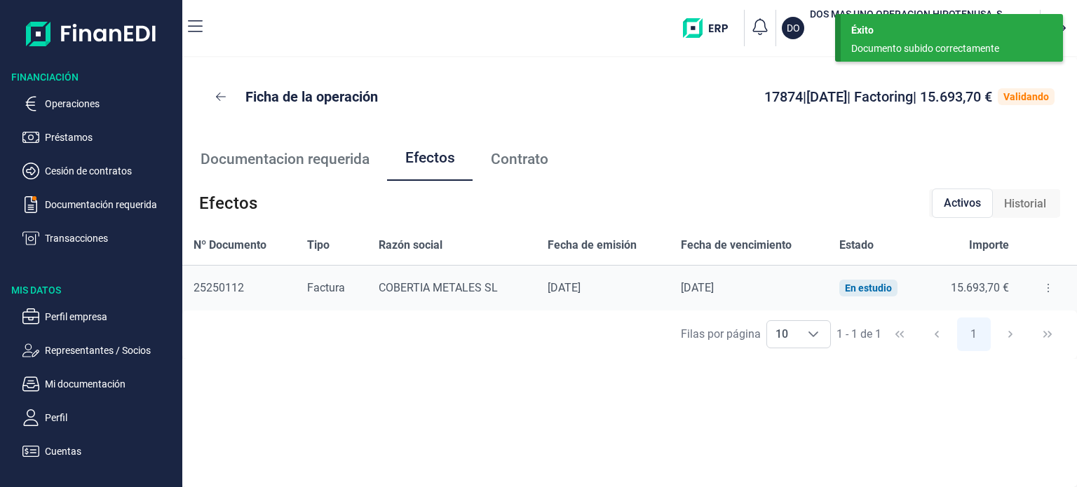
click at [499, 156] on span "Contrato" at bounding box center [519, 159] width 57 height 15
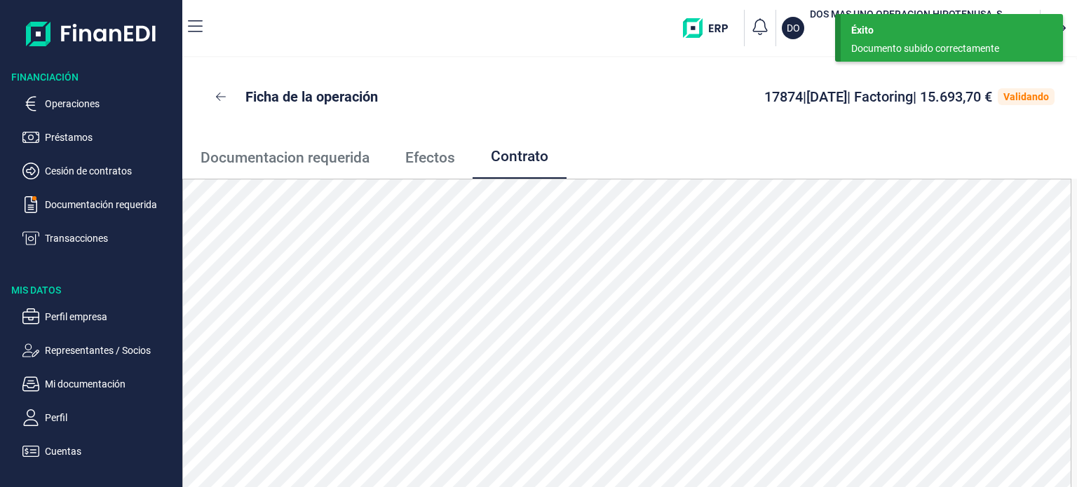
click at [440, 156] on span "Efectos" at bounding box center [430, 158] width 50 height 15
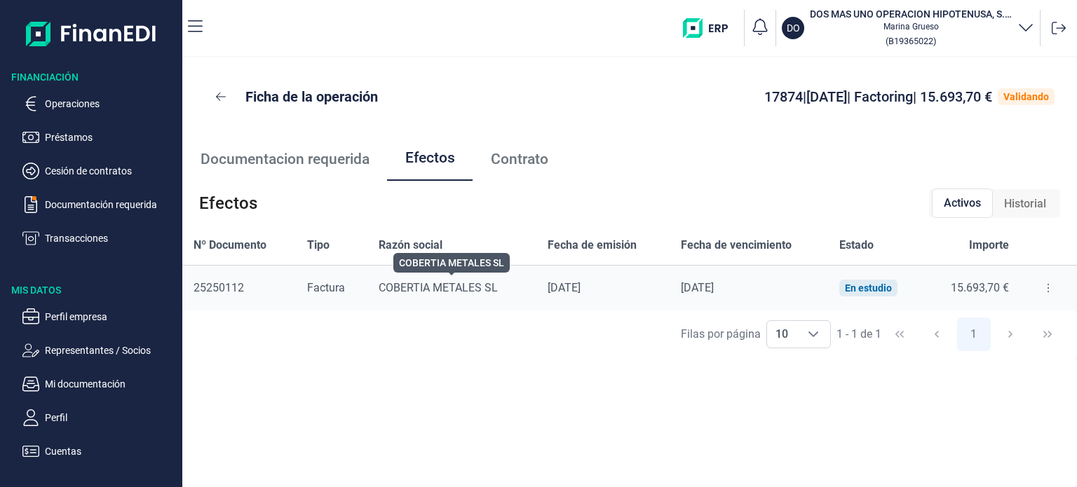
click at [458, 288] on div "COBERTIA METALES SL" at bounding box center [452, 288] width 147 height 14
click at [74, 97] on p "Operaciones" at bounding box center [111, 103] width 132 height 17
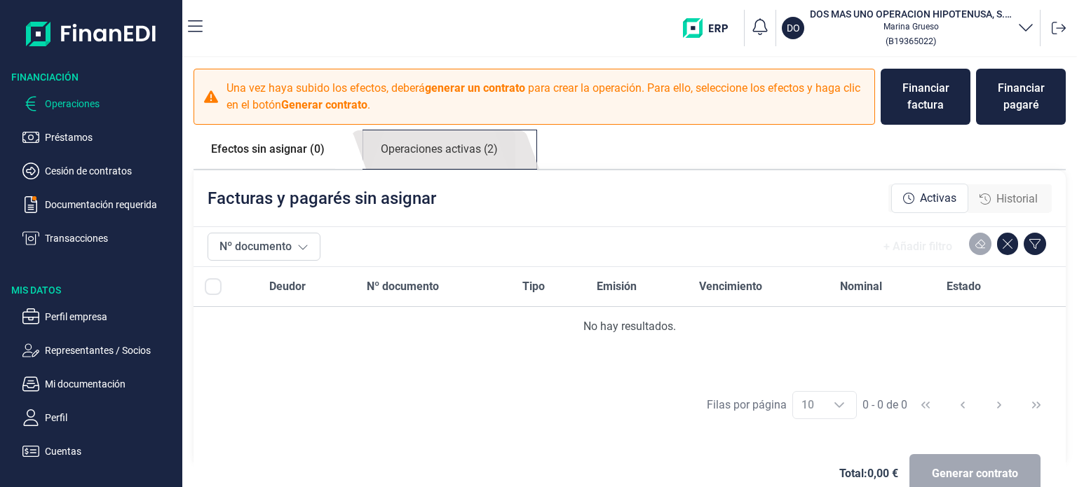
click at [410, 139] on link "Operaciones activas (2)" at bounding box center [439, 149] width 152 height 39
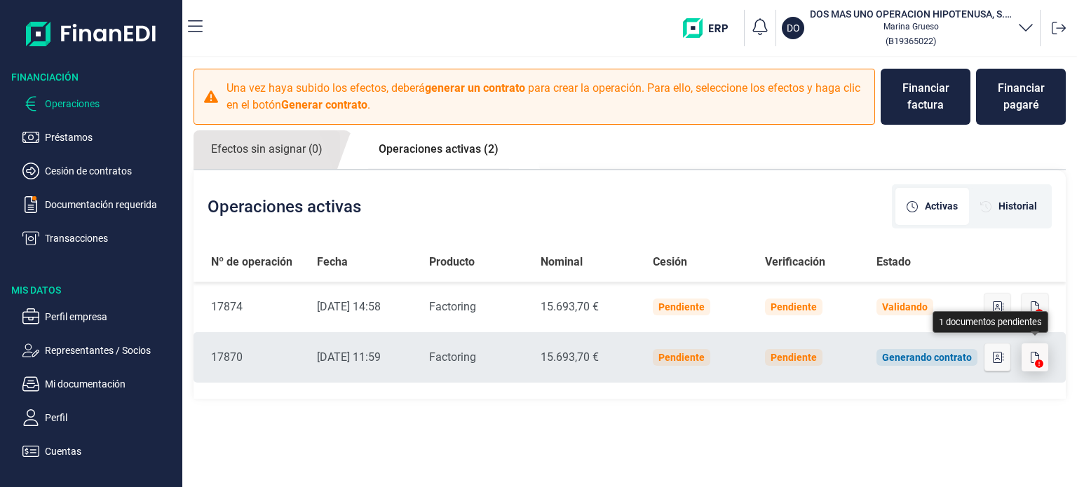
click at [1032, 353] on icon "button" at bounding box center [1034, 357] width 8 height 11
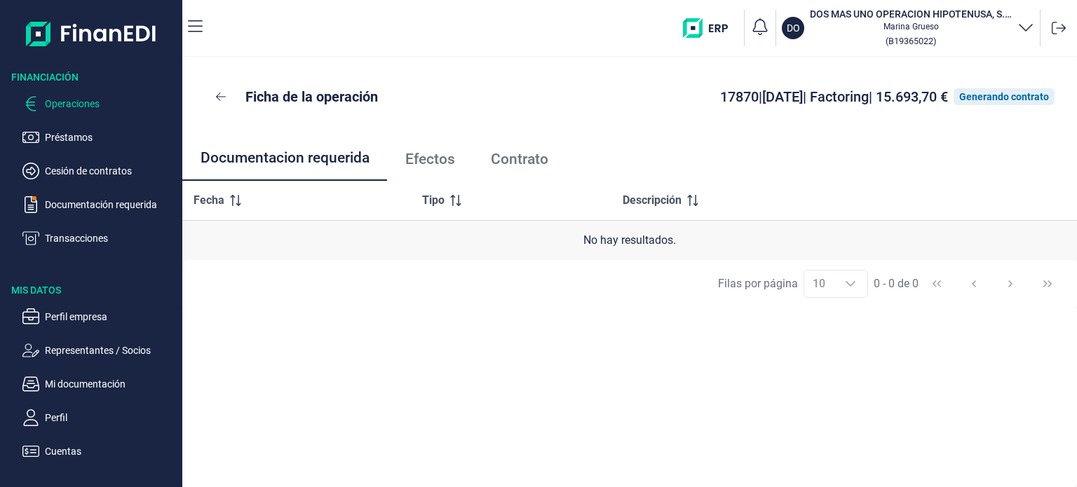
click at [74, 107] on p "Operaciones" at bounding box center [111, 103] width 132 height 17
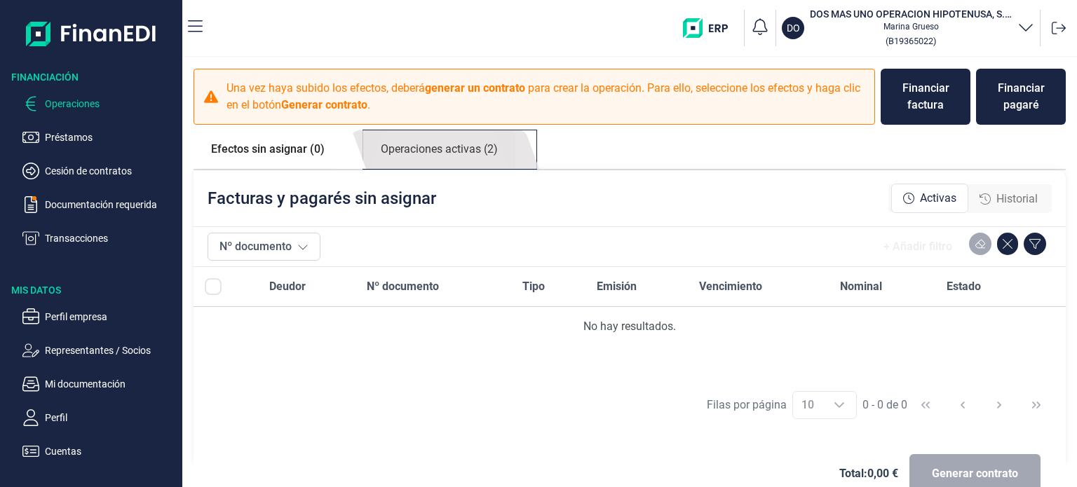
click at [456, 156] on link "Operaciones activas (2)" at bounding box center [439, 149] width 152 height 39
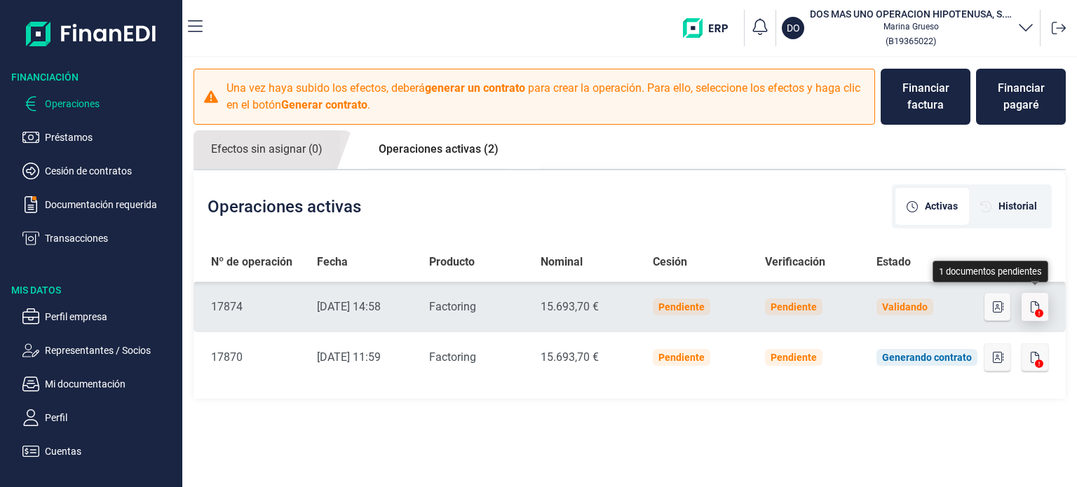
click at [1029, 308] on button "button" at bounding box center [1034, 307] width 27 height 28
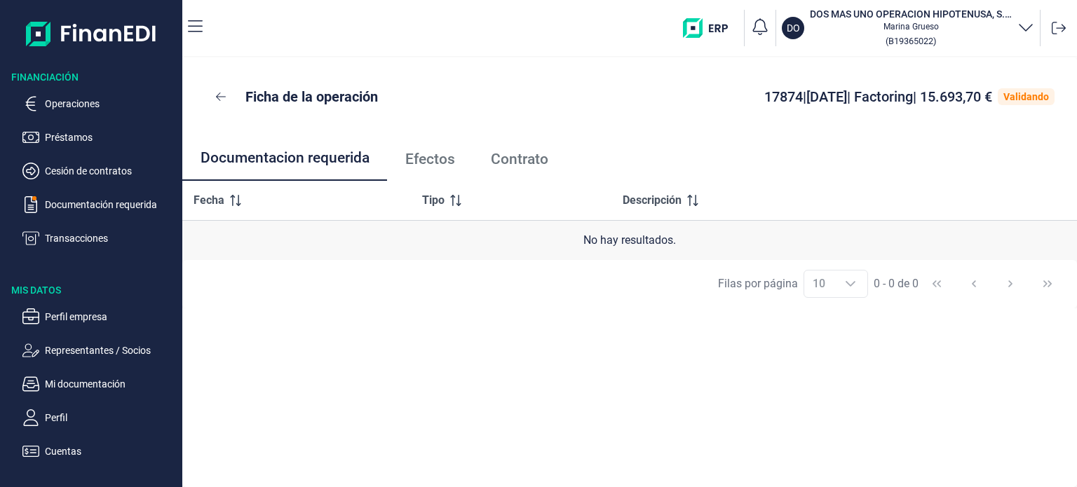
click at [56, 91] on ul "Operaciones Préstamos Cesión de contratos Documentación requerida Transacciones" at bounding box center [91, 165] width 182 height 163
click at [71, 109] on p "Operaciones" at bounding box center [111, 103] width 132 height 17
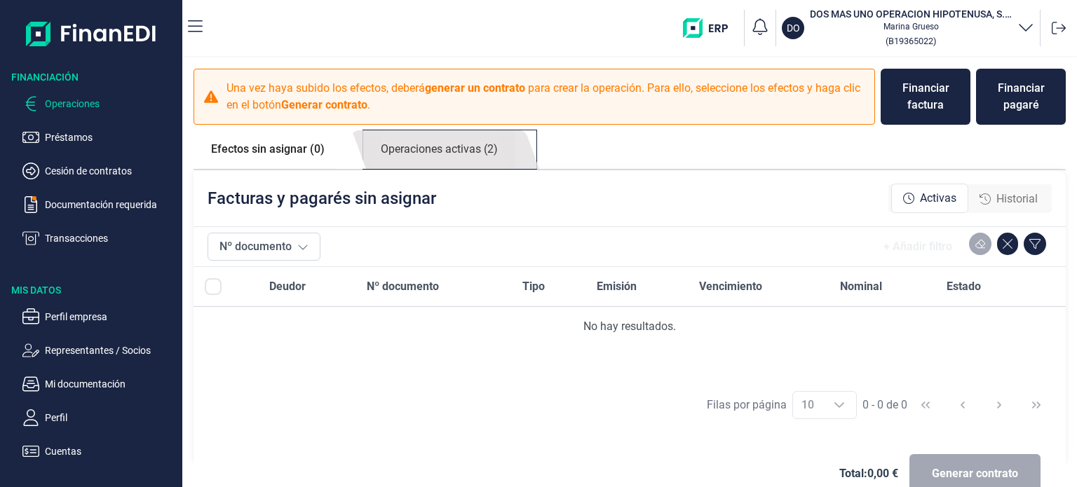
click at [449, 147] on link "Operaciones activas (2)" at bounding box center [439, 149] width 152 height 39
